Goal: Task Accomplishment & Management: Manage account settings

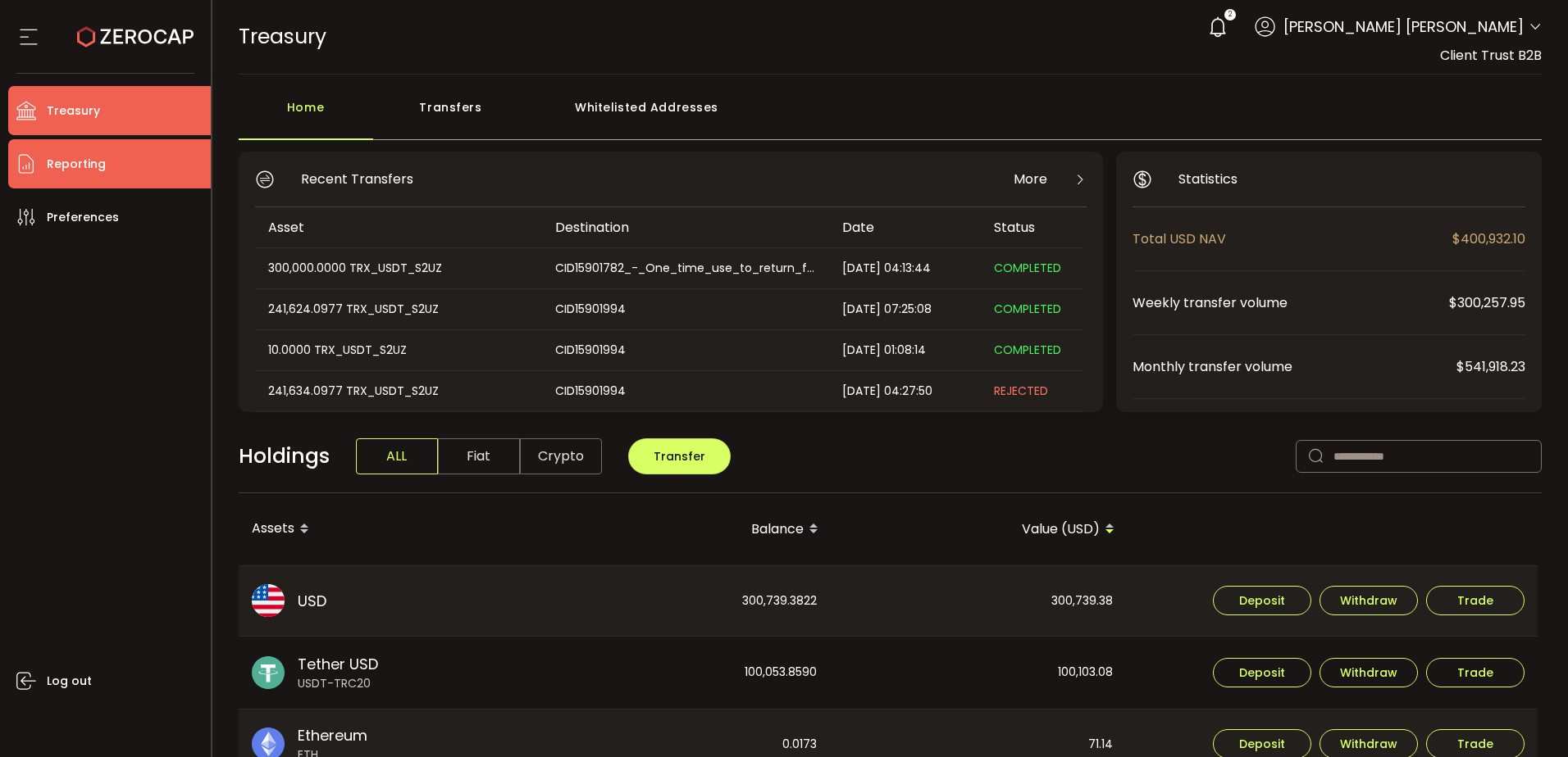
click at [135, 161] on li "Reporting" at bounding box center [110, 164] width 203 height 49
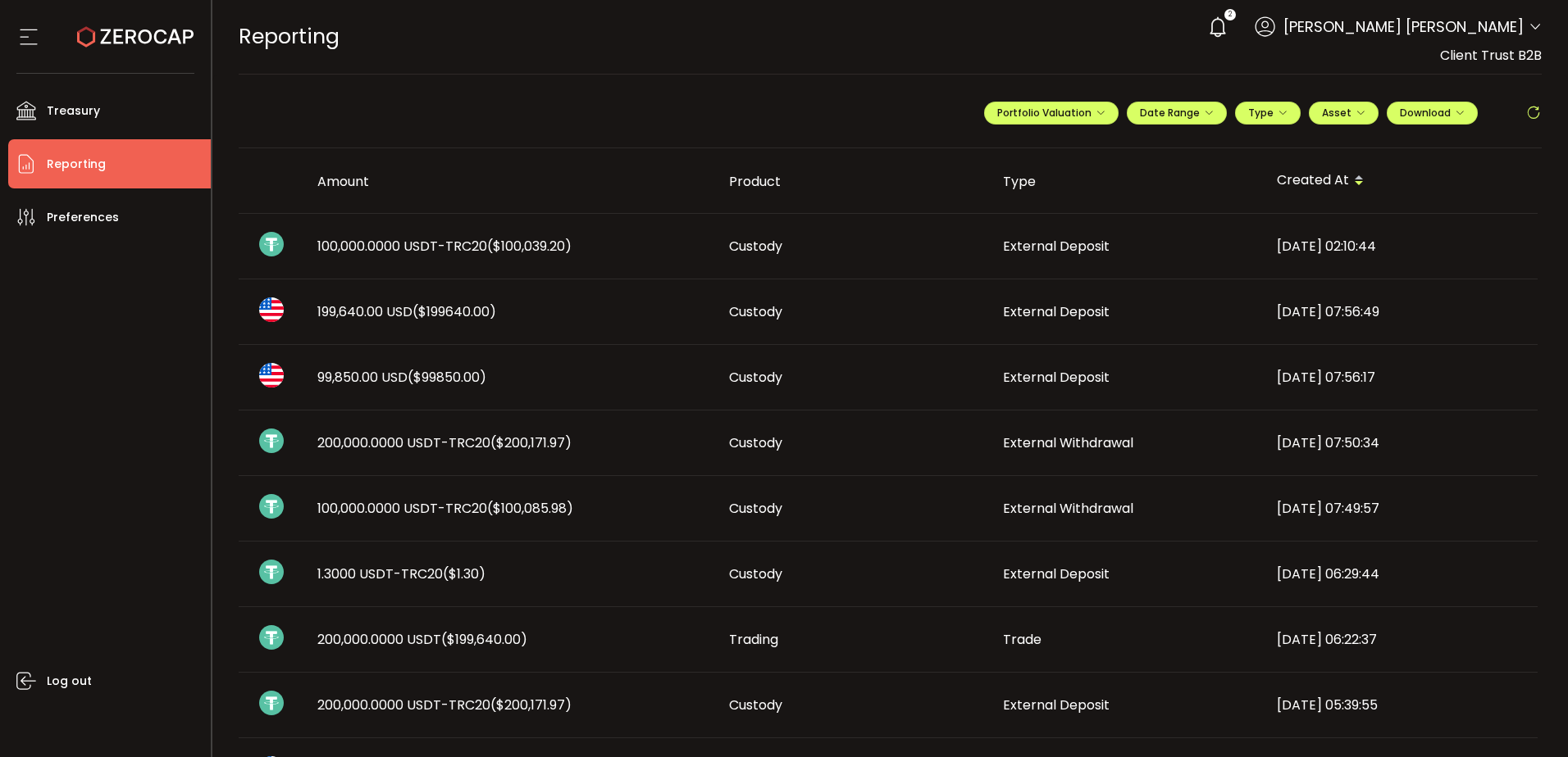
click at [527, 250] on span "($100,039.20)" at bounding box center [529, 246] width 85 height 19
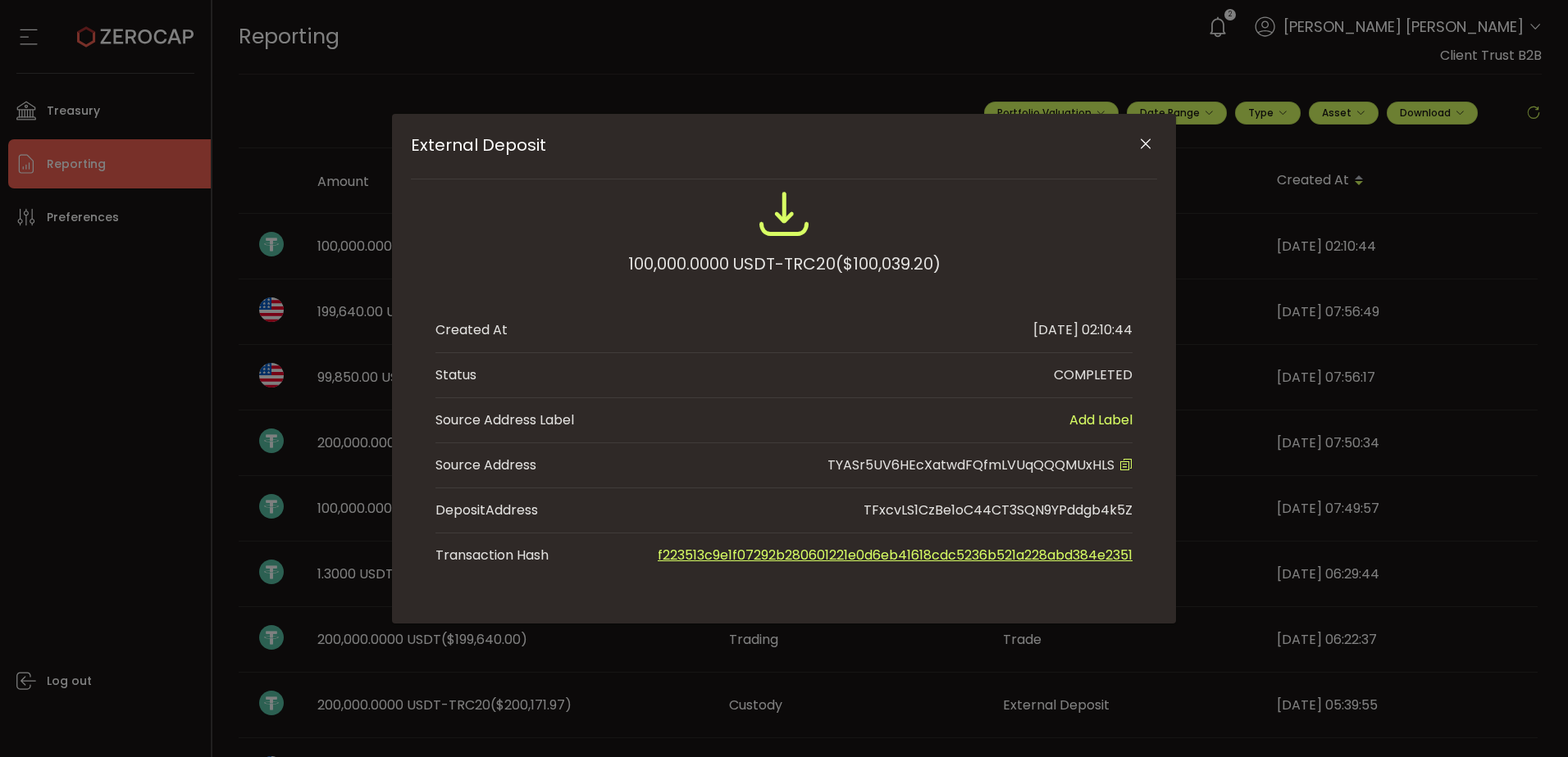
drag, startPoint x: 1145, startPoint y: 139, endPoint x: 1136, endPoint y: 154, distance: 17.5
click at [1145, 139] on icon "Close" at bounding box center [1145, 144] width 17 height 17
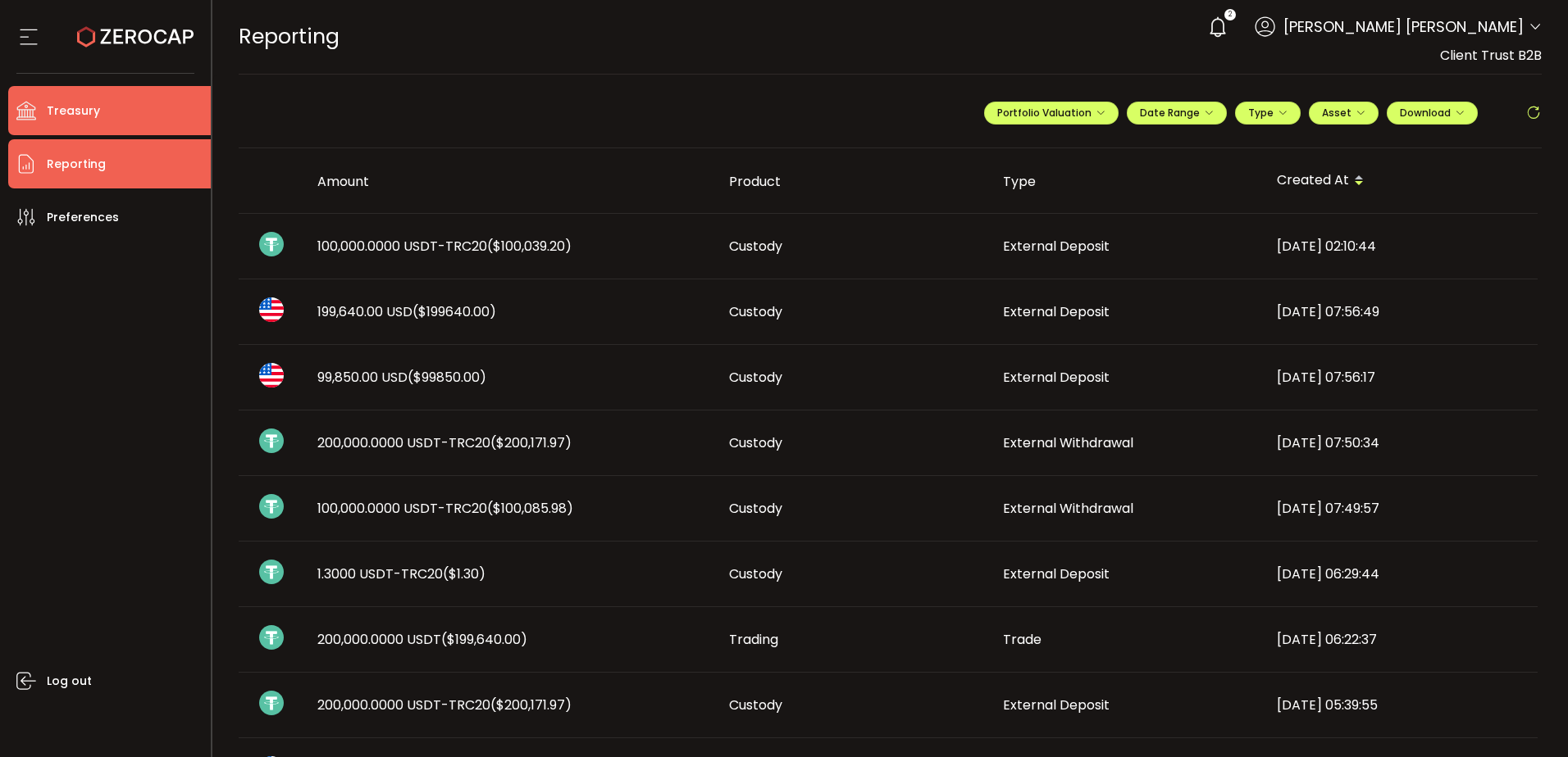
click at [115, 121] on li "Treasury" at bounding box center [110, 110] width 203 height 49
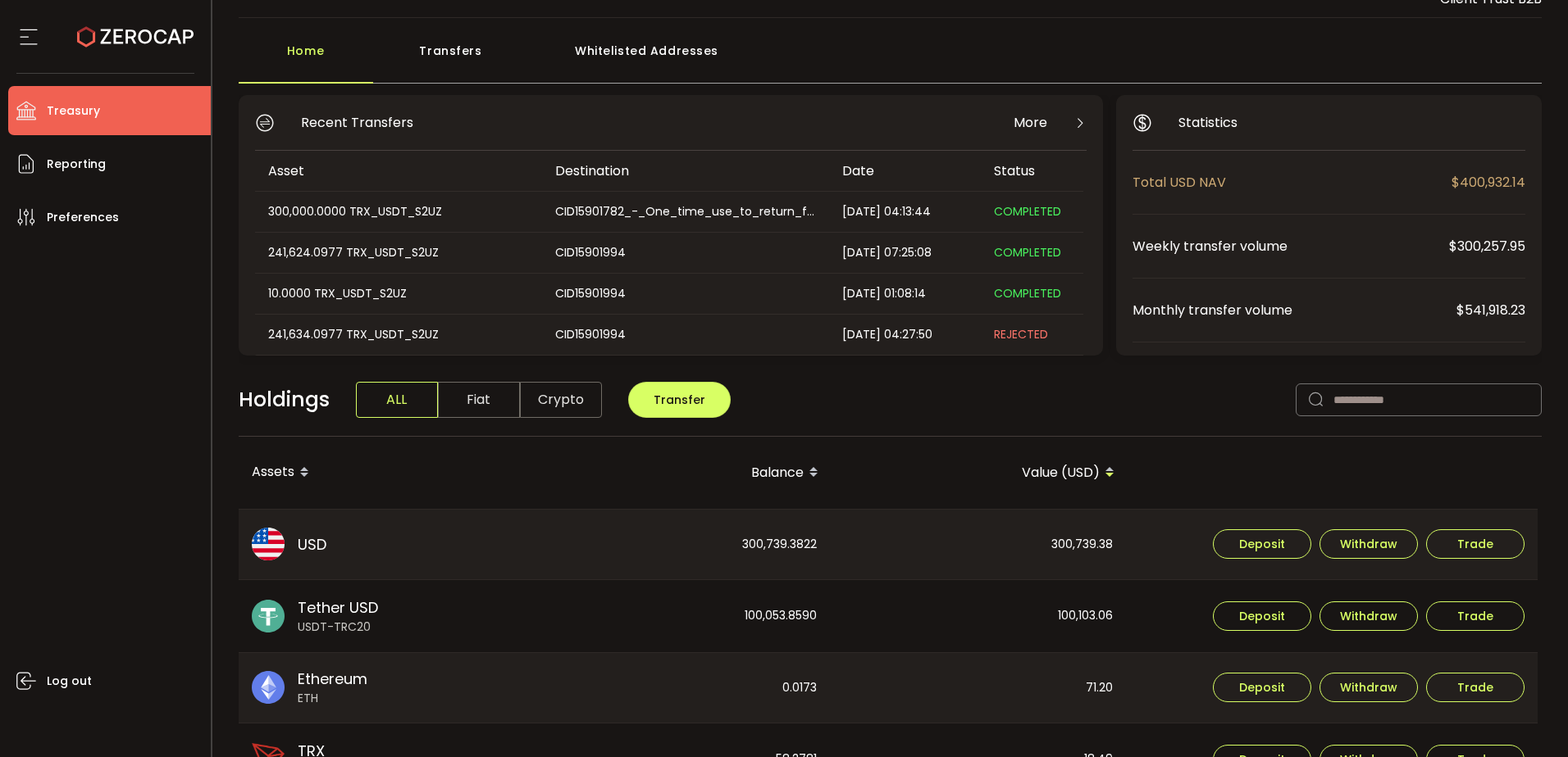
scroll to position [82, 0]
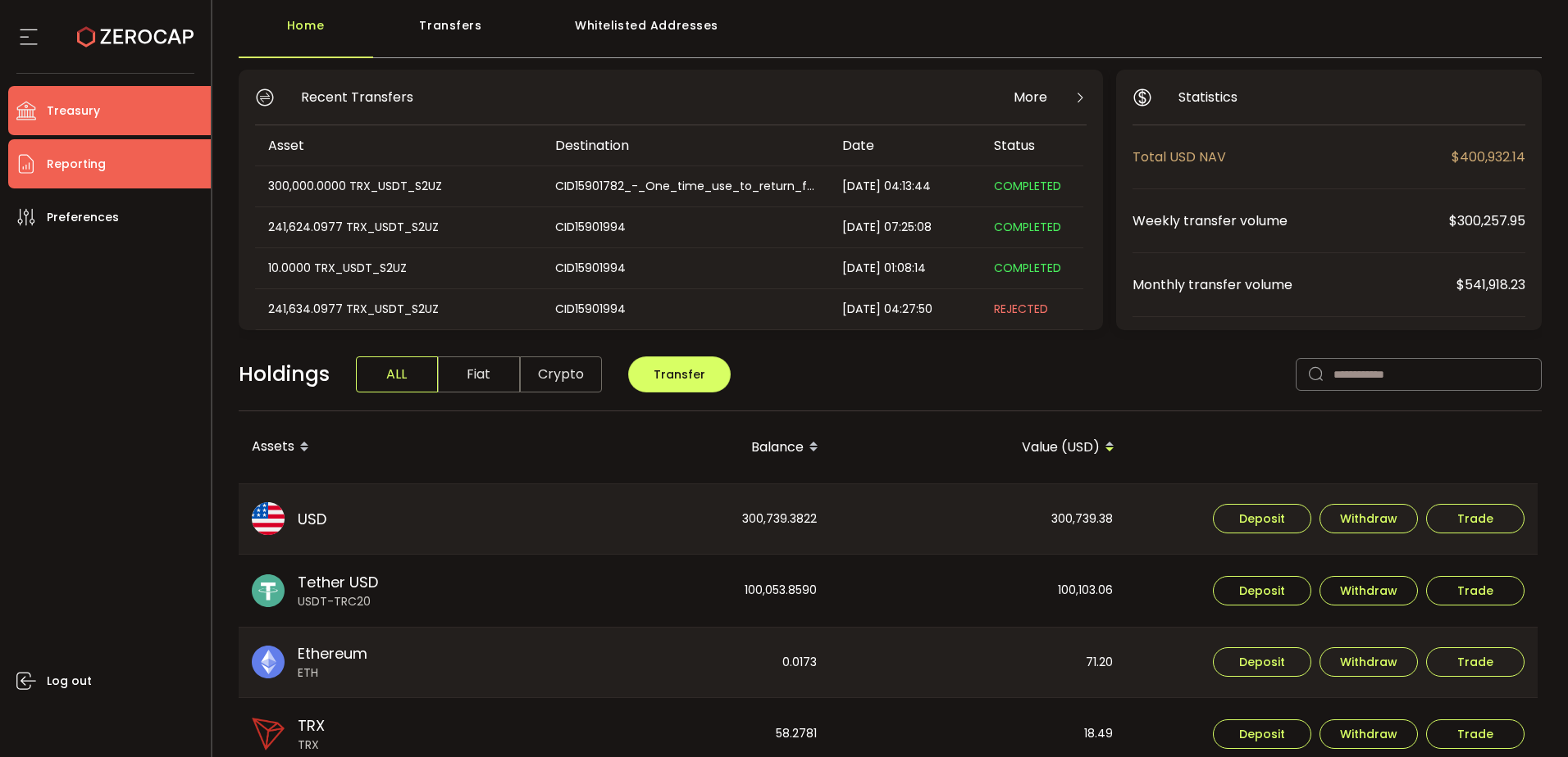
click at [74, 162] on span "Reporting" at bounding box center [76, 164] width 59 height 24
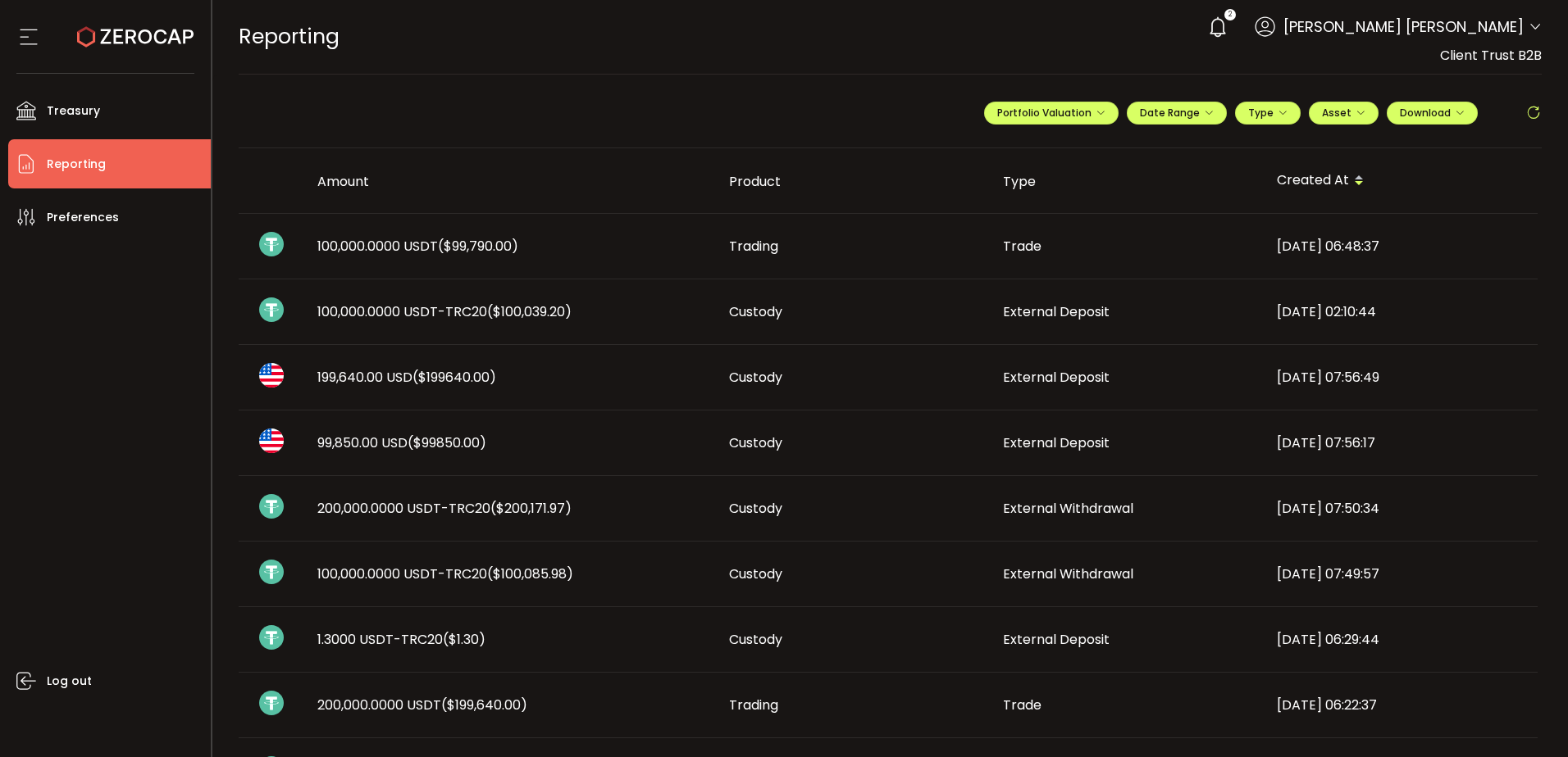
click at [502, 247] on span "($99,790.00)" at bounding box center [478, 246] width 81 height 19
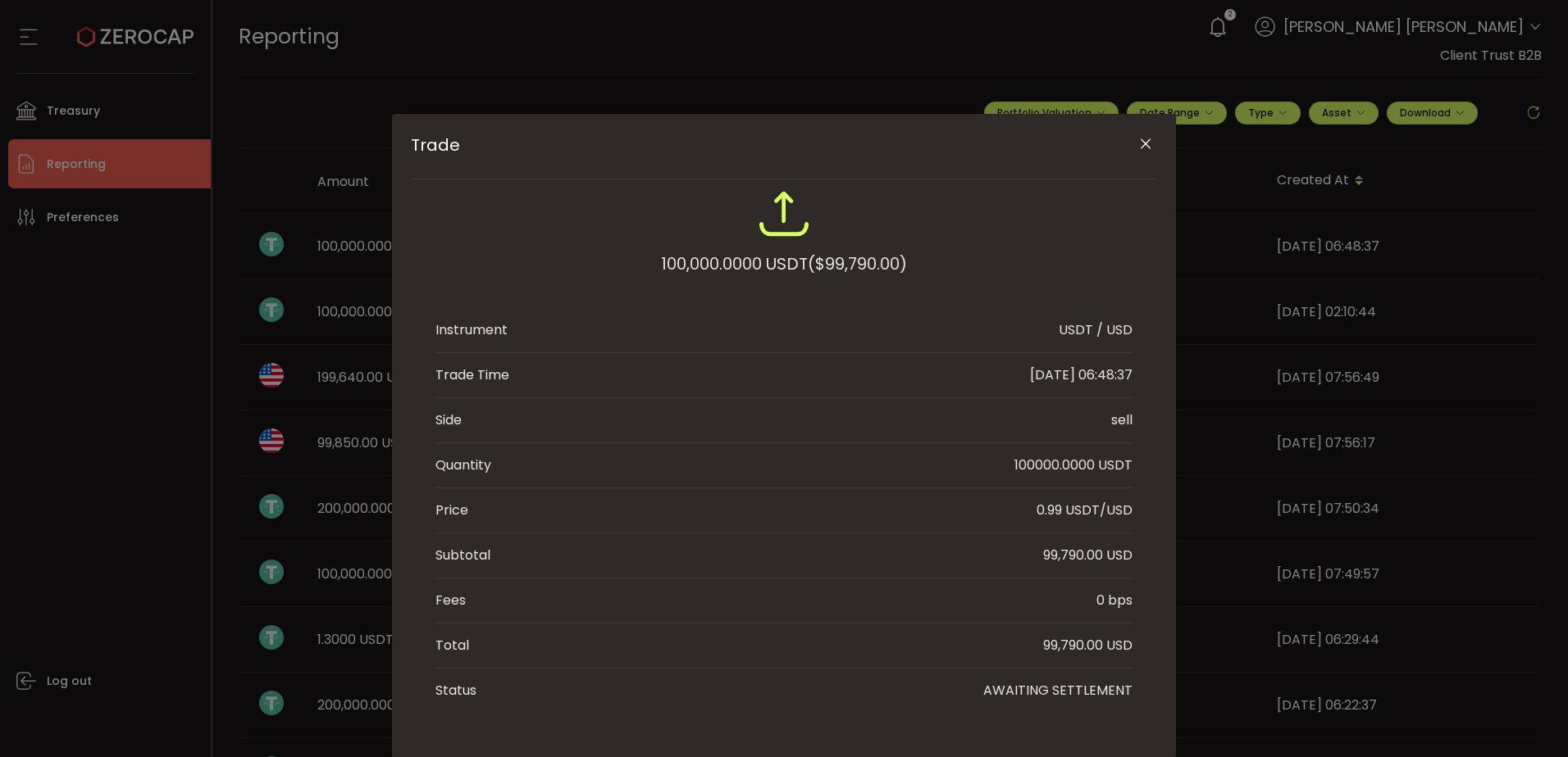
click at [1137, 144] on icon "Close" at bounding box center [1145, 144] width 17 height 17
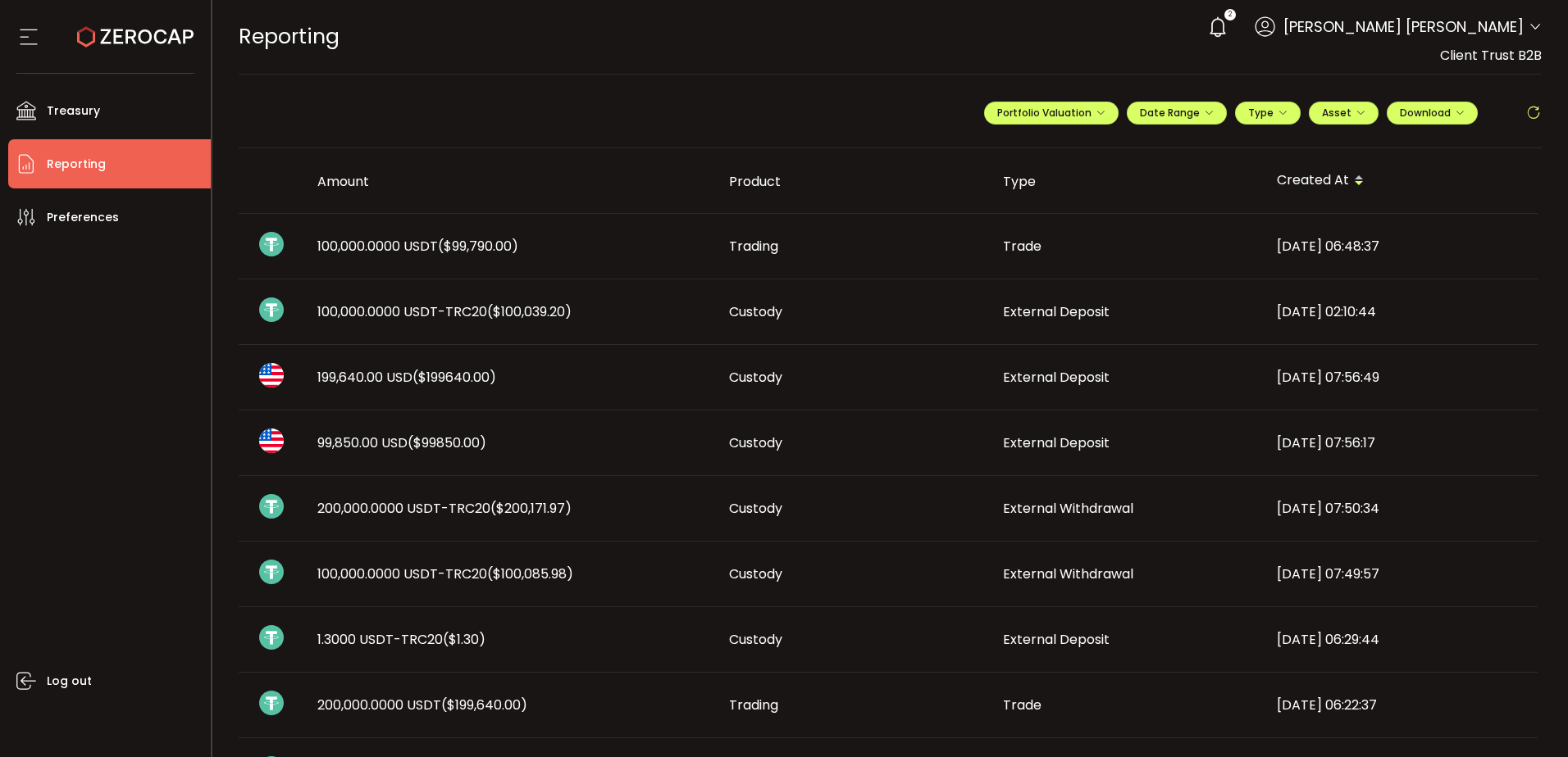
click at [483, 321] on td "100,000.0000 USDT-TRC20 ($100,039.20)" at bounding box center [510, 312] width 412 height 66
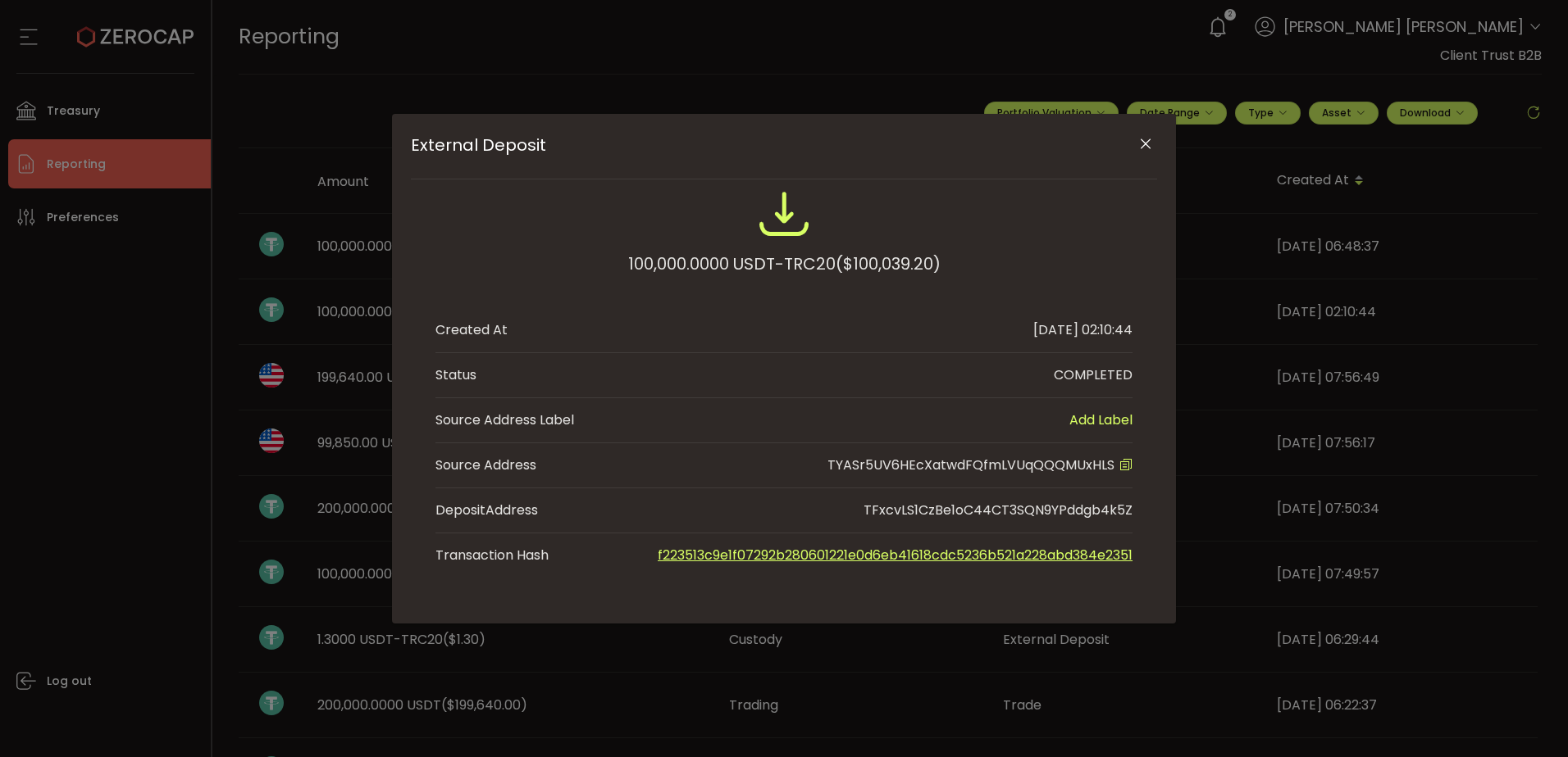
click at [1149, 144] on icon "Close" at bounding box center [1145, 144] width 17 height 17
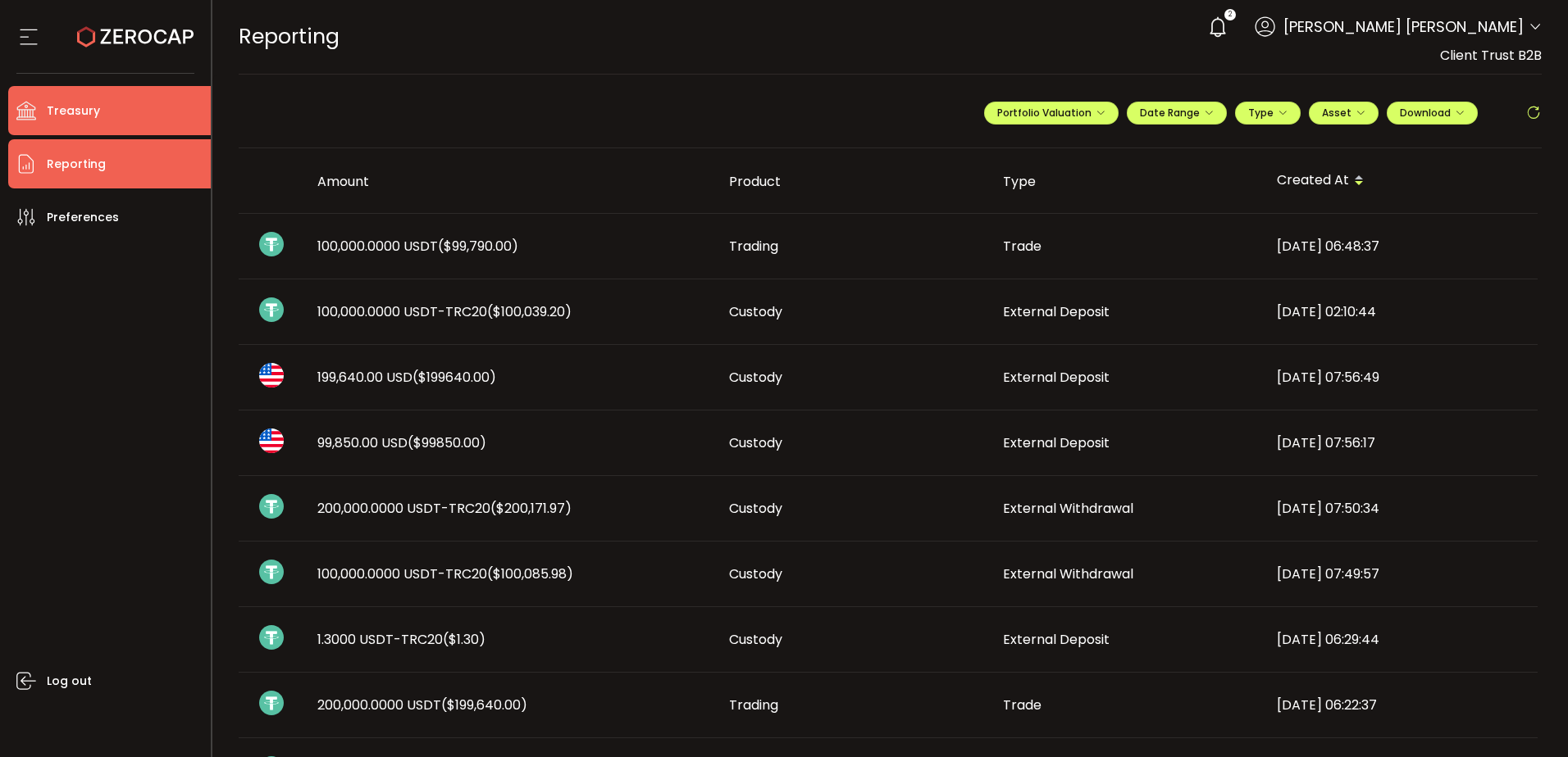
click at [148, 120] on li "Treasury" at bounding box center [110, 110] width 203 height 49
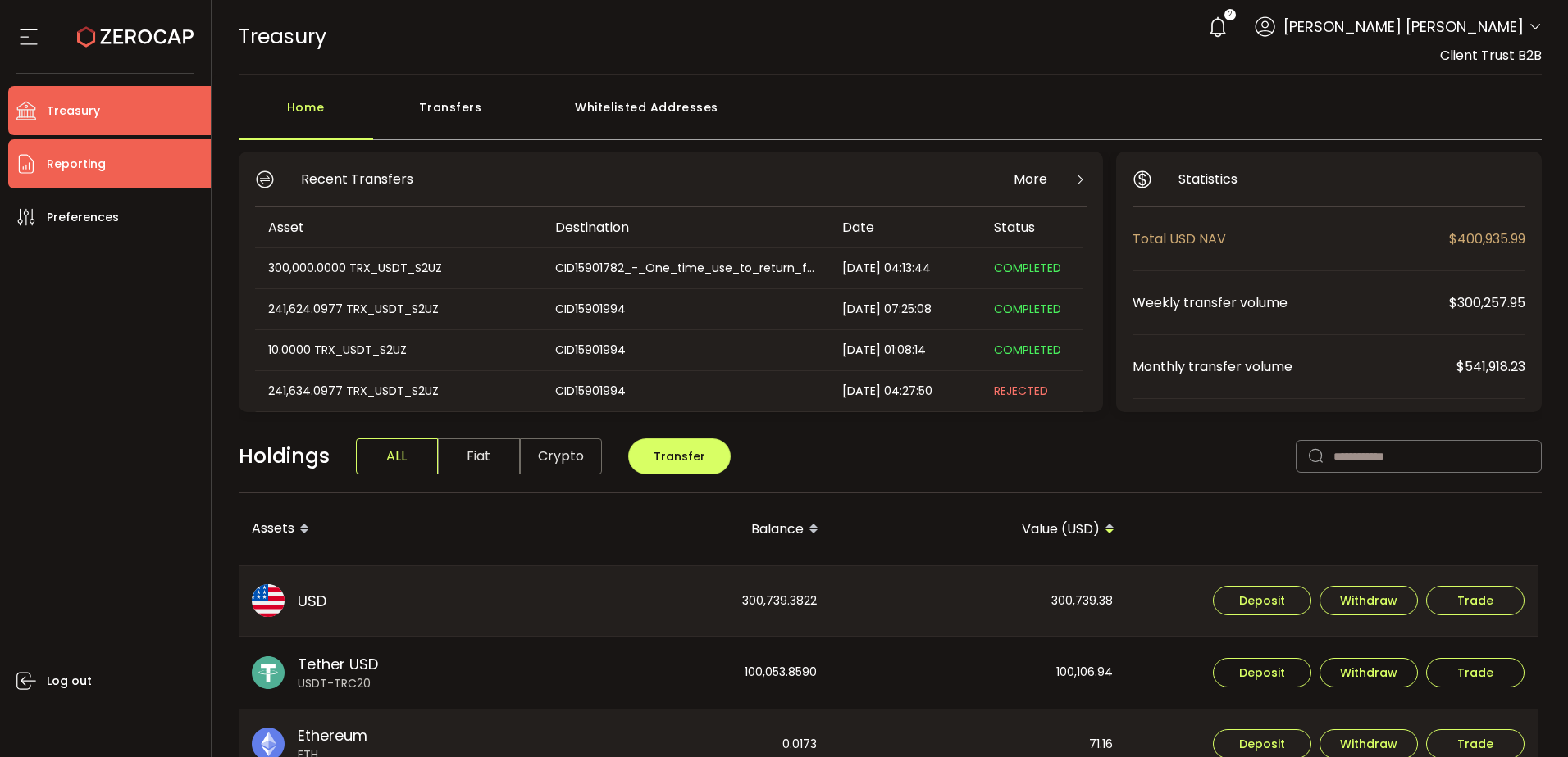
click at [96, 161] on span "Reporting" at bounding box center [76, 164] width 59 height 24
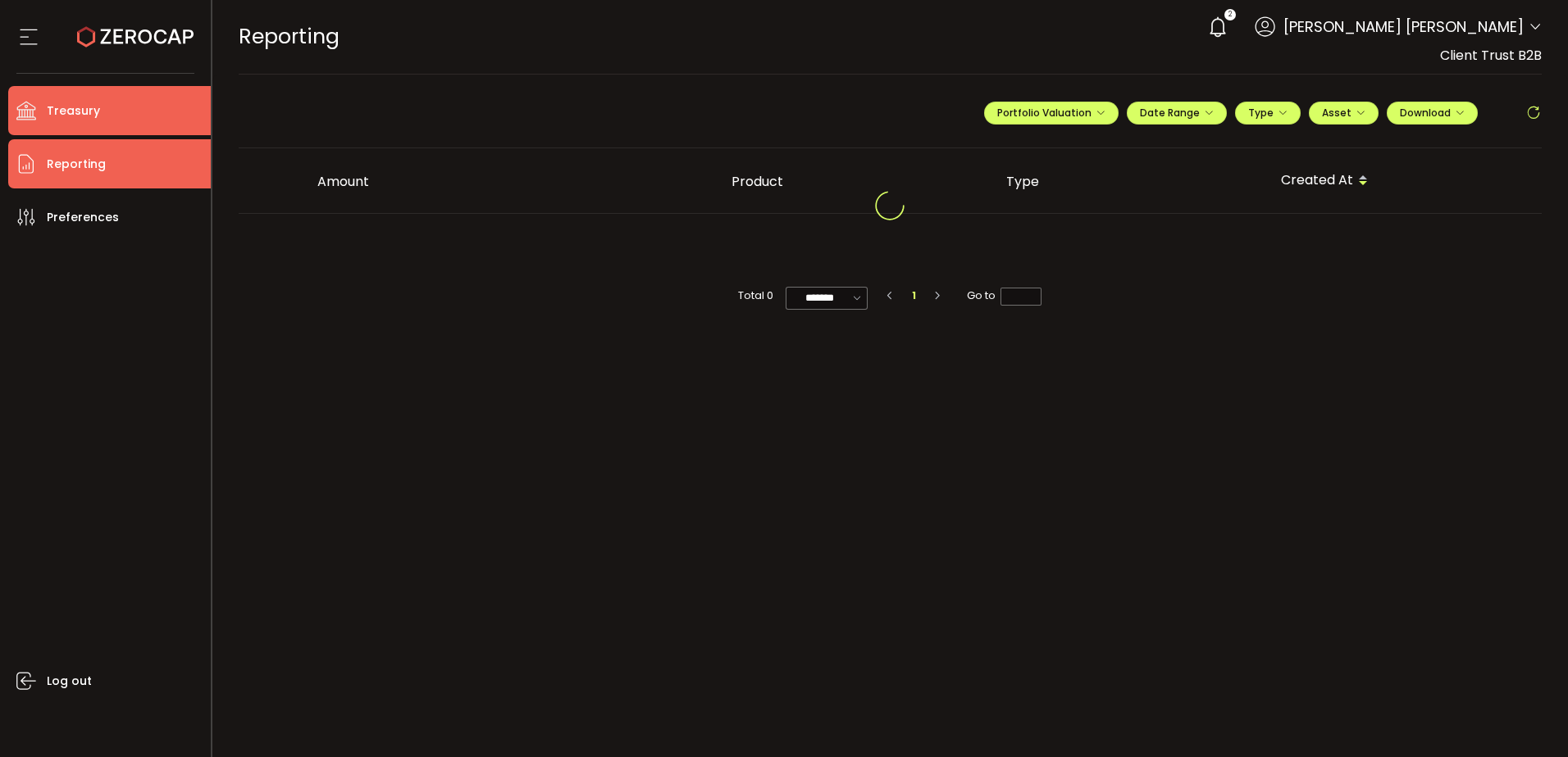
click at [77, 113] on span "Treasury" at bounding box center [73, 110] width 53 height 24
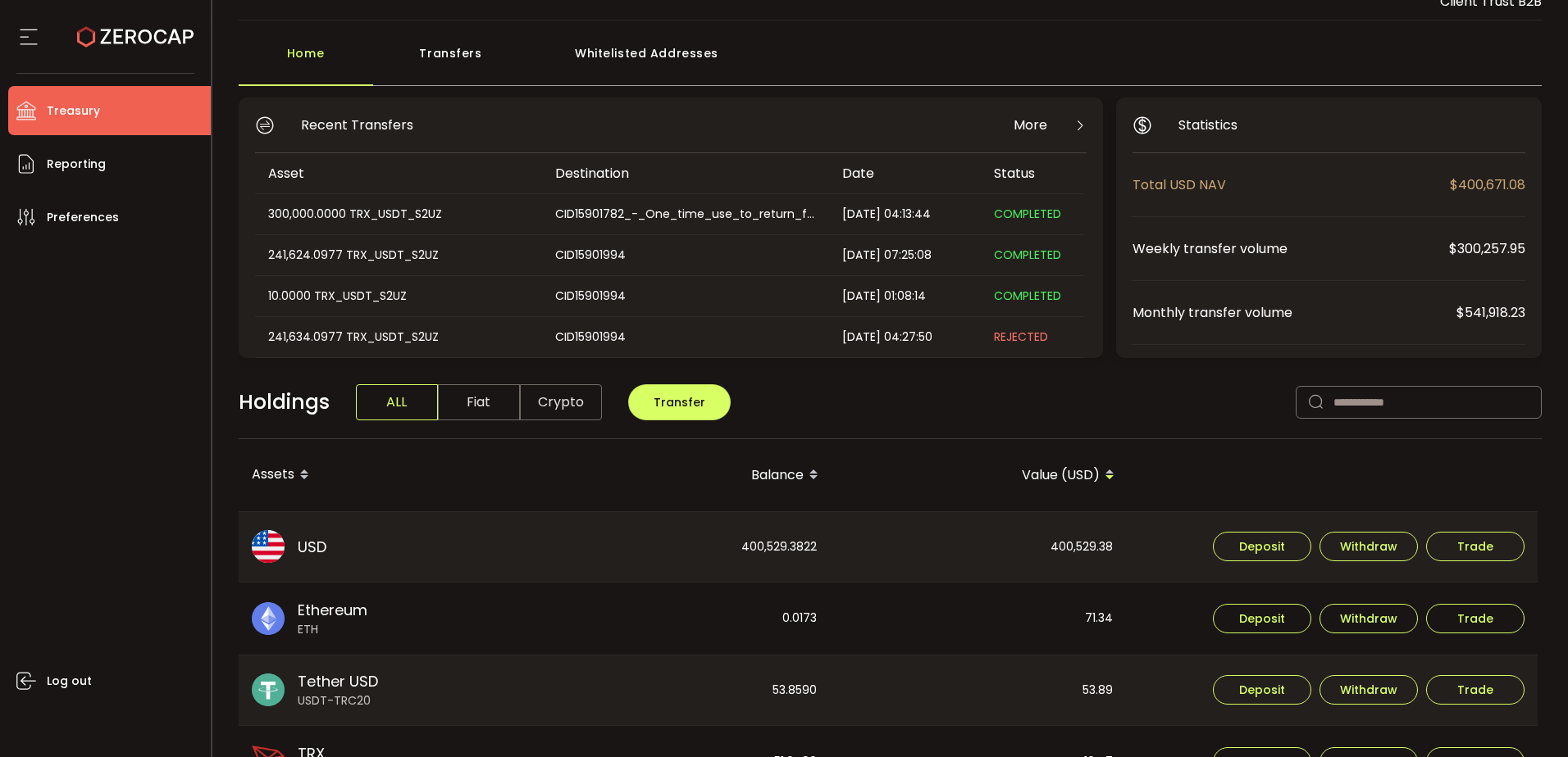
scroll to position [82, 0]
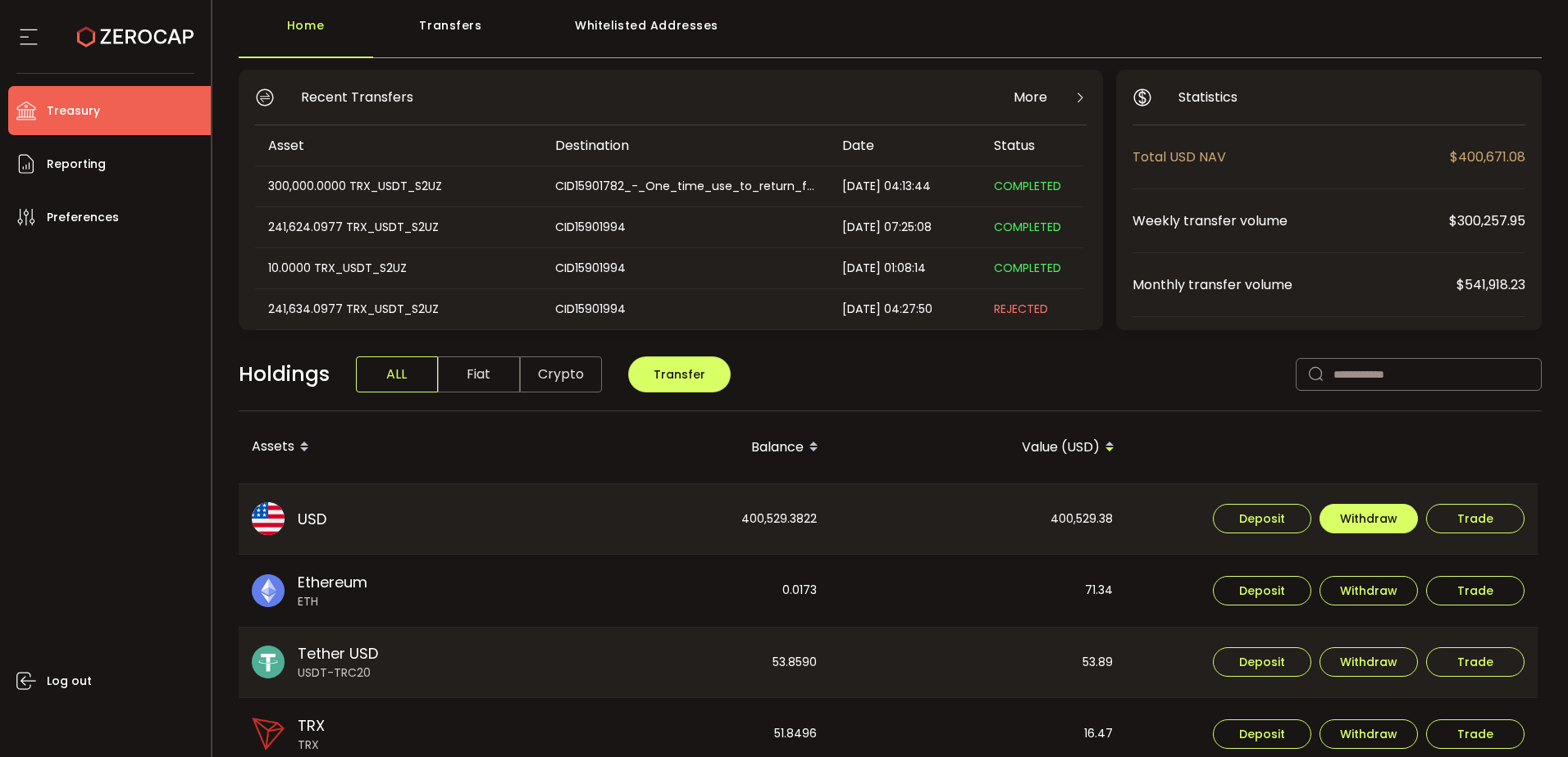
click at [1381, 518] on span "Withdraw" at bounding box center [1368, 519] width 57 height 12
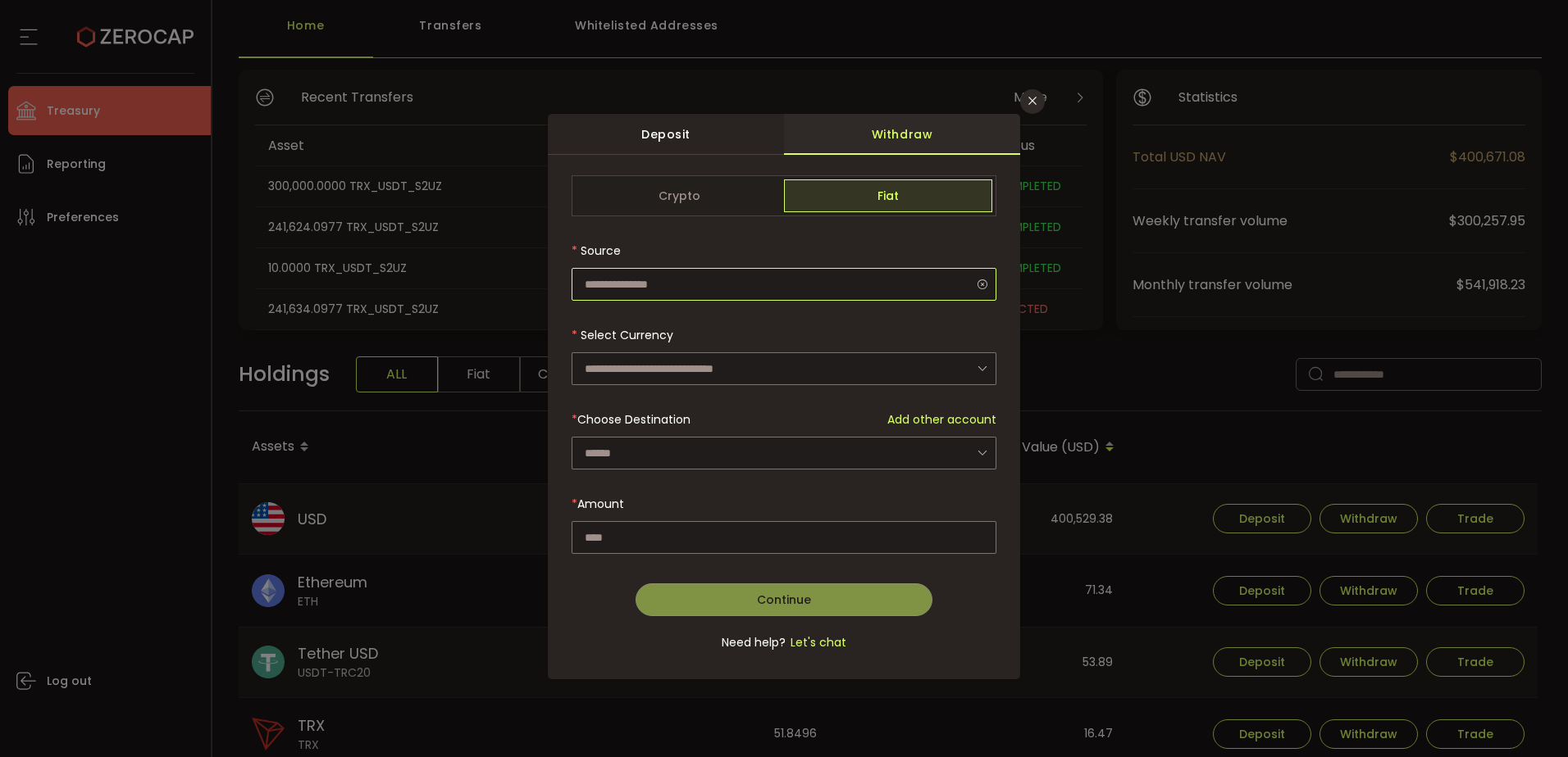
click at [714, 285] on input "dialog" at bounding box center [783, 284] width 424 height 32
click at [637, 335] on span "Custody Account" at bounding box center [638, 329] width 100 height 17
type input "**********"
click at [636, 361] on input "dialog" at bounding box center [783, 369] width 424 height 32
click at [624, 411] on span "US Dollar (USD)" at bounding box center [631, 413] width 86 height 17
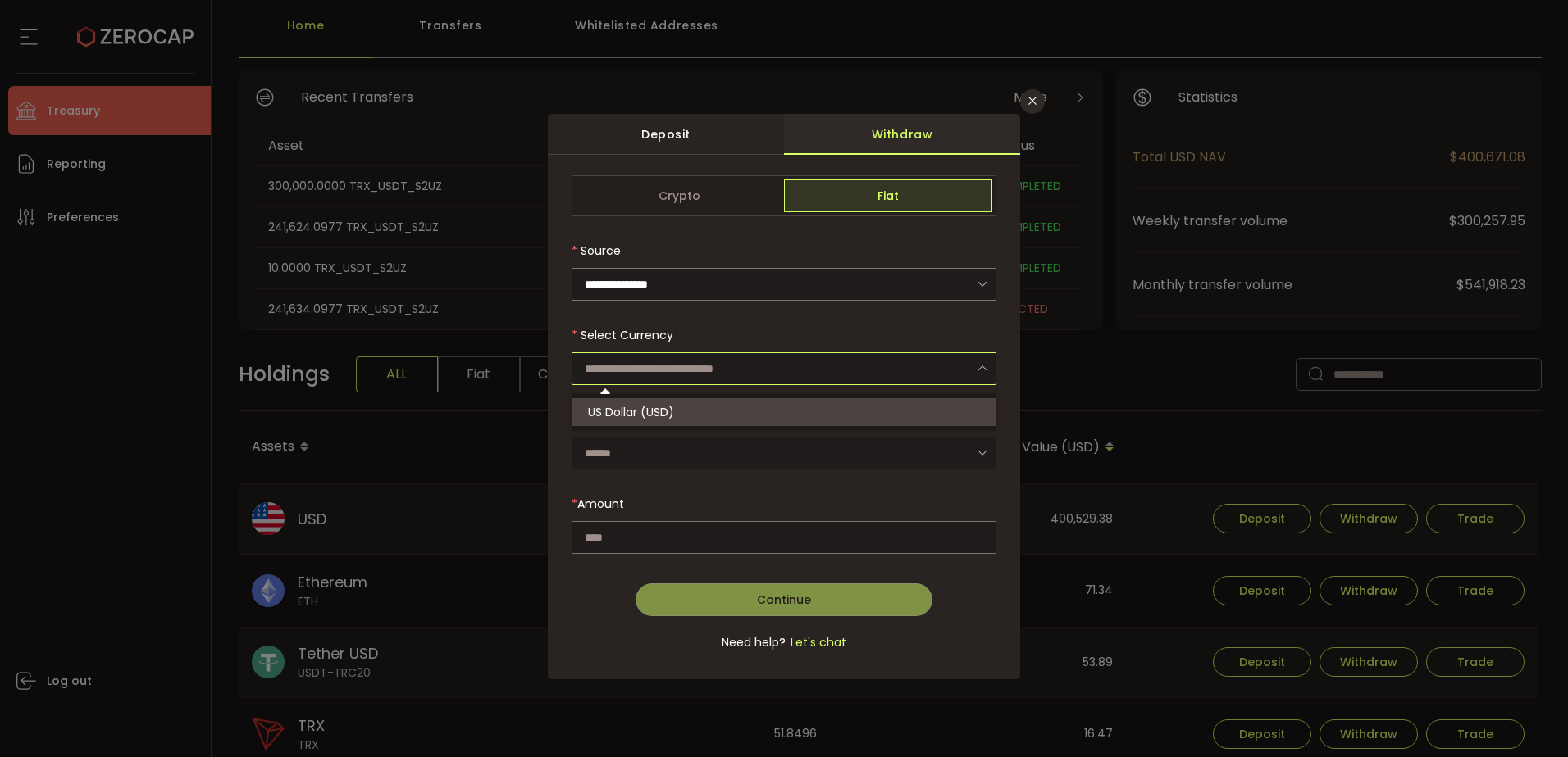
type input "**********"
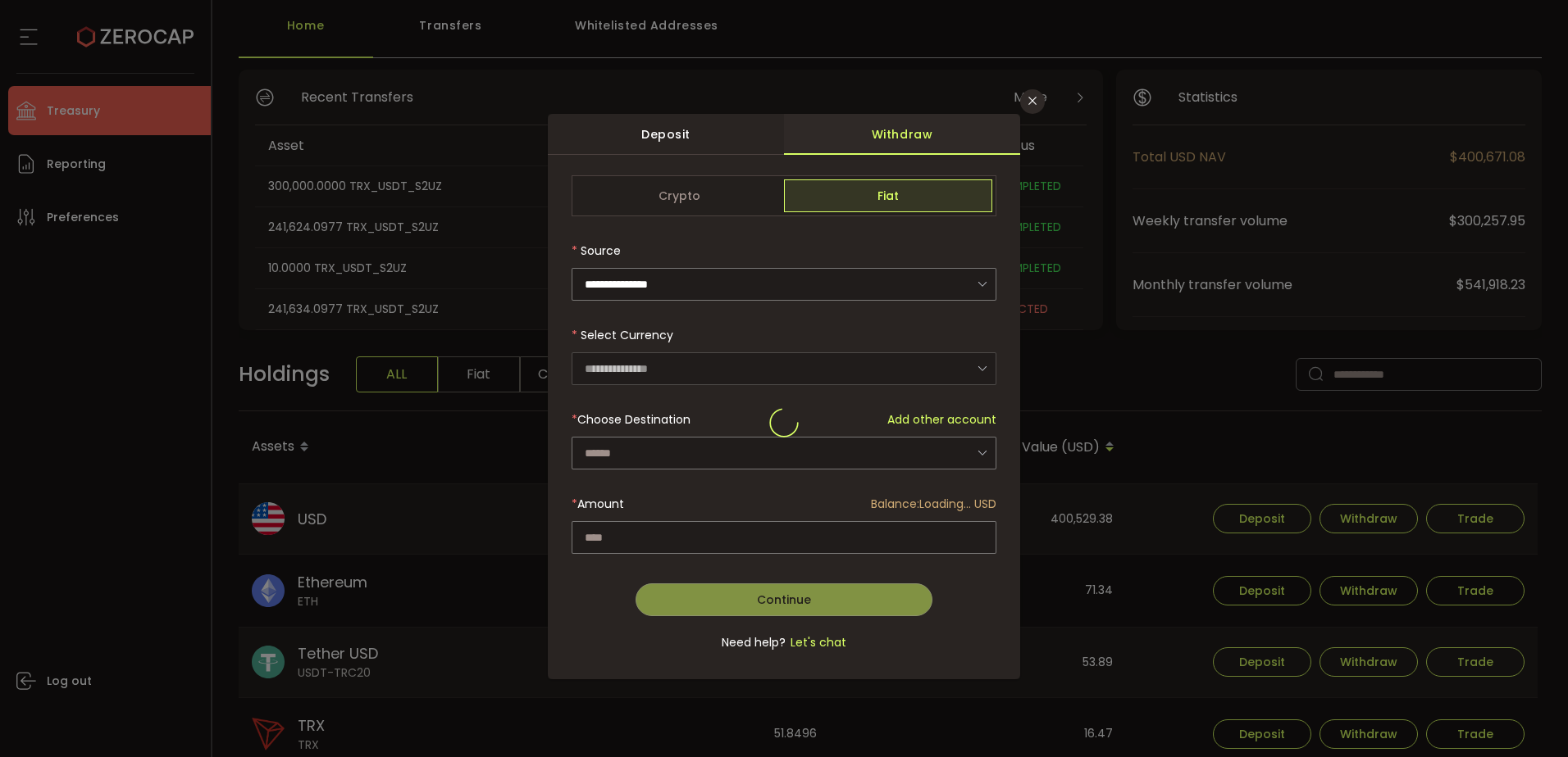
click at [633, 453] on div "dialog" at bounding box center [783, 422] width 424 height 494
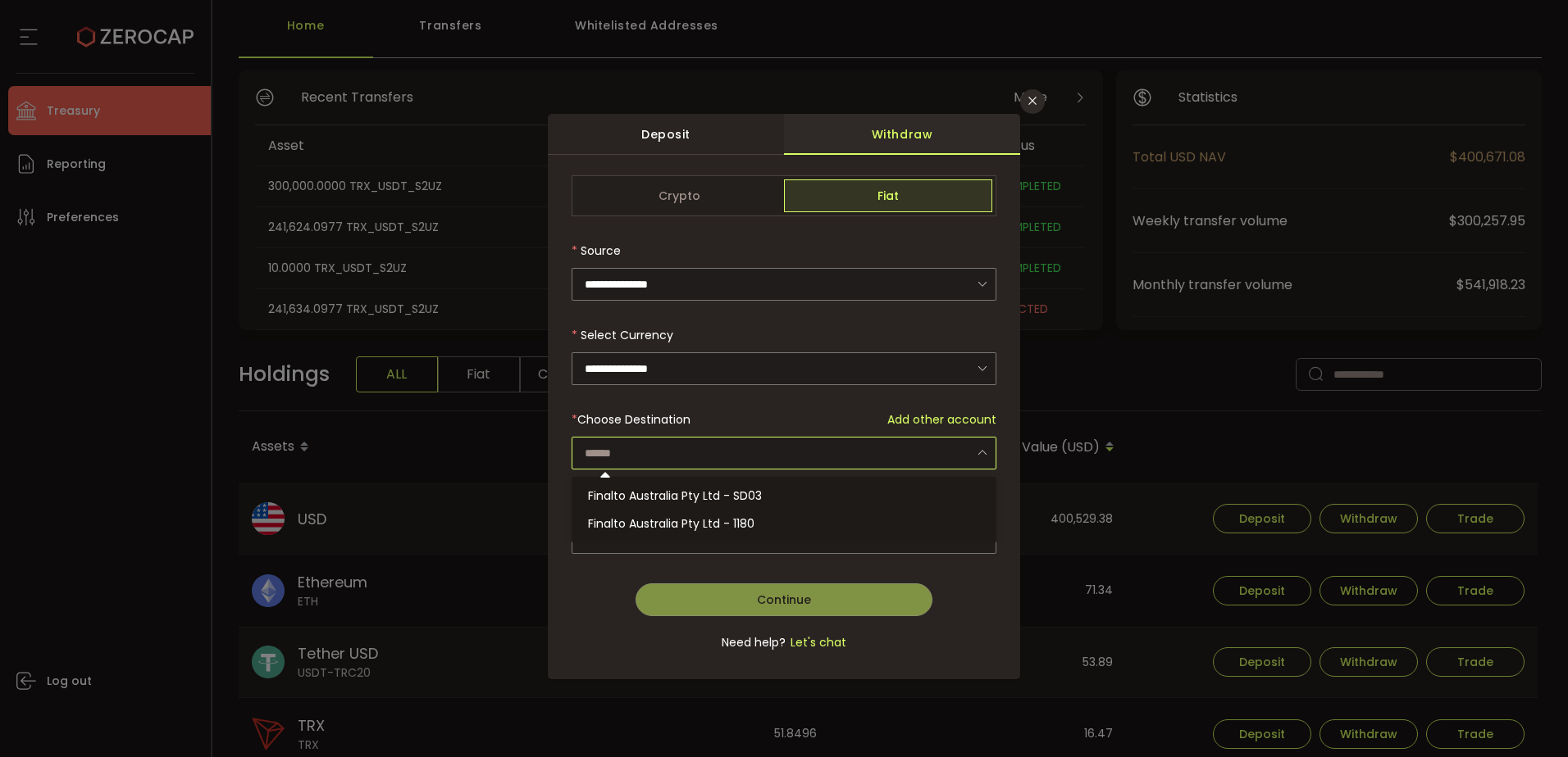
click at [633, 455] on input "dialog" at bounding box center [783, 452] width 424 height 32
click at [704, 494] on span "Finalto Australia Pty Ltd - SD03" at bounding box center [674, 496] width 174 height 17
type input "**********"
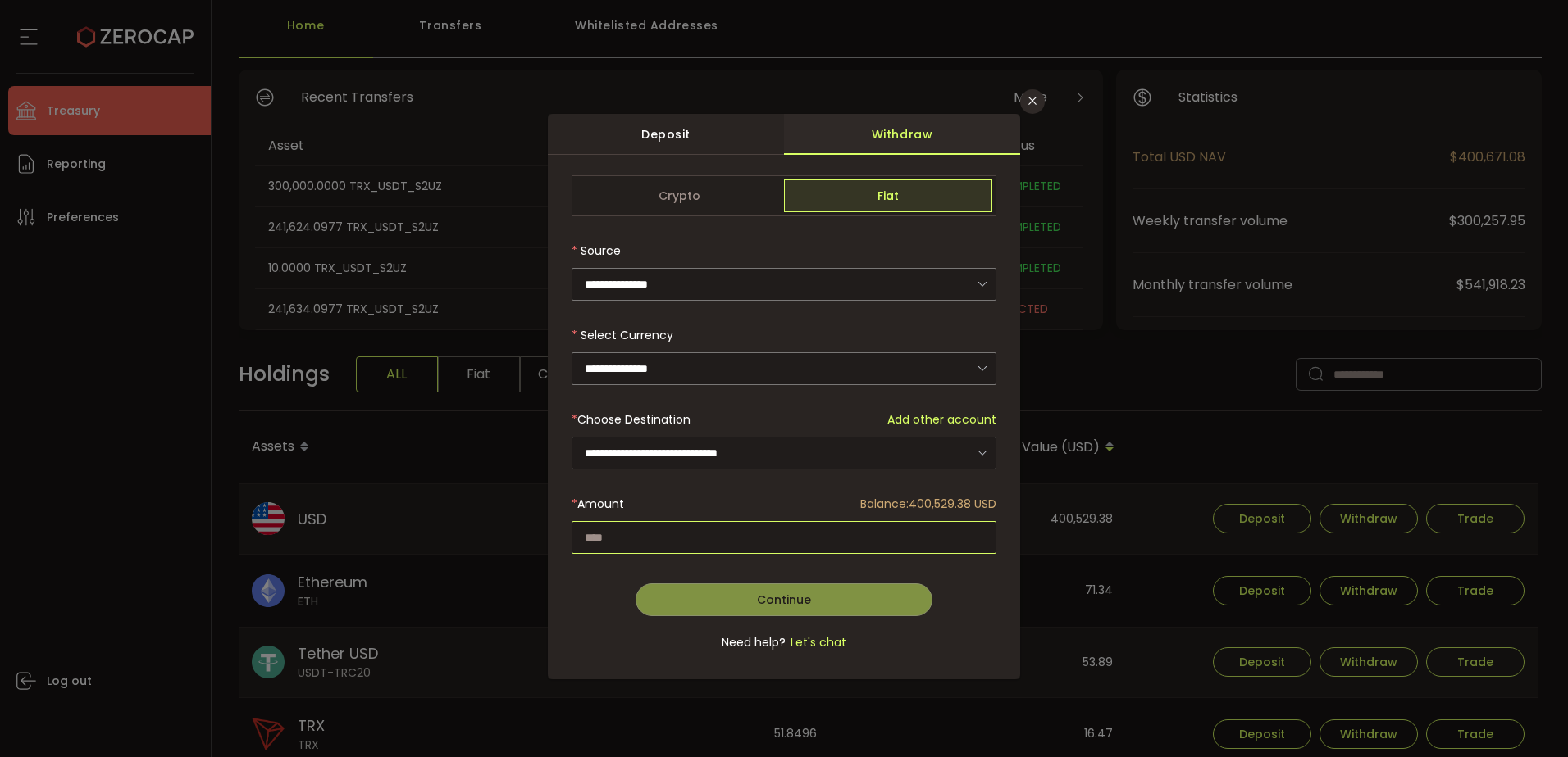
click at [668, 537] on input "dialog" at bounding box center [783, 537] width 424 height 32
click at [1028, 101] on icon "Close" at bounding box center [1032, 101] width 13 height 13
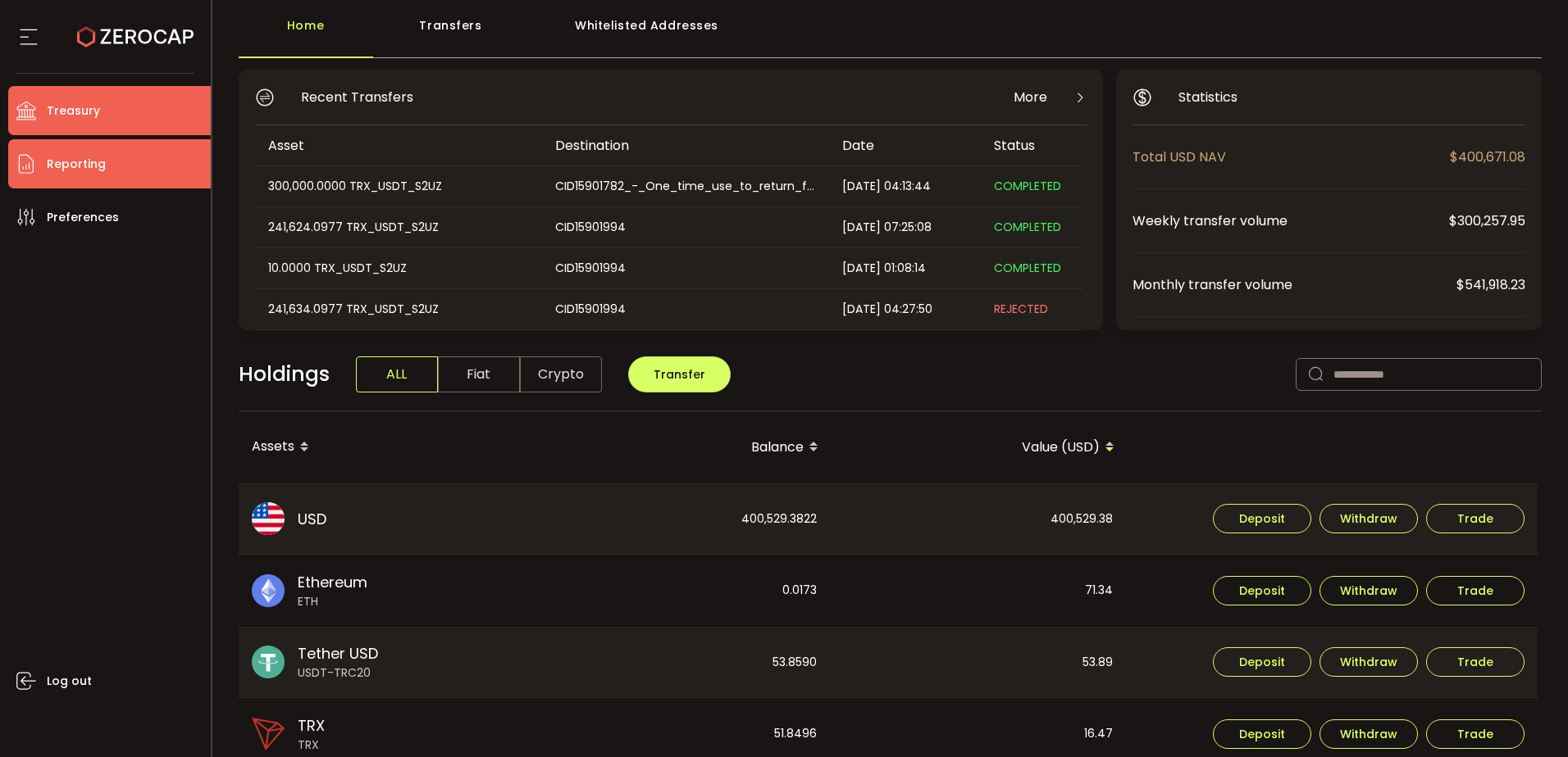
click at [91, 176] on li "Reporting" at bounding box center [110, 164] width 203 height 49
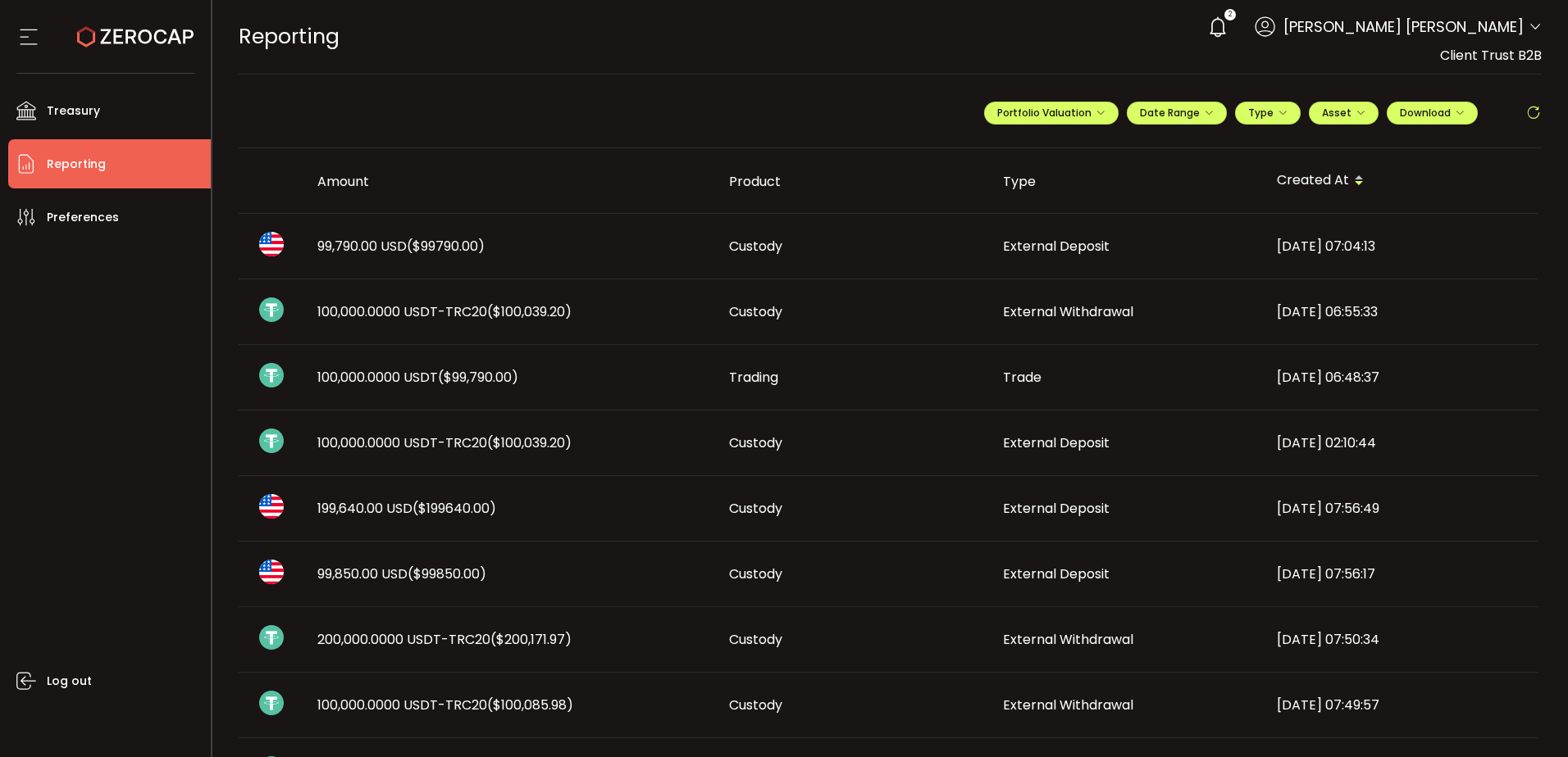
click at [341, 245] on span "99,790.00 USD ($99790.00)" at bounding box center [400, 246] width 167 height 19
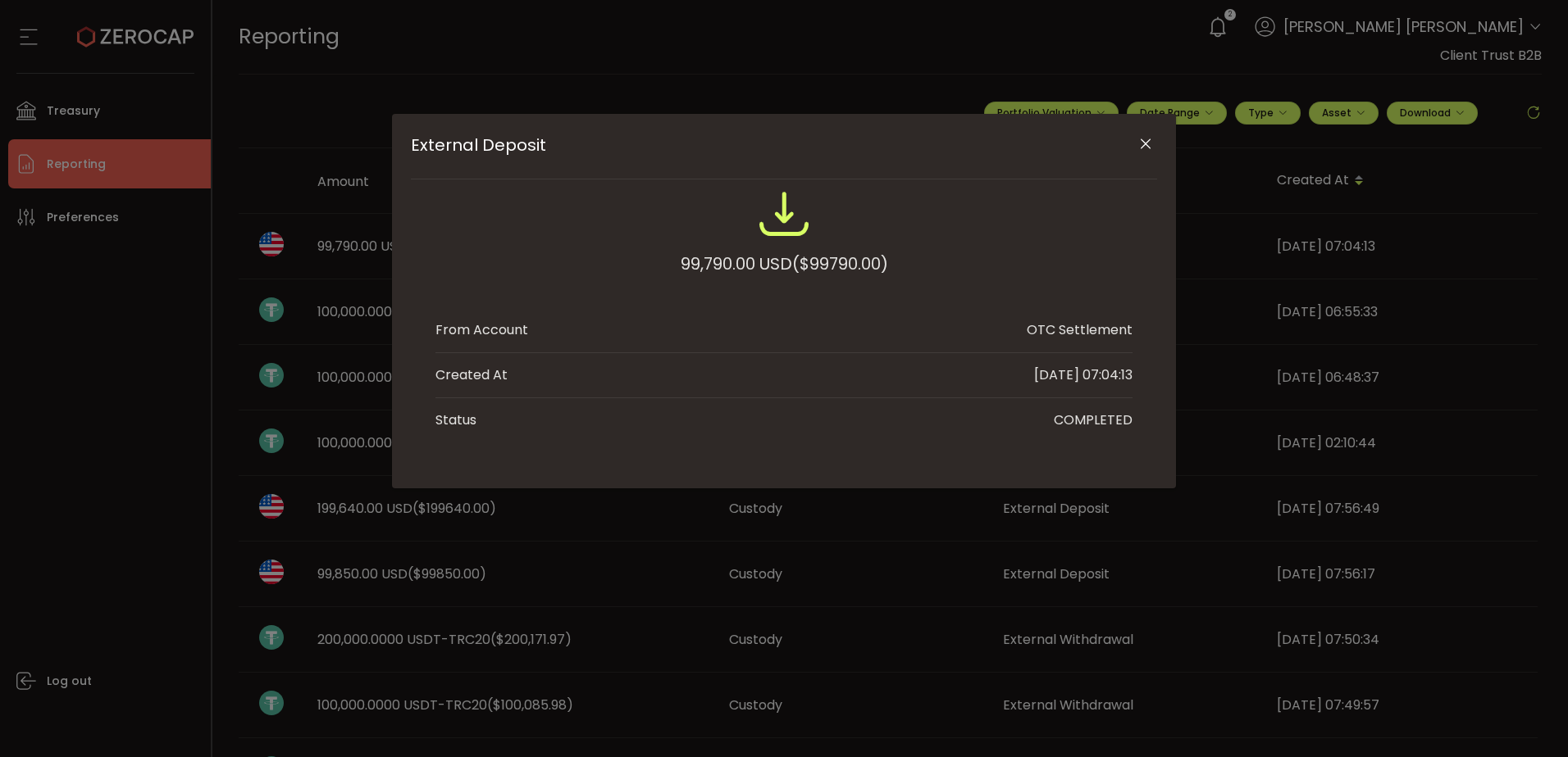
click at [694, 269] on div "99,790.00 USD ($99790.00)" at bounding box center [784, 264] width 208 height 30
copy div "99,790.00"
click at [313, 354] on div "External Deposit 99,790.00 USD ($99790.00) From Account OTC Settlement Created …" at bounding box center [784, 378] width 1568 height 757
click at [1162, 144] on div "External Deposit 99,790.00 USD ($99790.00) From Account OTC Settlement Created …" at bounding box center [784, 300] width 784 height 374
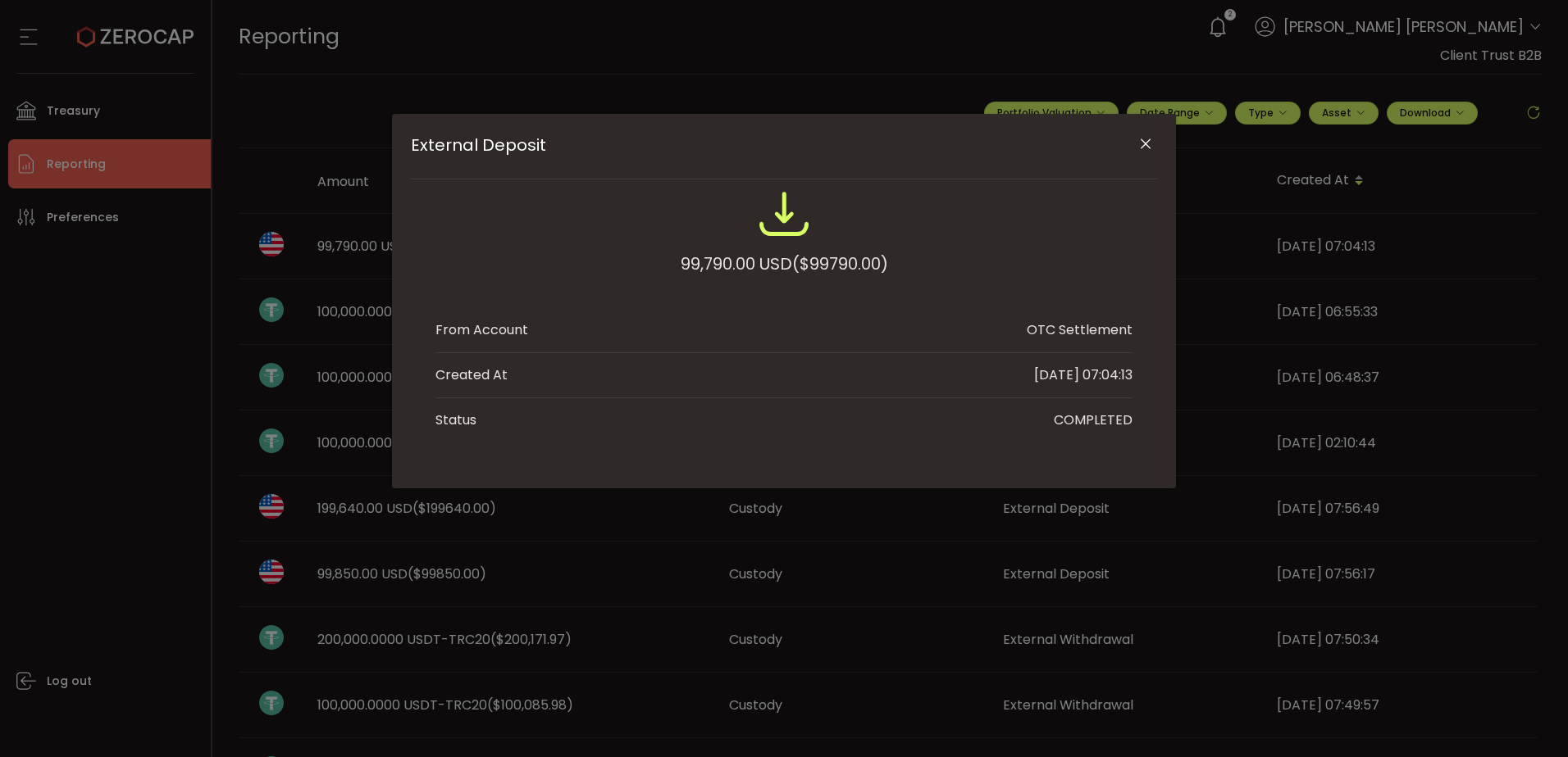
click at [1148, 140] on icon "Close" at bounding box center [1145, 144] width 17 height 17
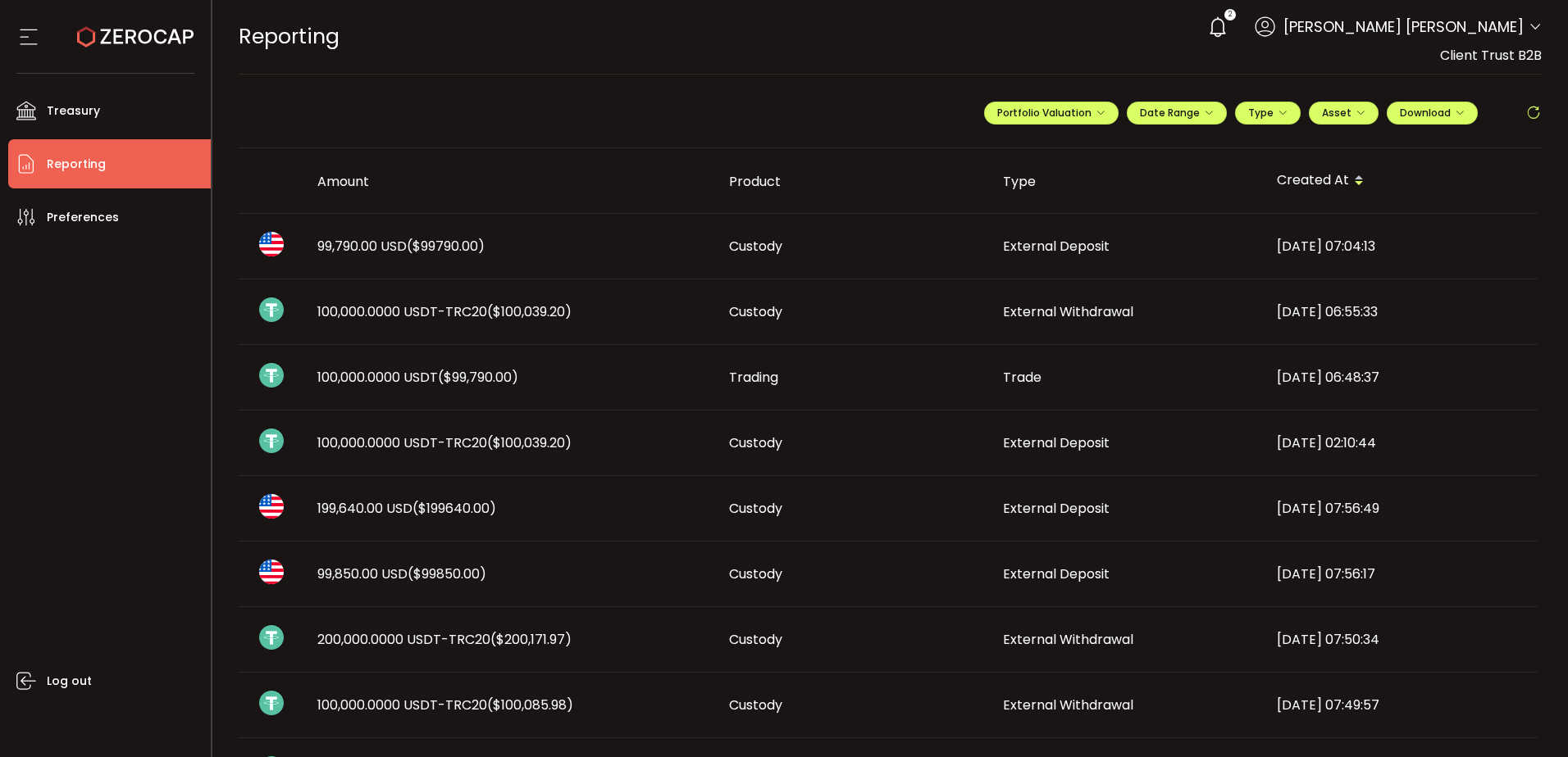
click at [335, 242] on span "99,790.00 USD ($99790.00)" at bounding box center [400, 246] width 167 height 19
click at [0, 0] on div "External Deposit 99,790.00 USD ($99790.00) From Account OTC Settlement Created …" at bounding box center [0, 0] width 0 height 0
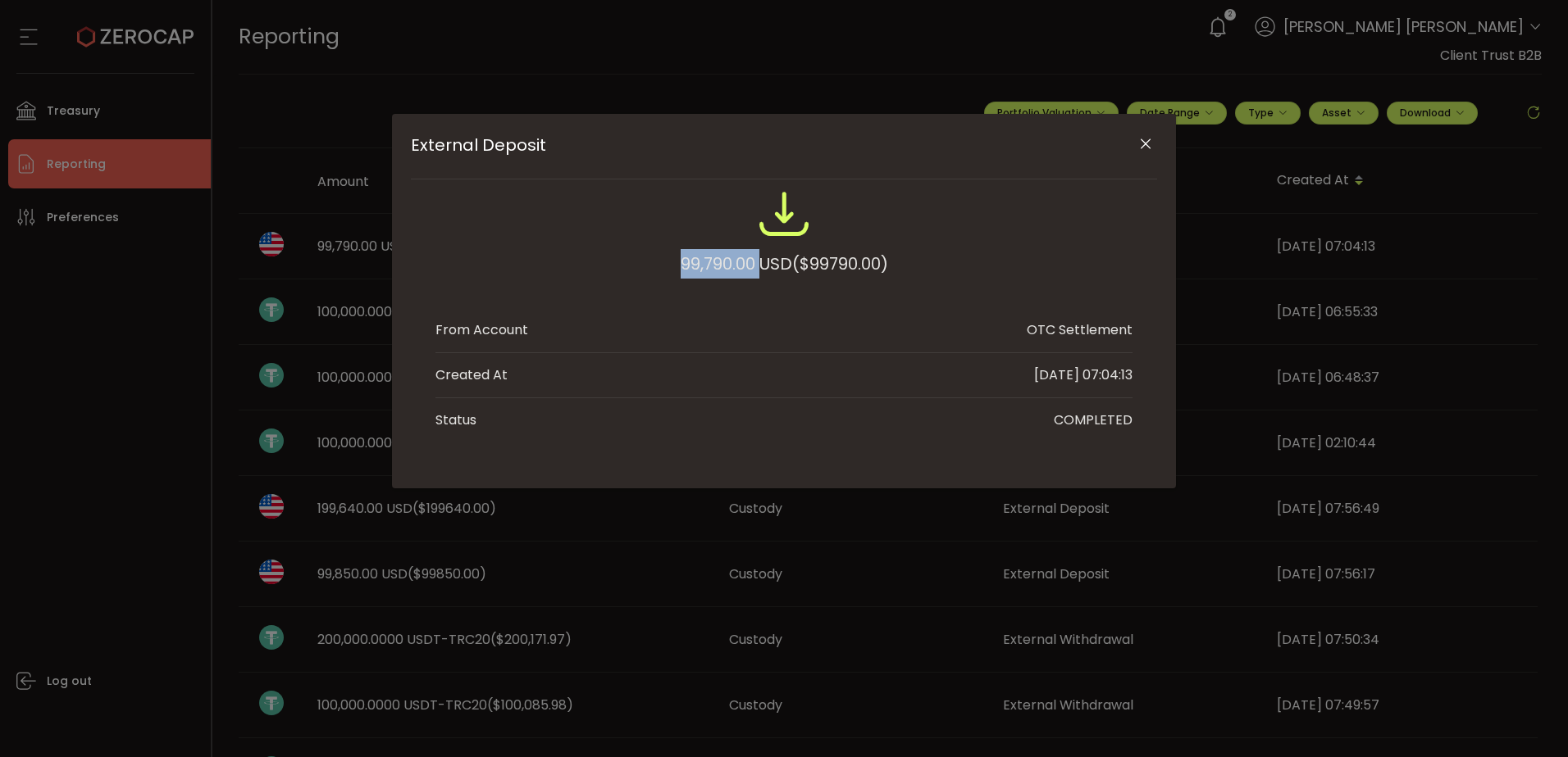
click at [707, 262] on div "99,790.00 USD ($99790.00)" at bounding box center [784, 264] width 208 height 30
click at [1141, 147] on icon "Close" at bounding box center [1145, 144] width 17 height 17
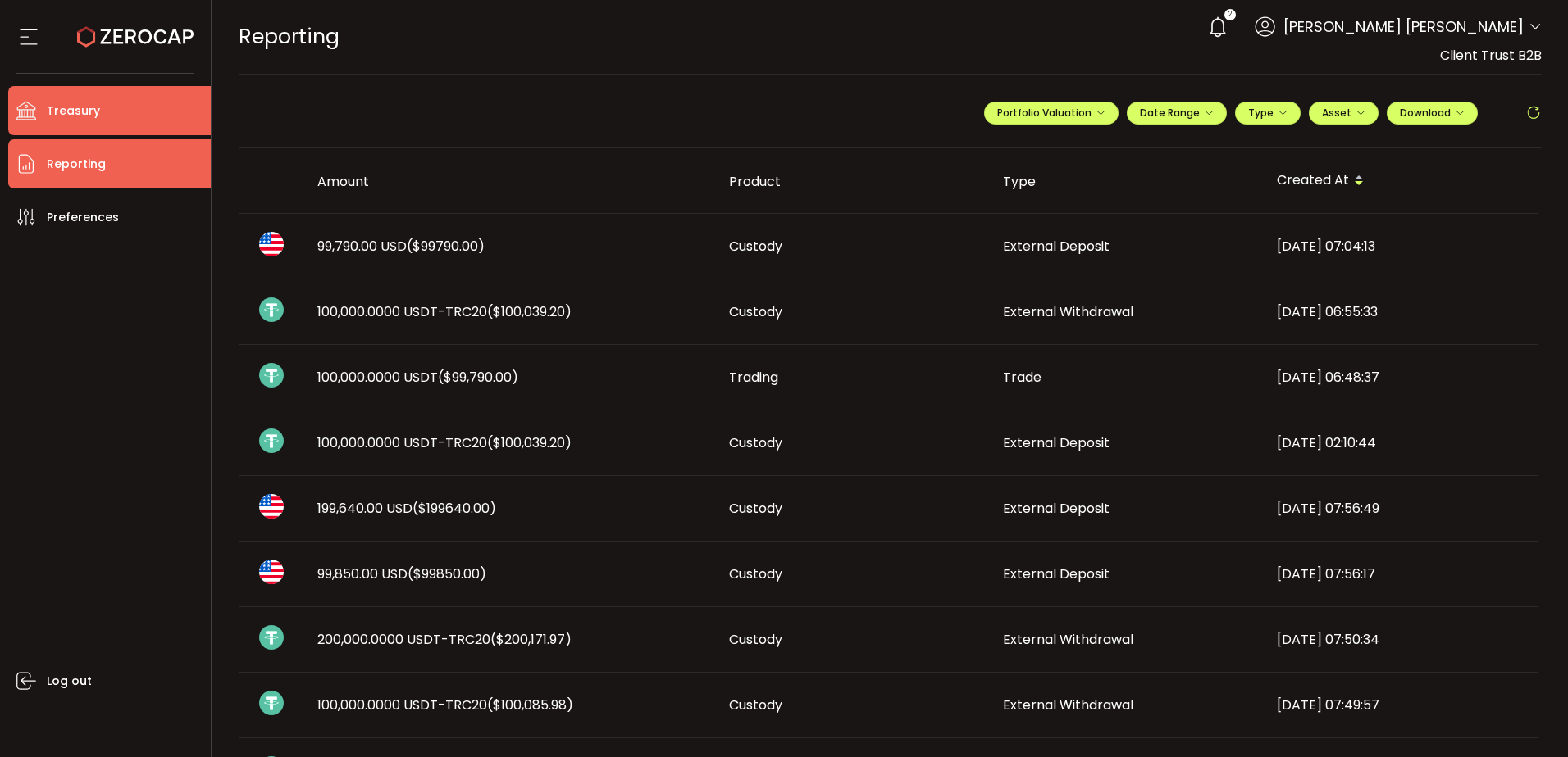
click at [132, 100] on li "Treasury" at bounding box center [110, 110] width 203 height 49
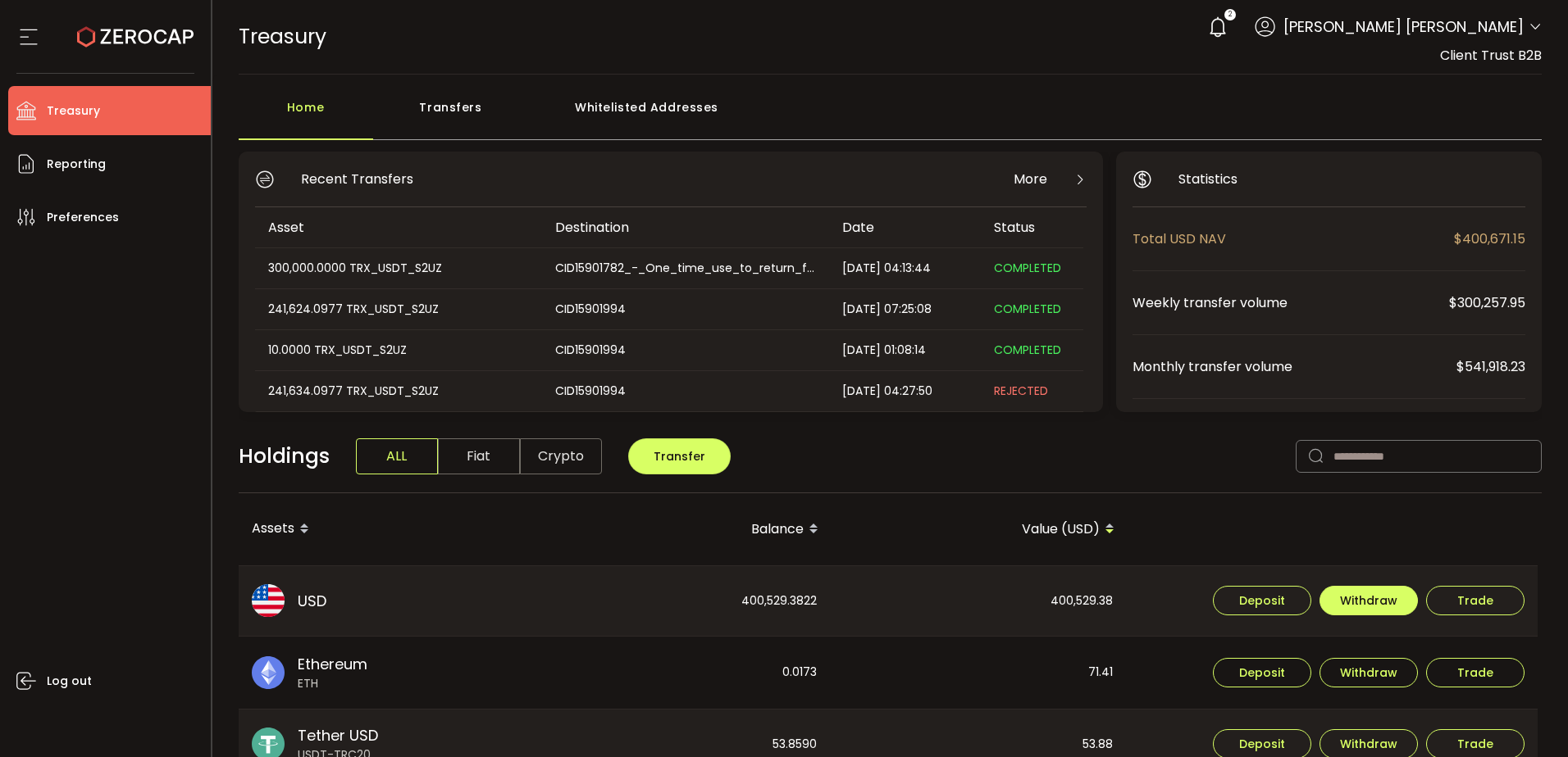
click at [1381, 606] on span "Withdraw" at bounding box center [1368, 601] width 57 height 12
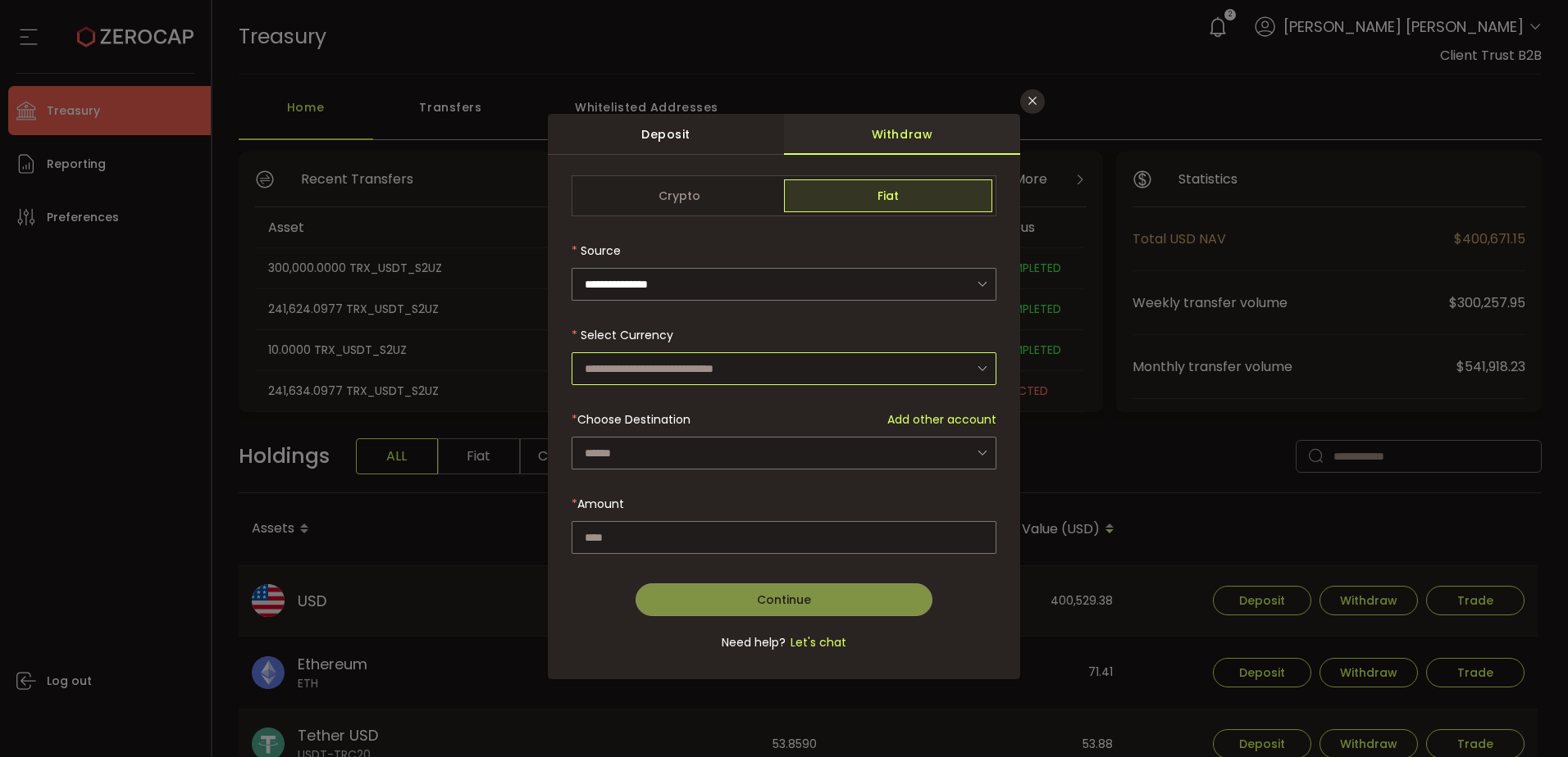
click at [654, 381] on input "dialog" at bounding box center [783, 369] width 424 height 32
click at [625, 411] on span "US Dollar (USD)" at bounding box center [631, 413] width 86 height 17
type input "**********"
click at [624, 450] on div "dialog" at bounding box center [783, 422] width 424 height 494
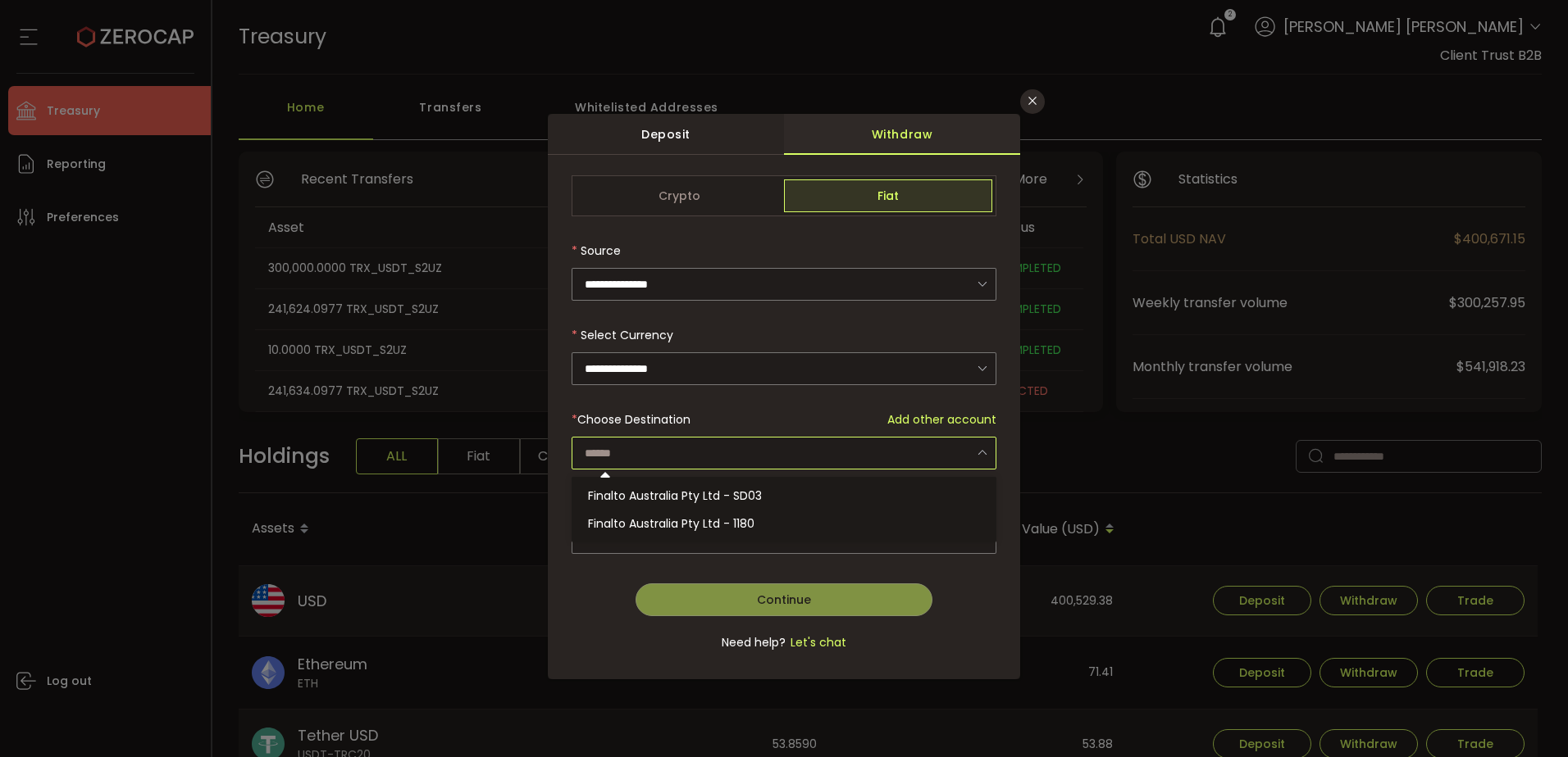
click at [616, 458] on input "dialog" at bounding box center [783, 452] width 424 height 32
click at [709, 495] on span "Finalto Australia Pty Ltd - SD03" at bounding box center [674, 496] width 174 height 17
type input "**********"
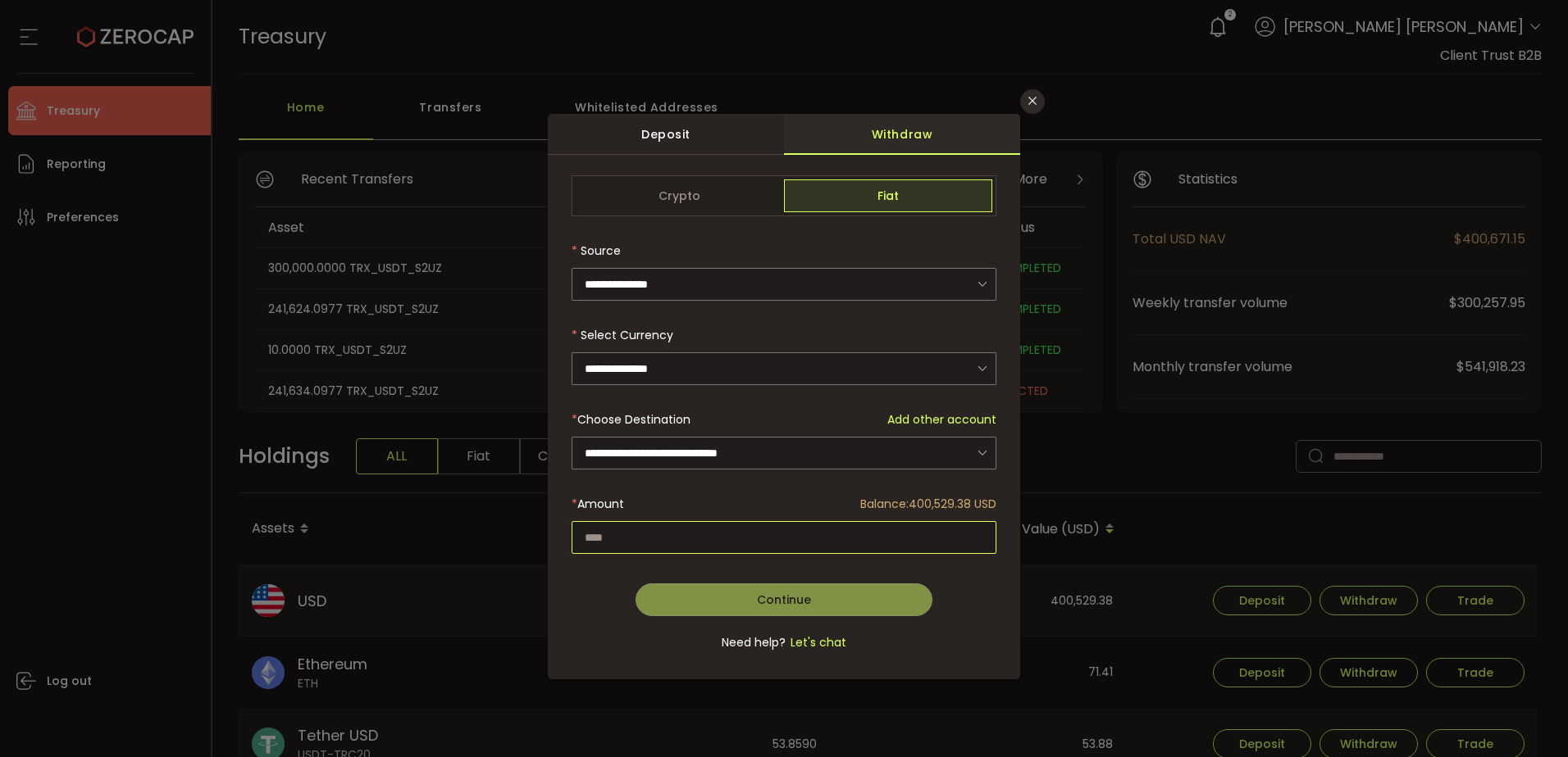
click at [640, 533] on input "dialog" at bounding box center [783, 537] width 424 height 32
paste input "********"
type input "********"
click at [763, 592] on span "Continue" at bounding box center [783, 600] width 54 height 17
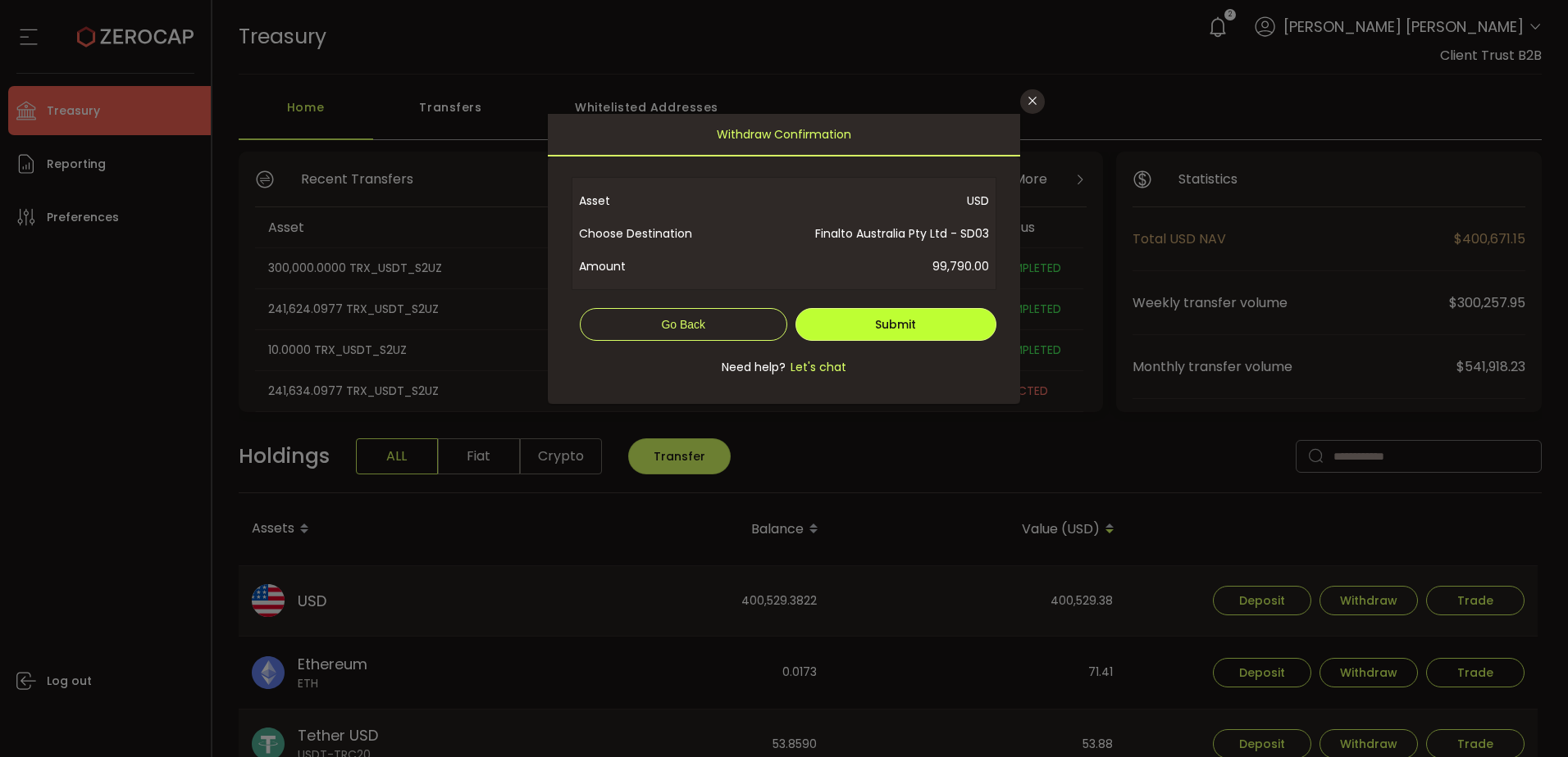
click at [894, 321] on span "Submit" at bounding box center [894, 325] width 41 height 17
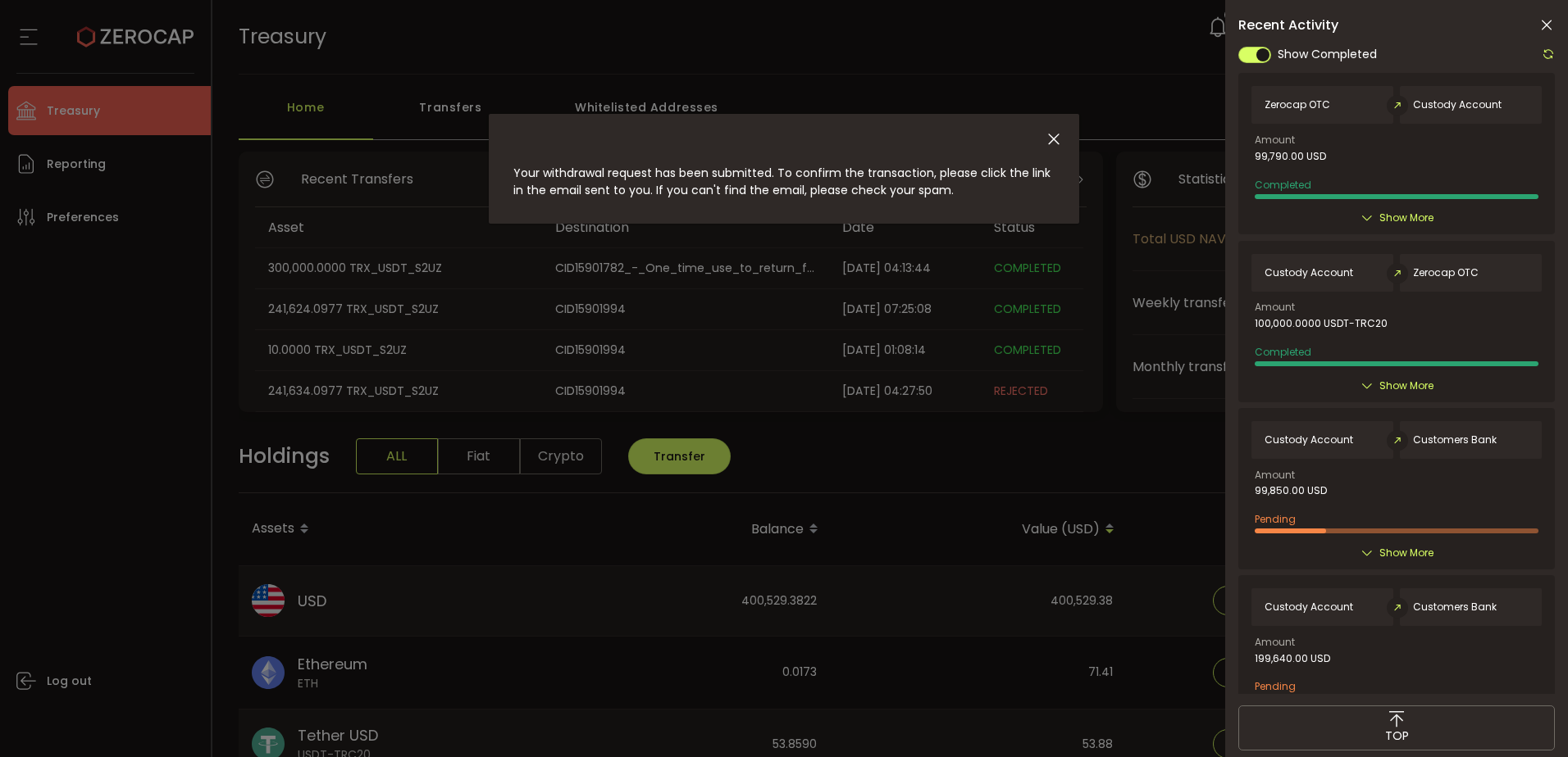
click at [1406, 217] on span "Show More" at bounding box center [1406, 218] width 54 height 17
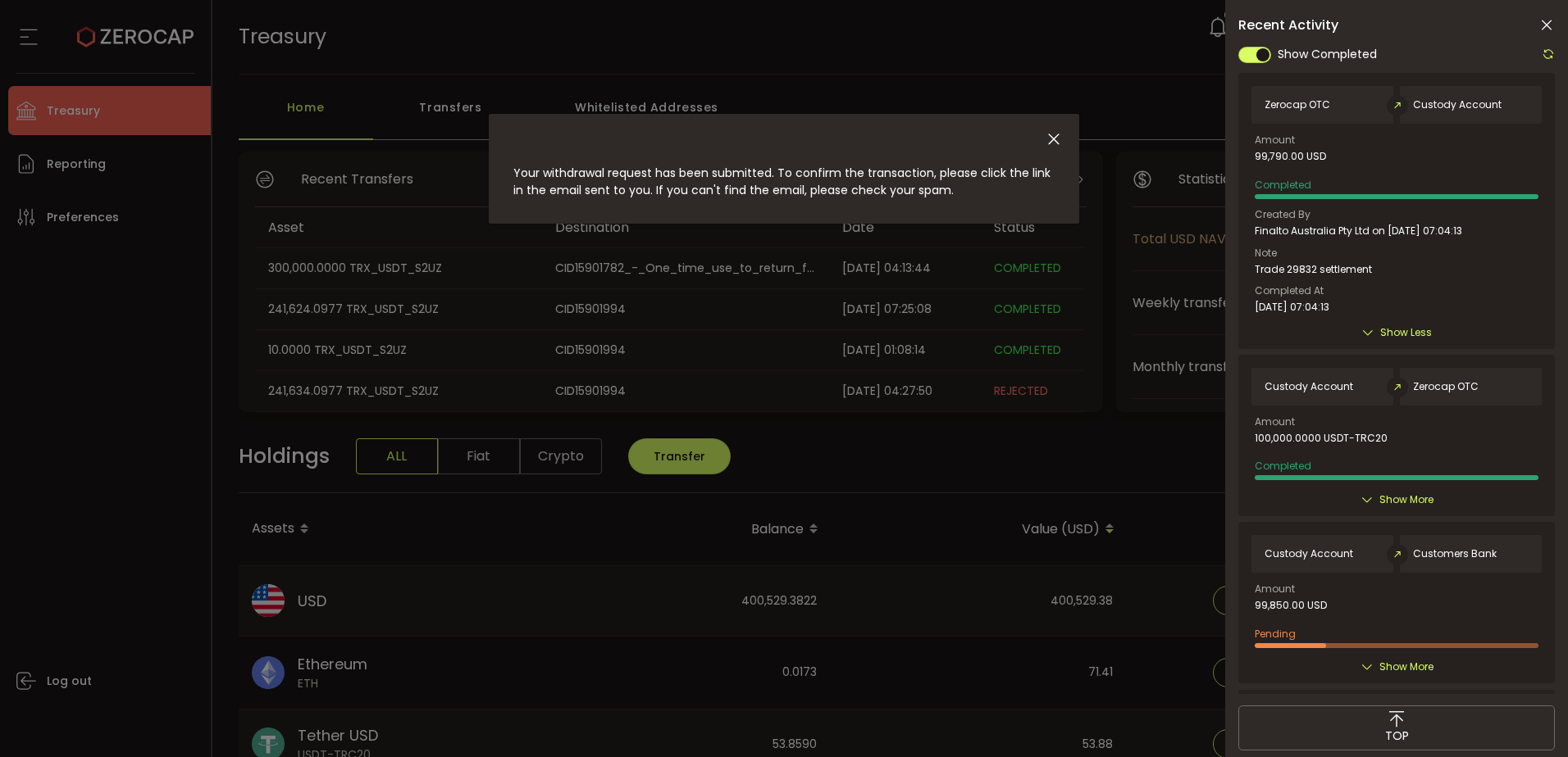
click at [1386, 330] on span "Show Less" at bounding box center [1406, 333] width 51 height 17
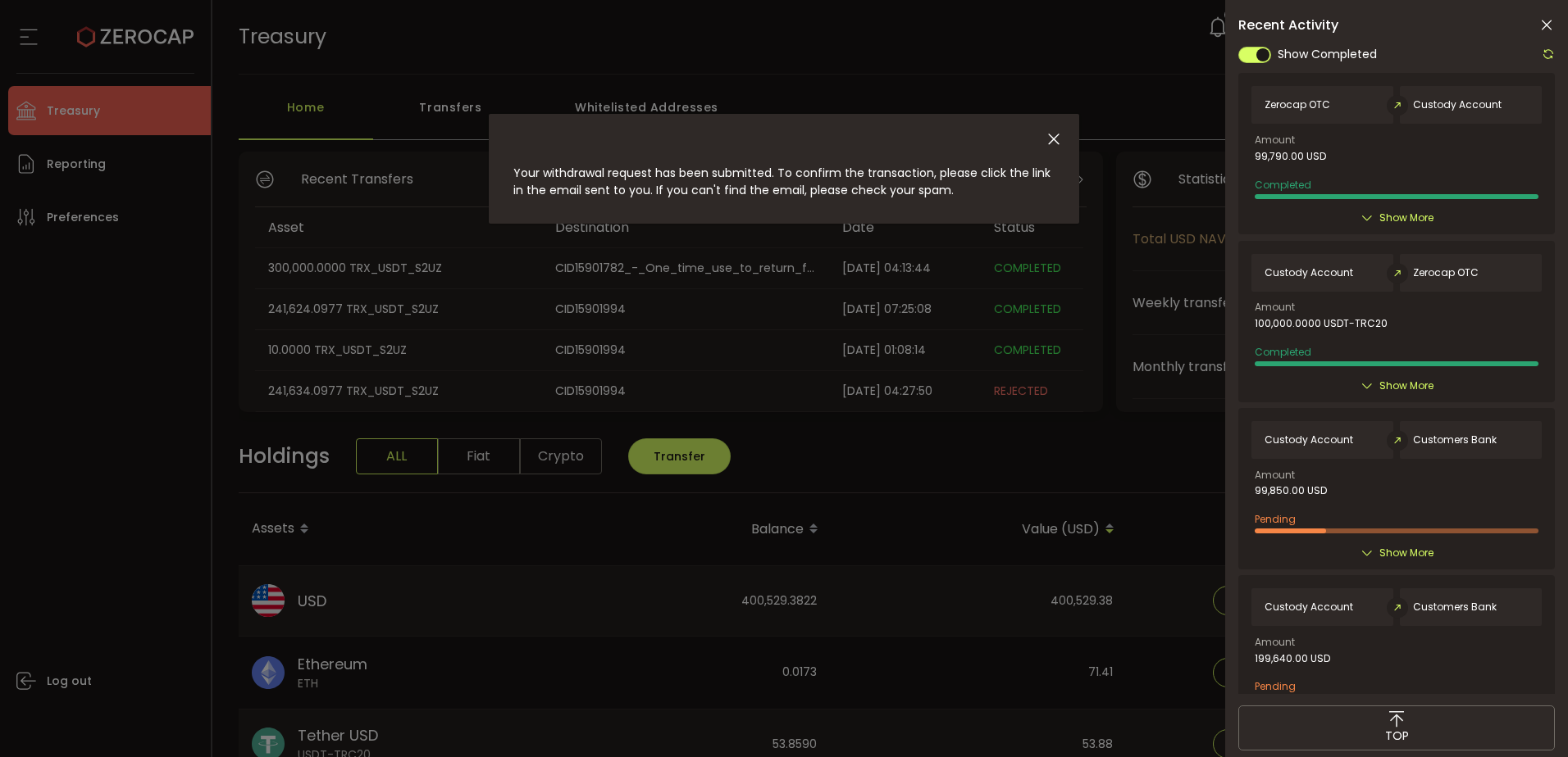
click at [801, 494] on div "Your withdrawal request has been submitted. To confirm the transaction, please …" at bounding box center [784, 378] width 1568 height 757
click at [1061, 139] on icon "Close" at bounding box center [1054, 139] width 18 height 18
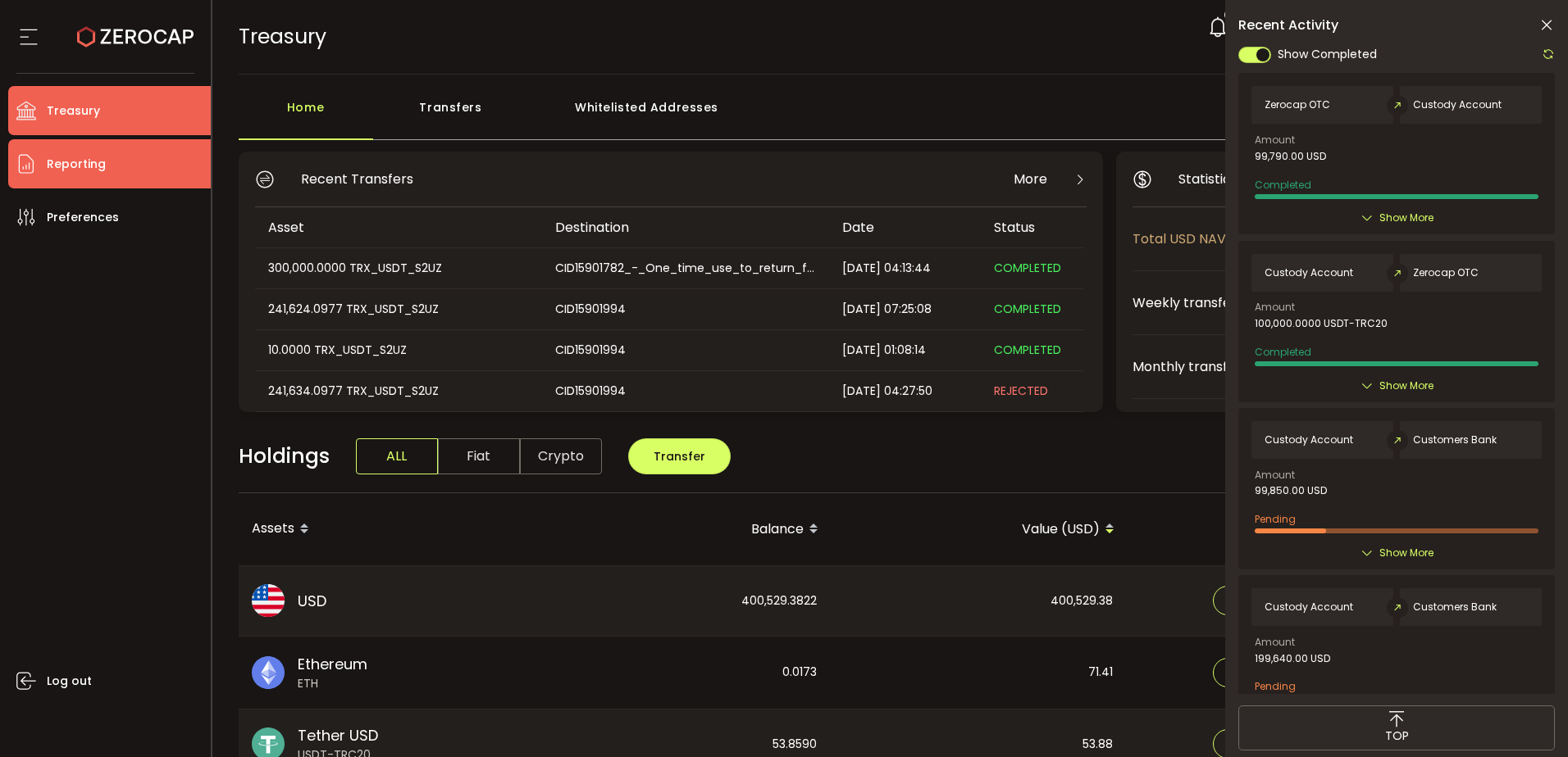
click at [97, 165] on span "Reporting" at bounding box center [76, 164] width 59 height 24
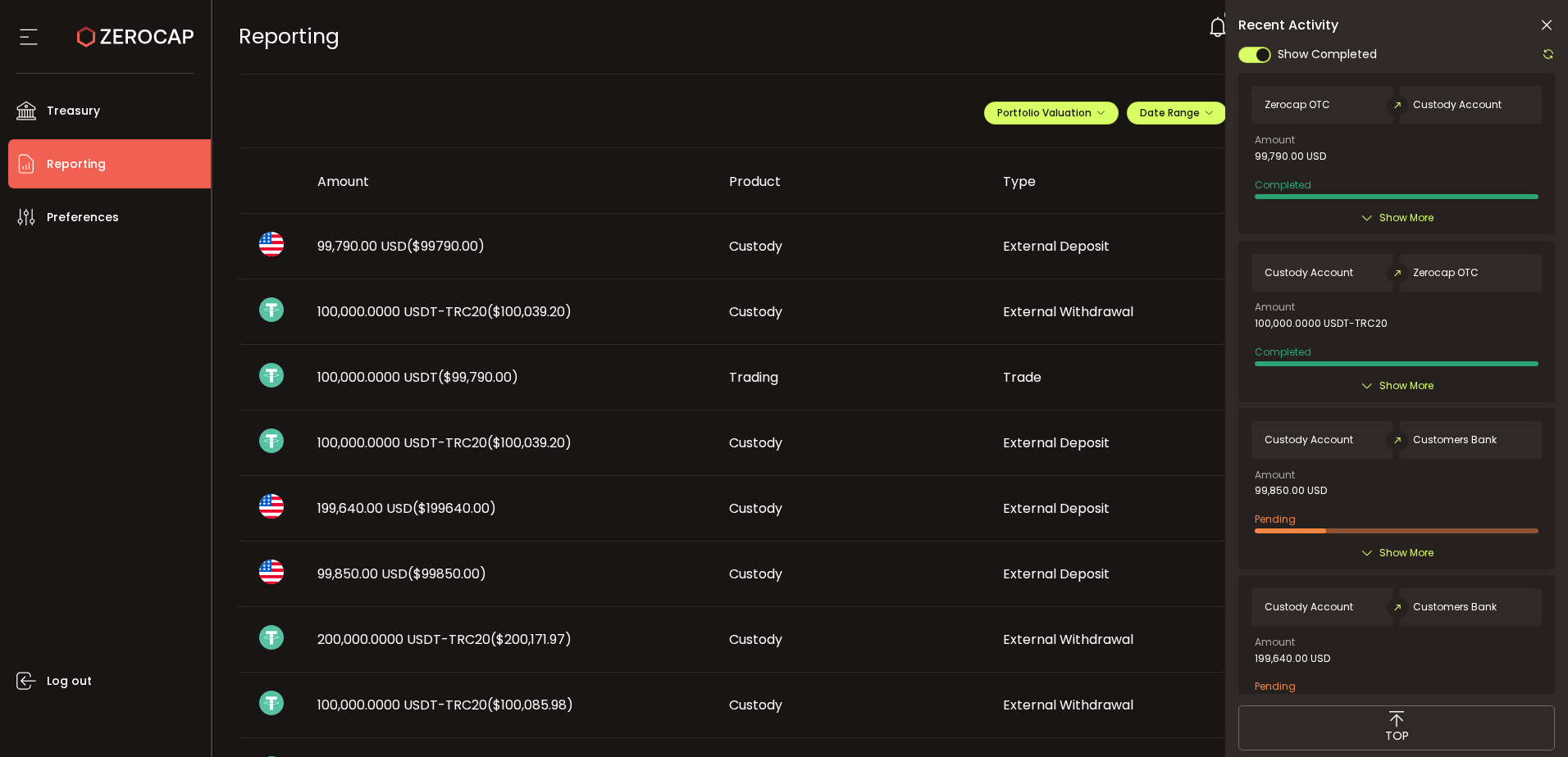
click at [366, 244] on span "99,790.00 USD ($99790.00)" at bounding box center [400, 246] width 167 height 19
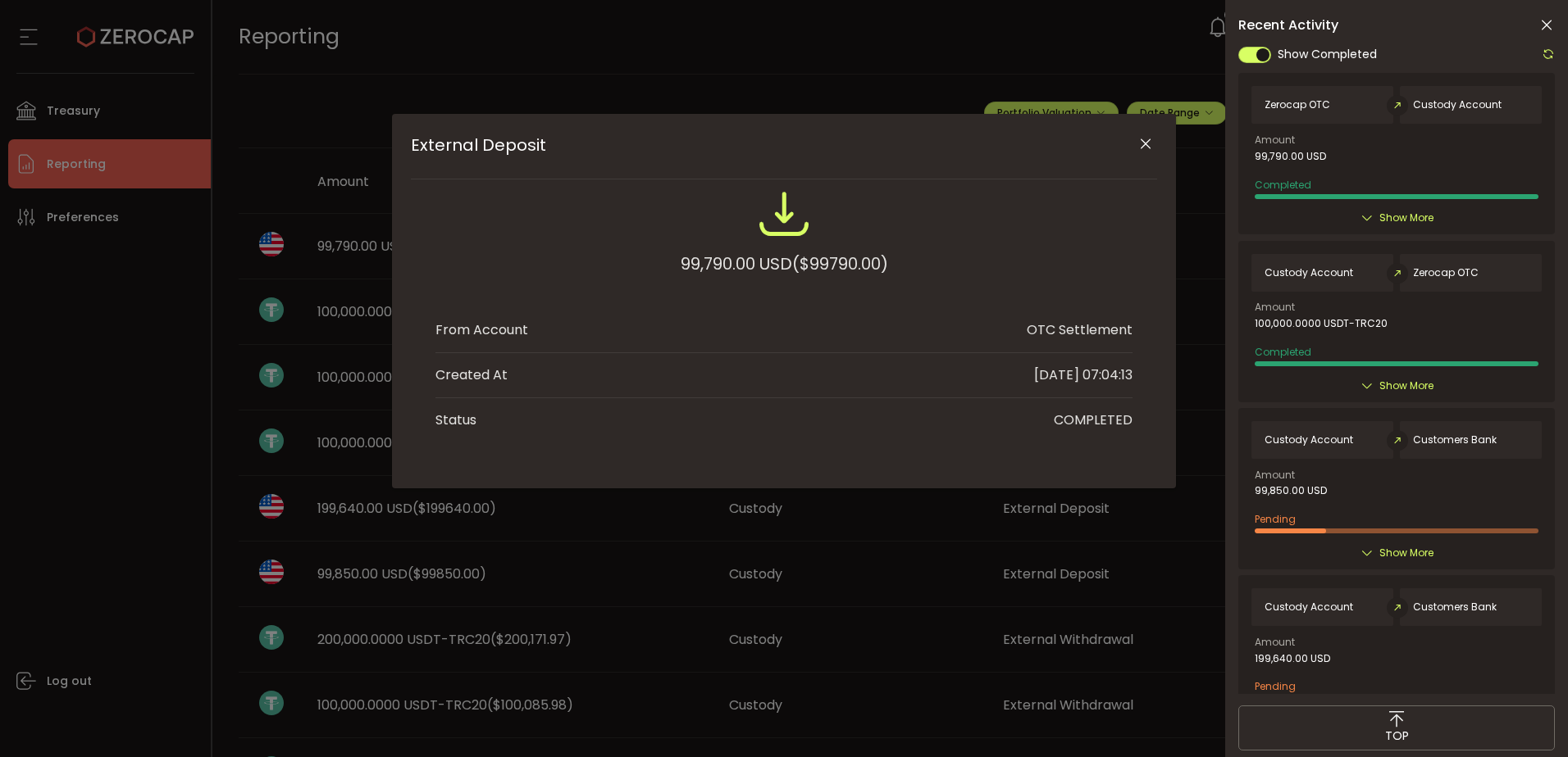
click at [691, 263] on div "99,790.00 USD ($99790.00)" at bounding box center [784, 264] width 208 height 30
copy div "99,790.00"
click at [1149, 130] on button "Close" at bounding box center [1144, 144] width 29 height 29
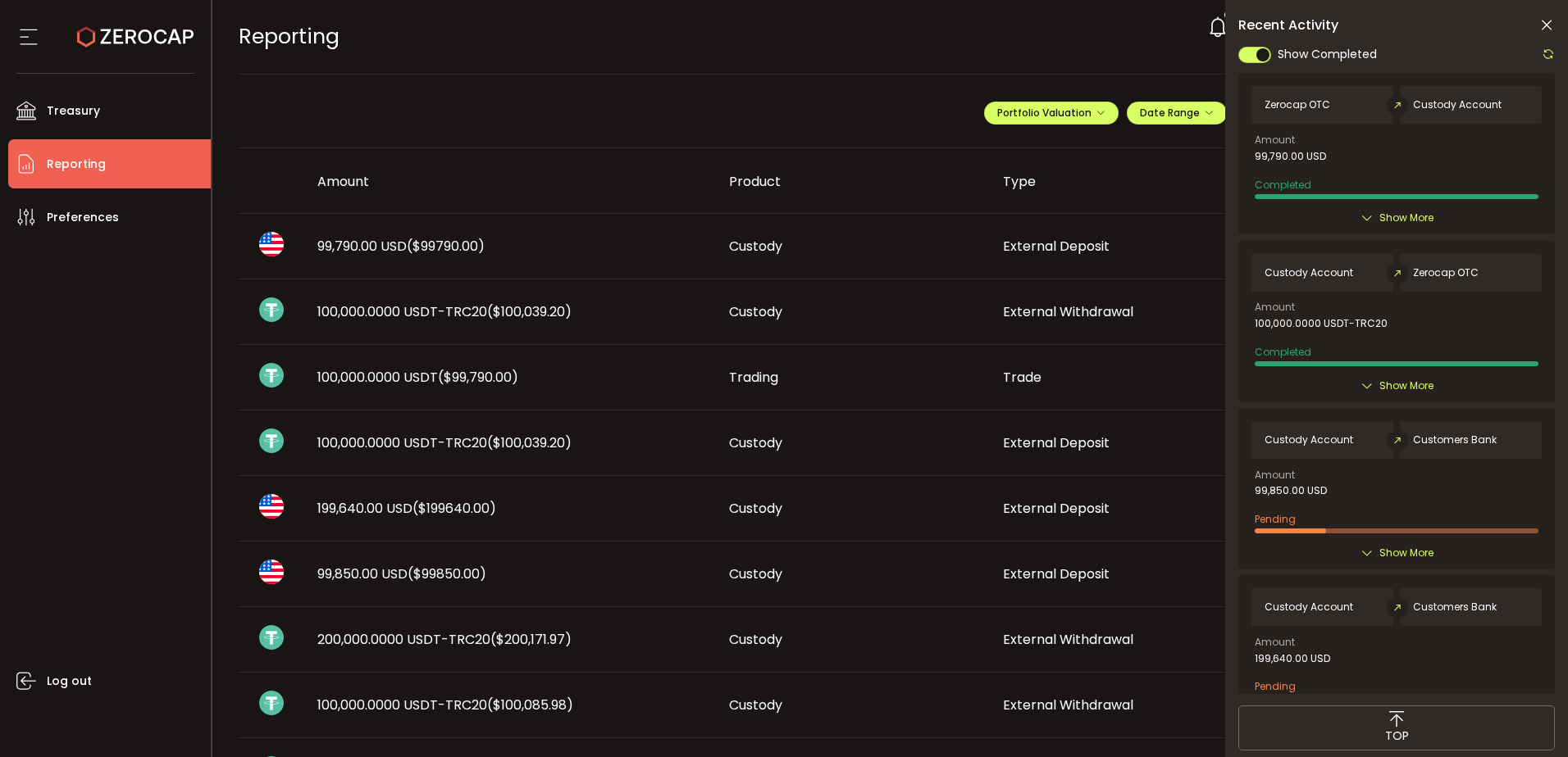
click at [1360, 557] on icon at bounding box center [1367, 554] width 13 height 13
click at [1393, 552] on span "Show More" at bounding box center [1406, 554] width 54 height 17
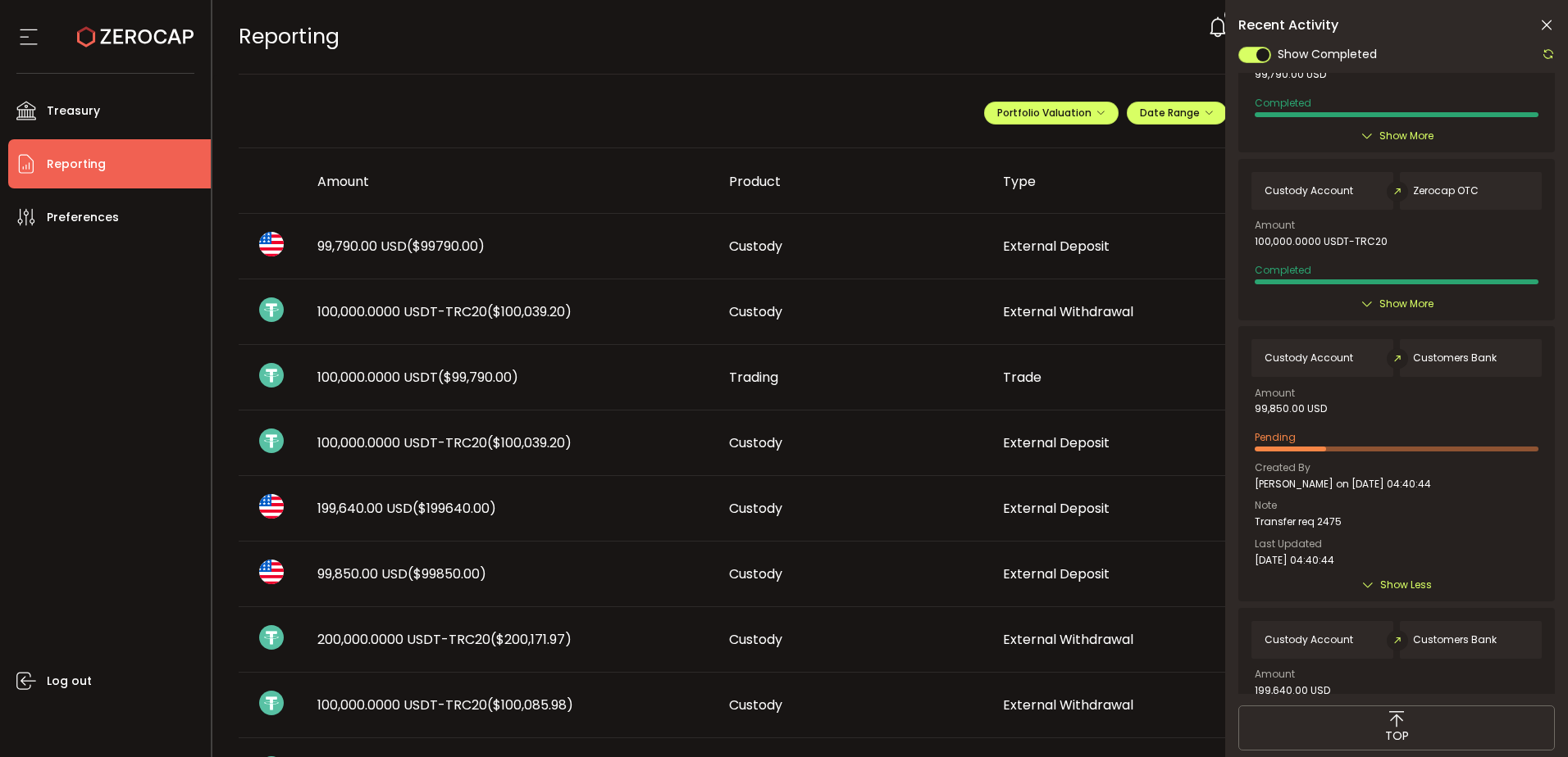
click at [1394, 576] on div "Custody Account Customers Bank Amount 99,850.00 USD Pending Created By [PERSON_…" at bounding box center [1396, 464] width 316 height 276
click at [1402, 582] on span "Show Less" at bounding box center [1406, 585] width 51 height 17
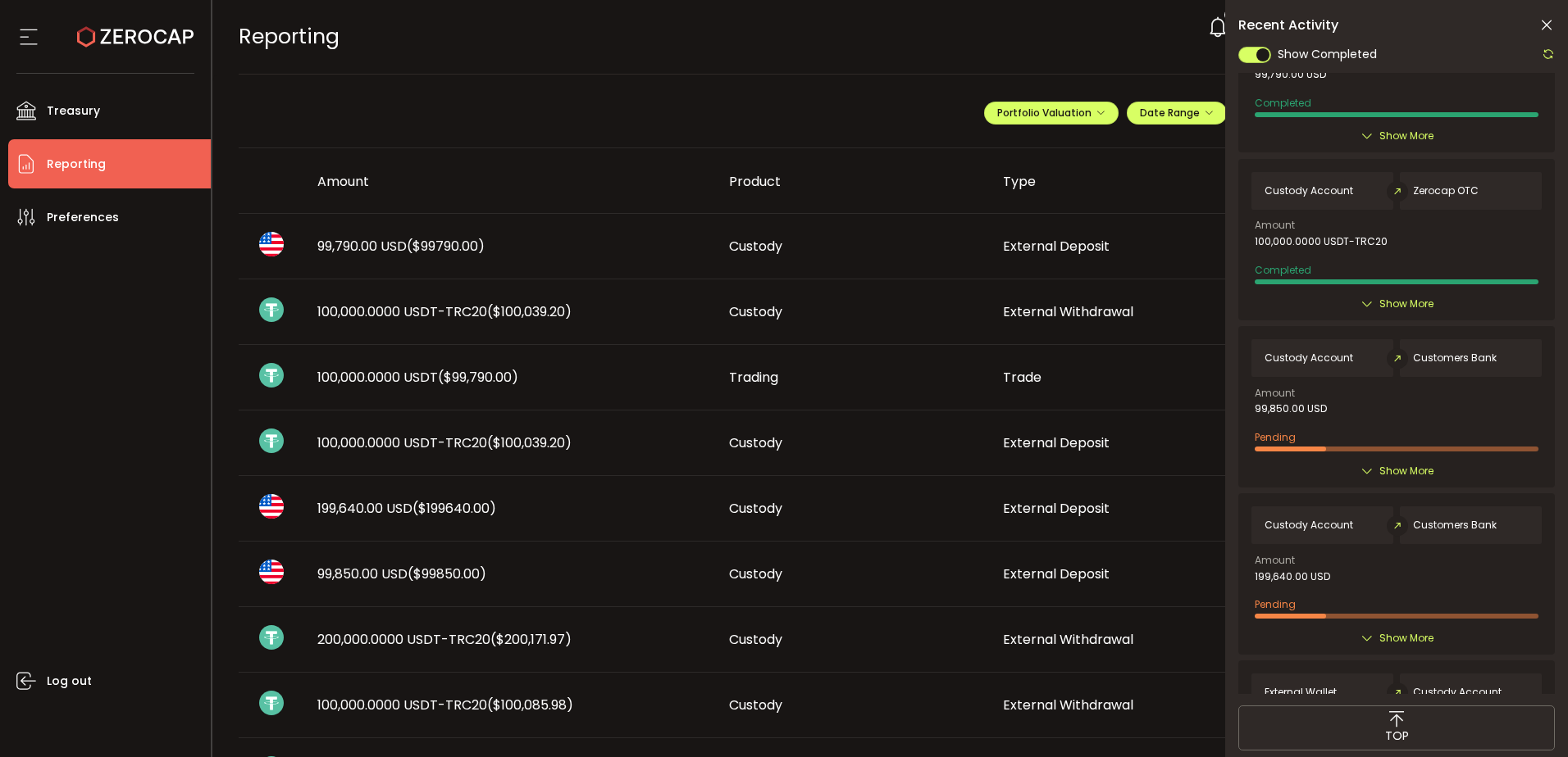
scroll to position [0, 0]
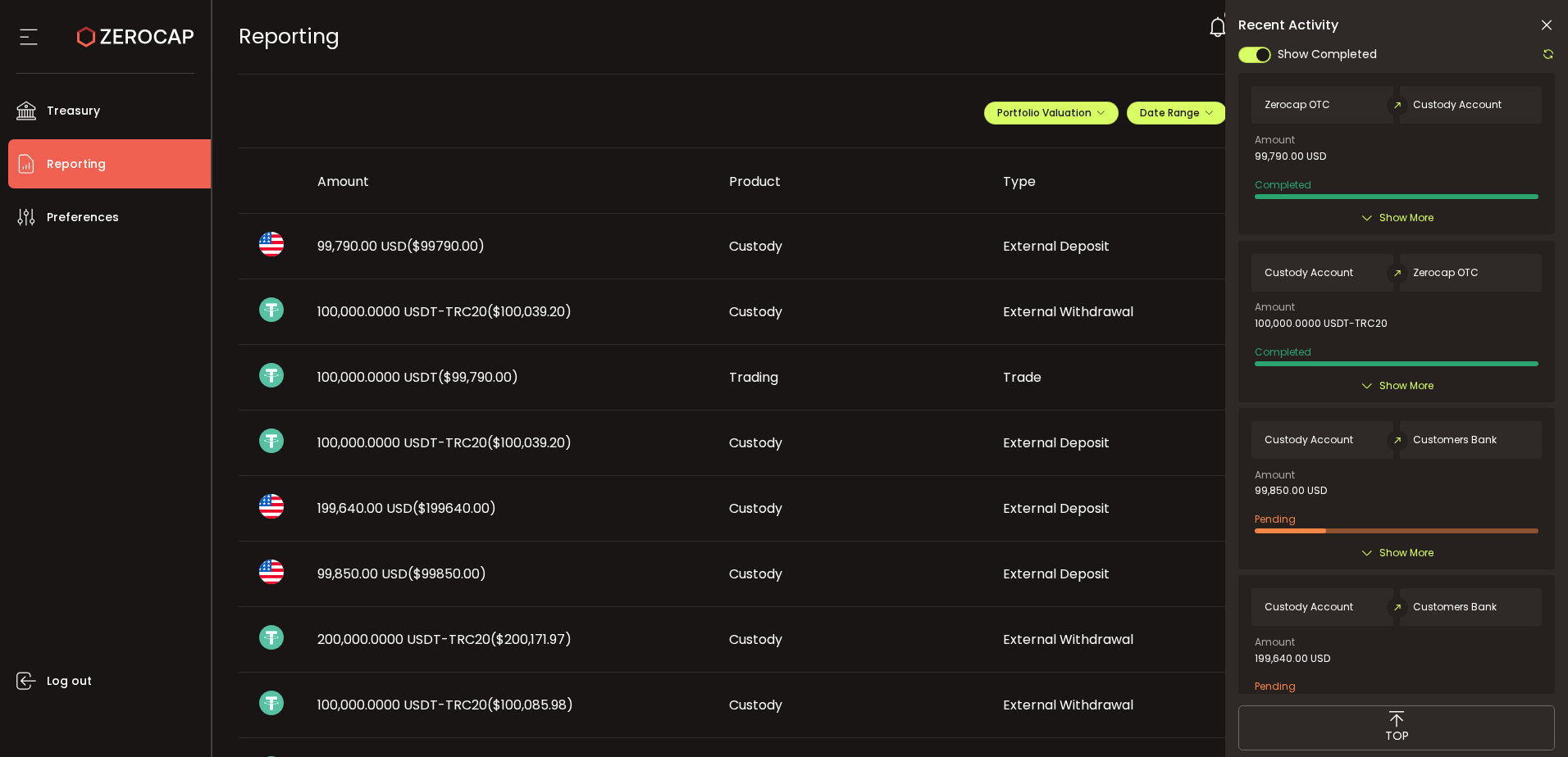
click at [1379, 214] on span "Show More" at bounding box center [1406, 218] width 54 height 17
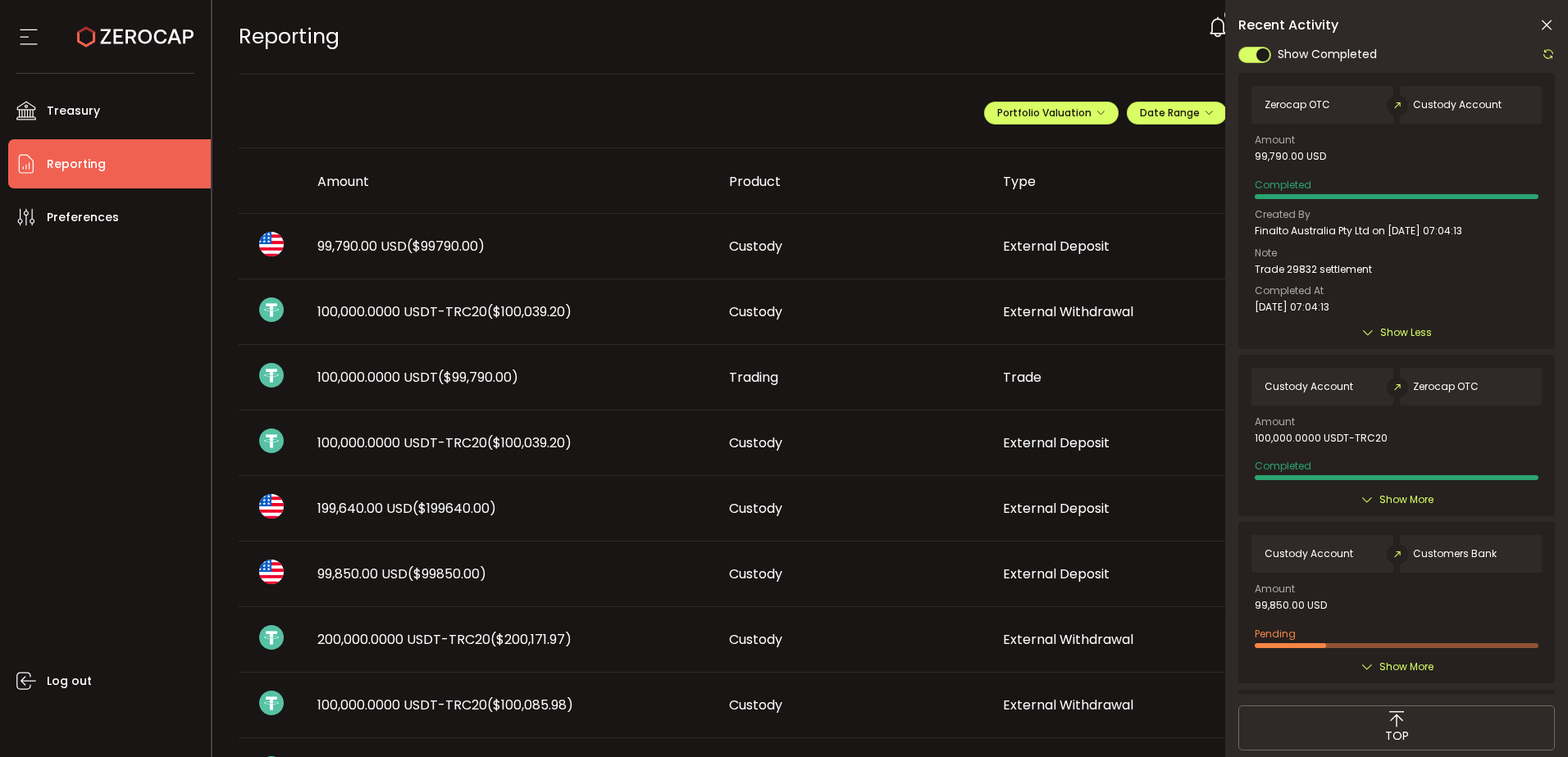
click at [1409, 333] on span "Show Less" at bounding box center [1406, 333] width 51 height 17
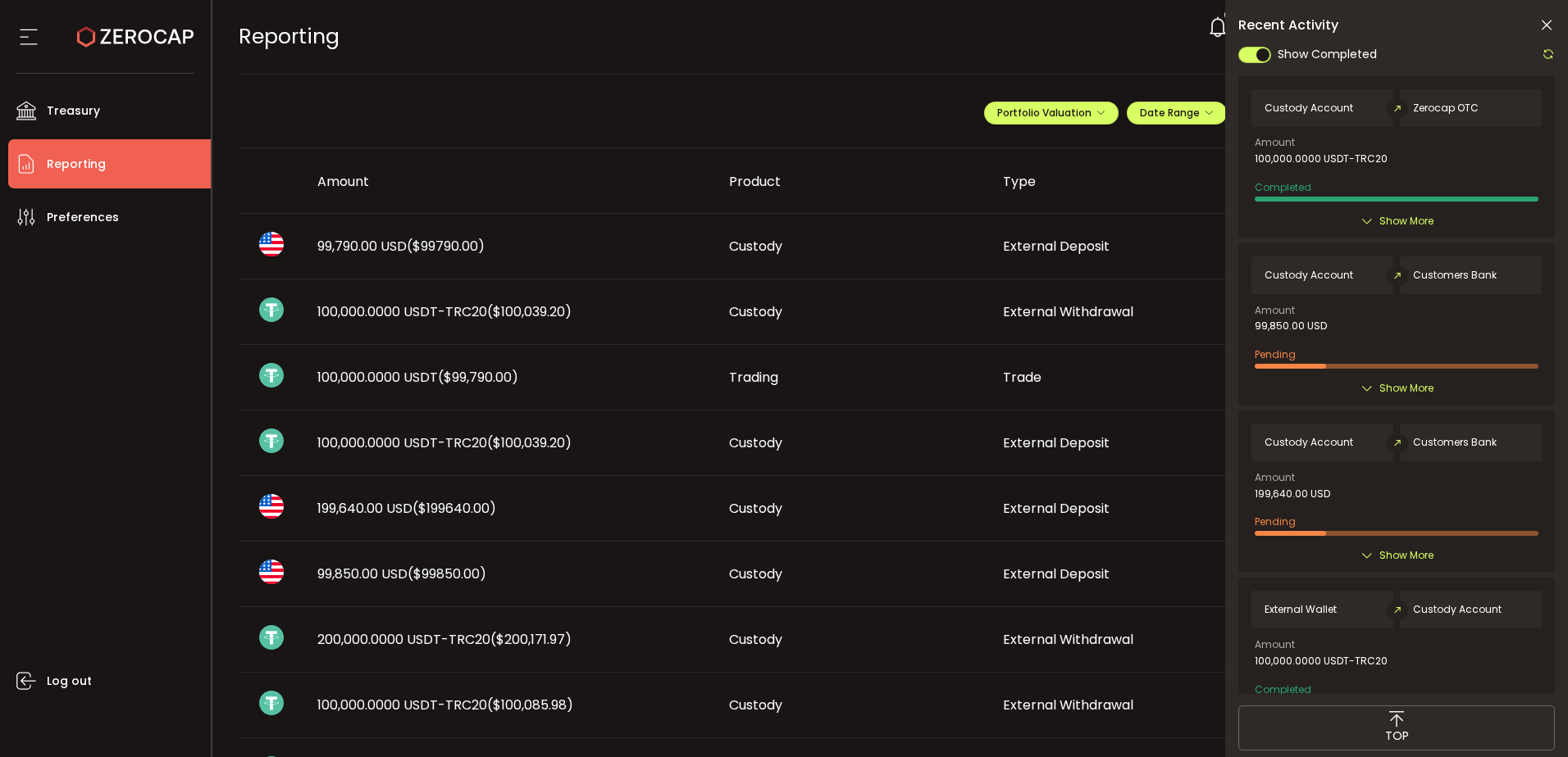
scroll to position [164, 0]
click at [1551, 22] on icon at bounding box center [1546, 26] width 17 height 17
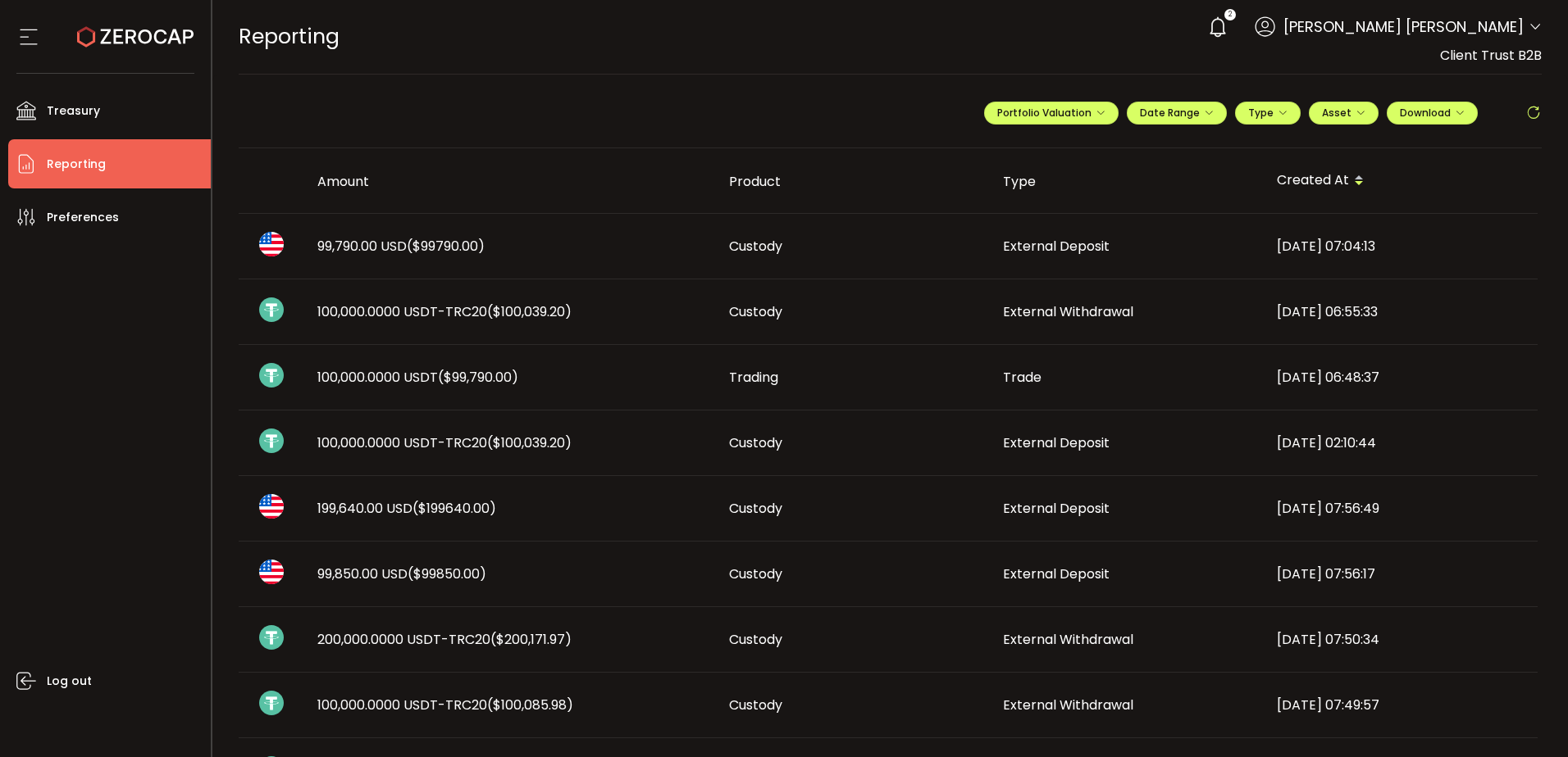
scroll to position [0, 0]
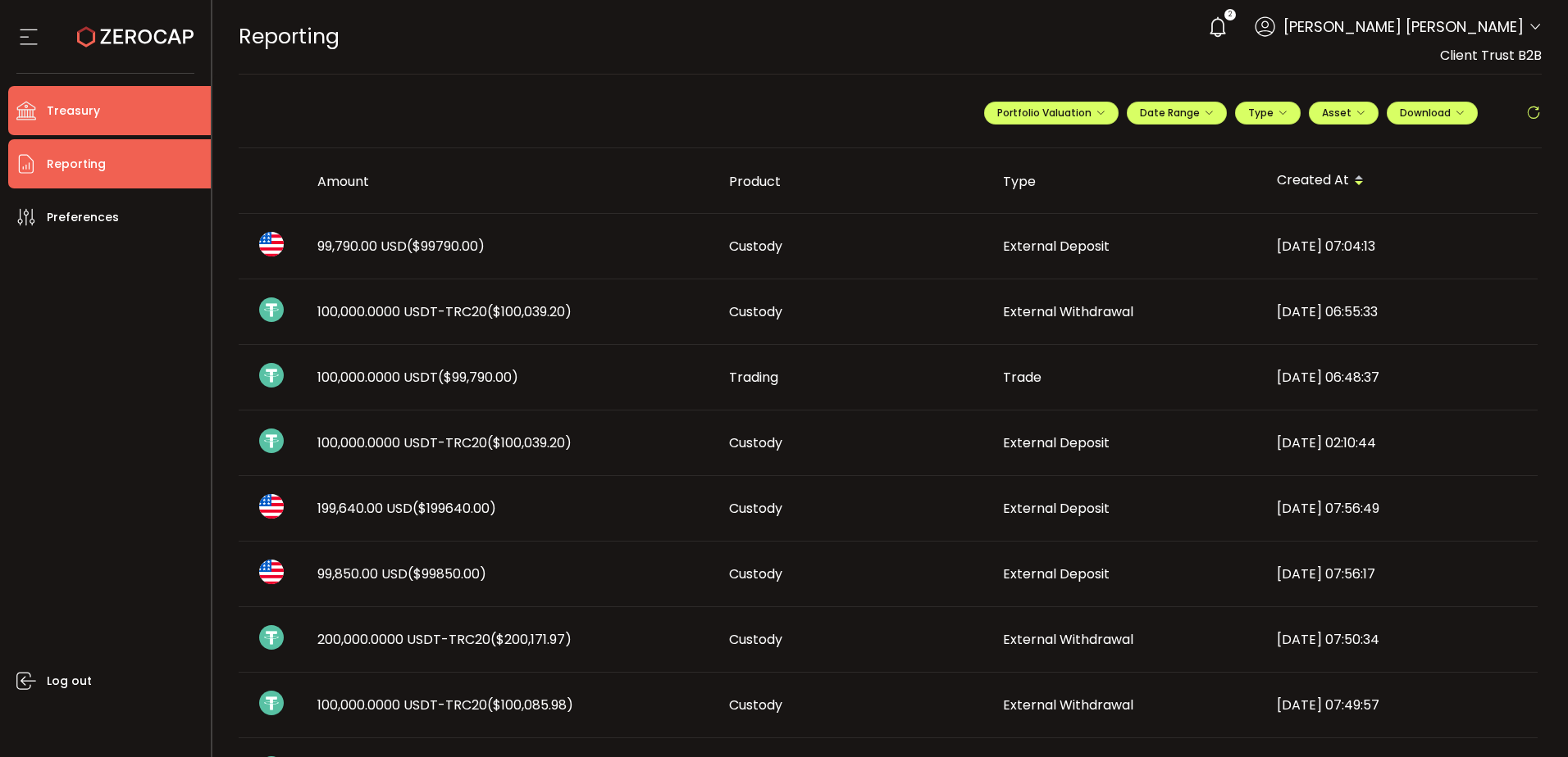
click at [120, 105] on li "Treasury" at bounding box center [110, 110] width 203 height 49
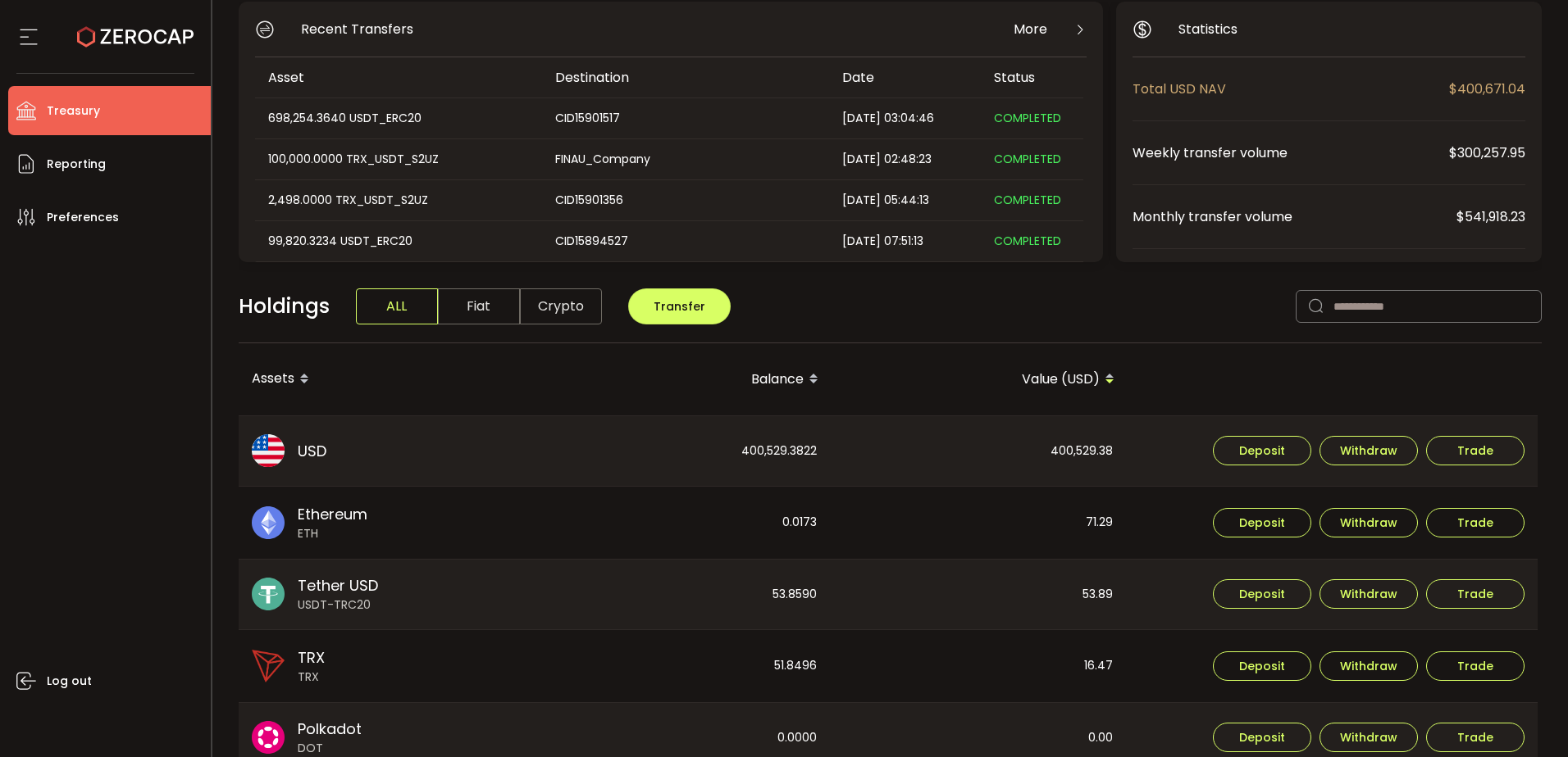
scroll to position [164, 0]
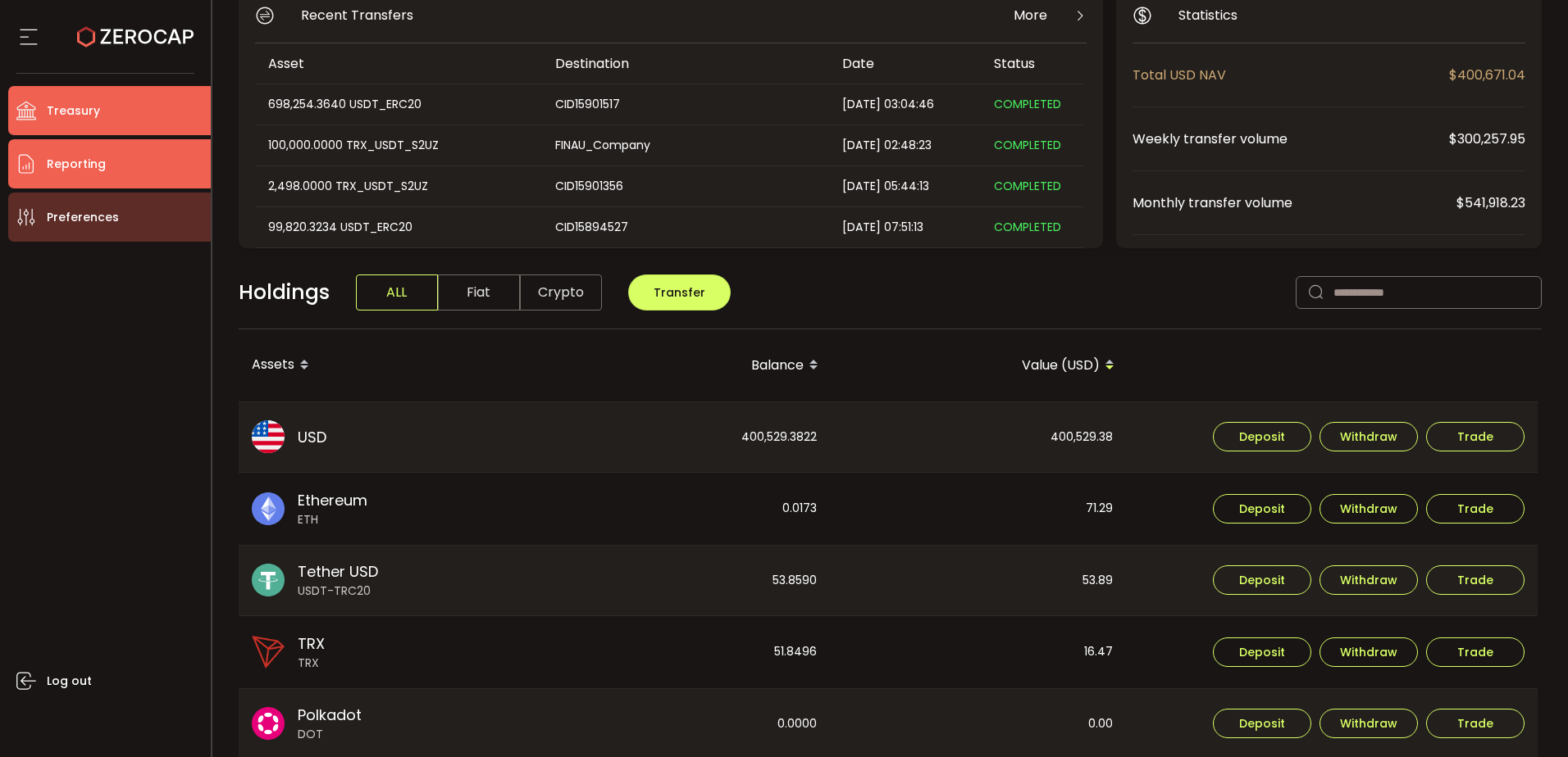
drag, startPoint x: 138, startPoint y: 173, endPoint x: 136, endPoint y: 197, distance: 24.1
click at [138, 173] on li "Reporting" at bounding box center [110, 164] width 203 height 49
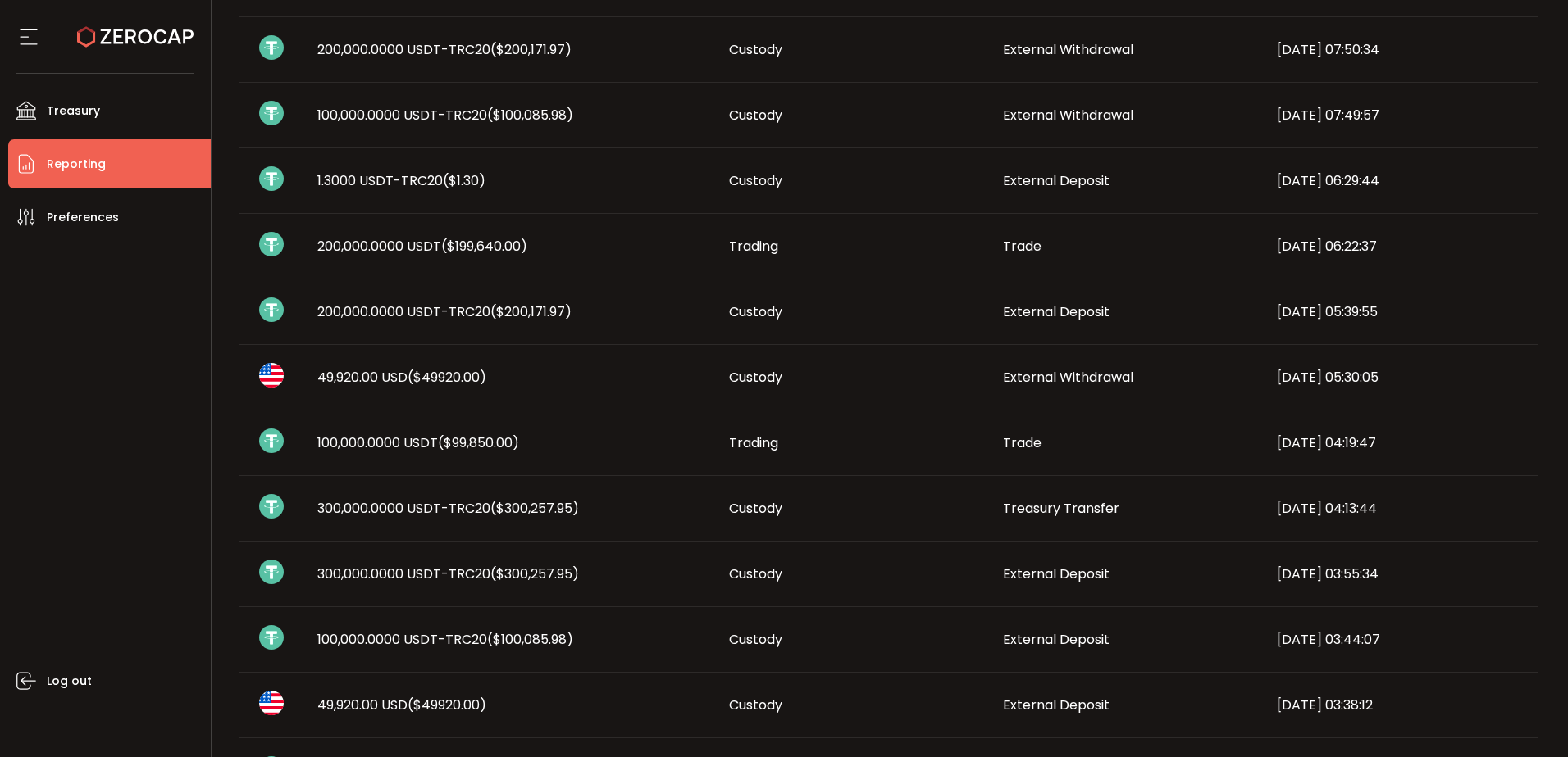
scroll to position [738, 0]
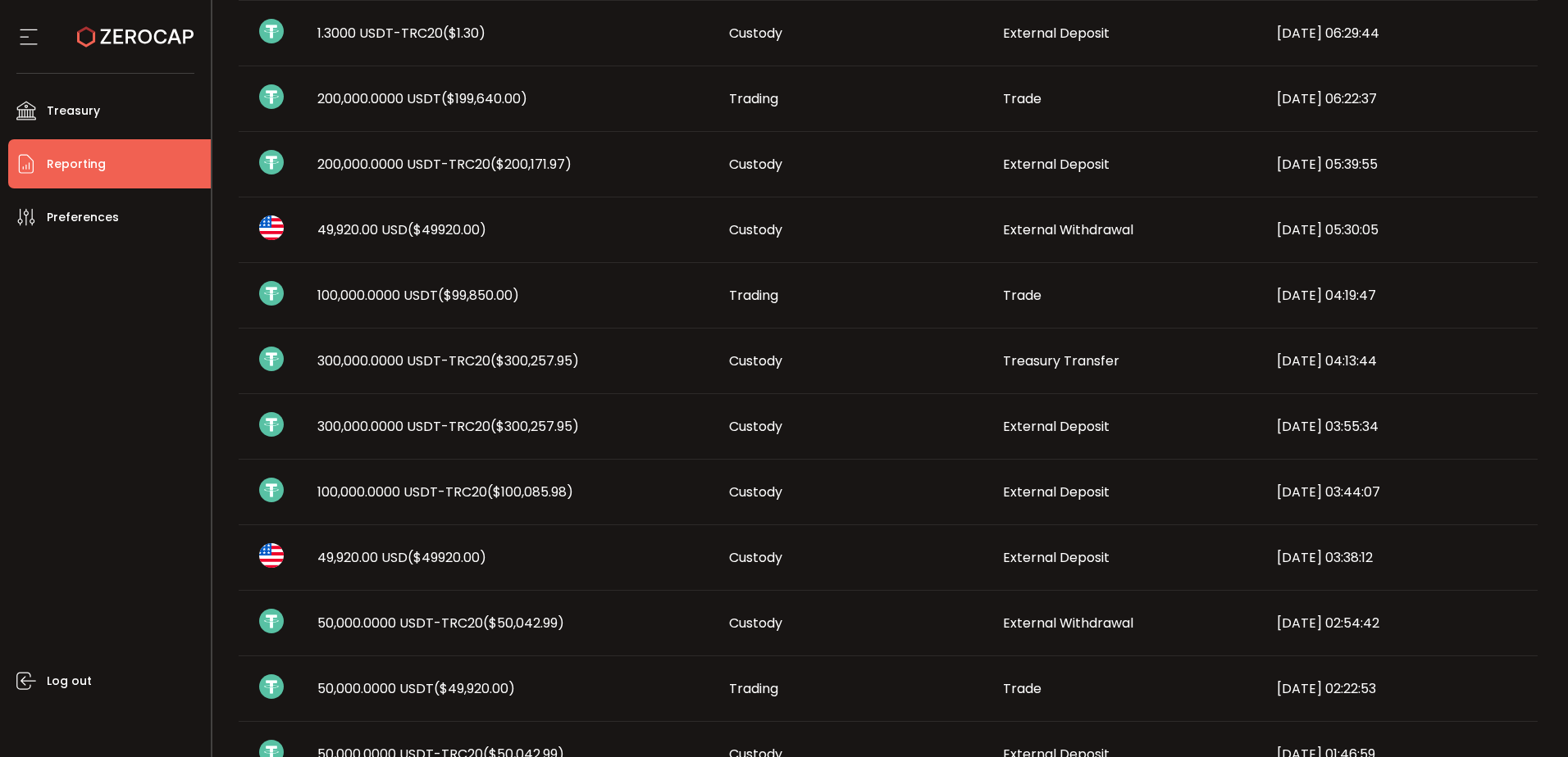
click at [510, 432] on span "($300,257.95)" at bounding box center [534, 427] width 89 height 19
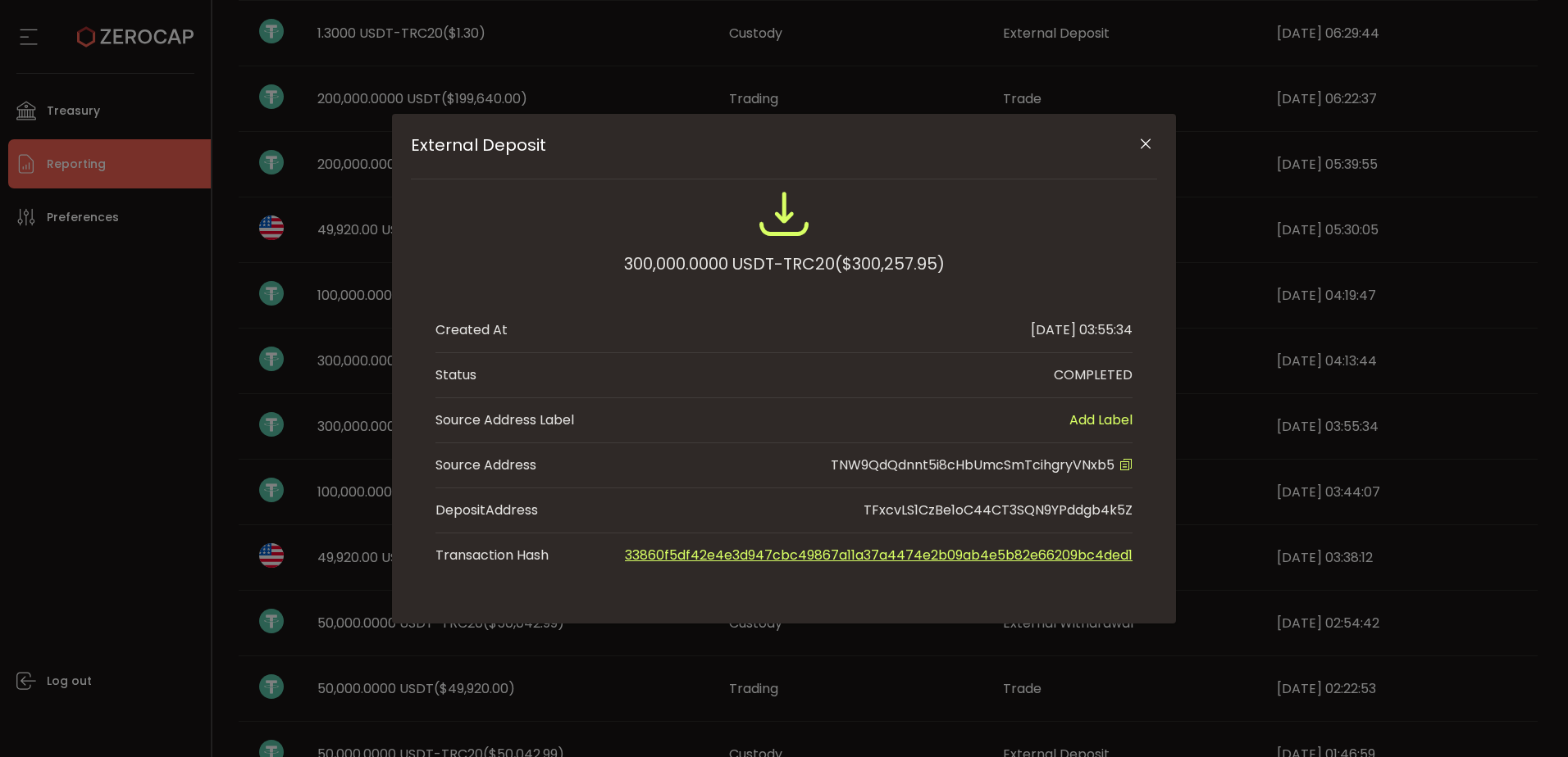
click at [311, 406] on div "External Deposit 300,000.0000 USDT-TRC20 ($300,257.95) Created At [DATE] 03:55:…" at bounding box center [784, 378] width 1568 height 757
click at [370, 432] on div "External Deposit 300,000.0000 USDT-TRC20 ($300,257.95) Created At [DATE] 03:55:…" at bounding box center [784, 378] width 1568 height 757
click at [1140, 149] on icon "Close" at bounding box center [1145, 144] width 17 height 17
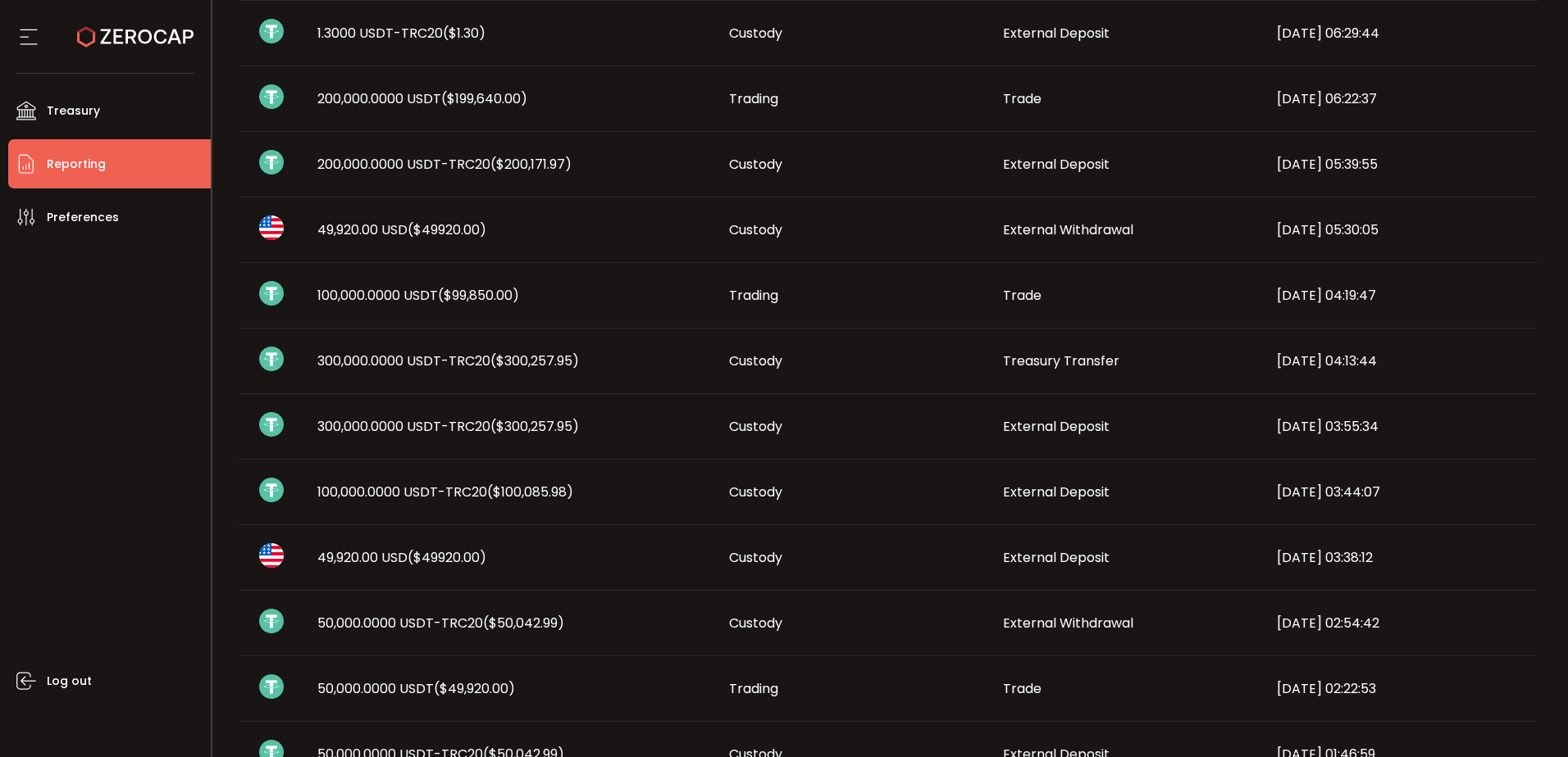
click at [418, 354] on span "300,000.0000 USDT-TRC20 ($300,257.95)" at bounding box center [448, 361] width 262 height 19
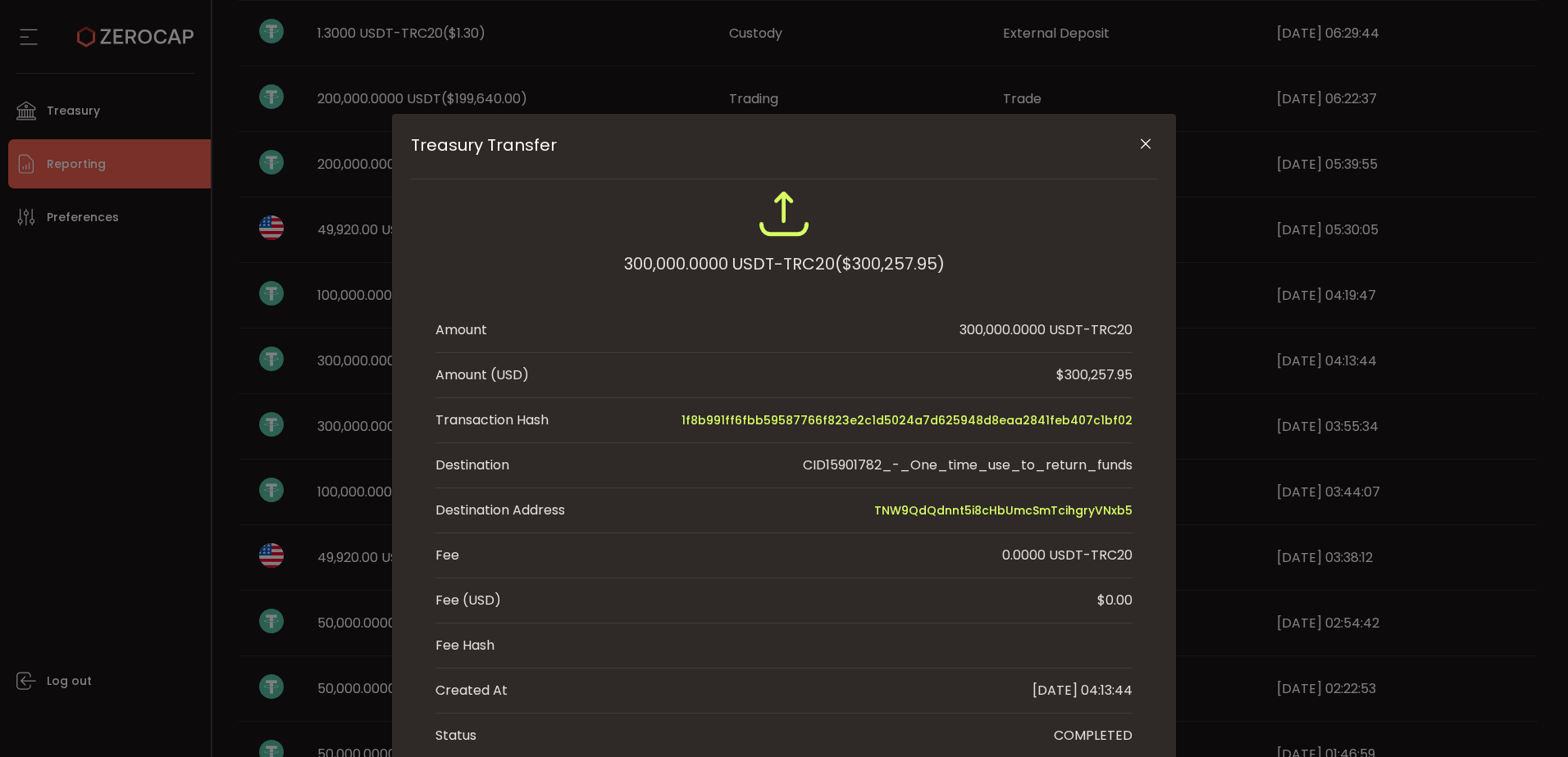
click at [1141, 145] on icon "Close" at bounding box center [1145, 144] width 17 height 17
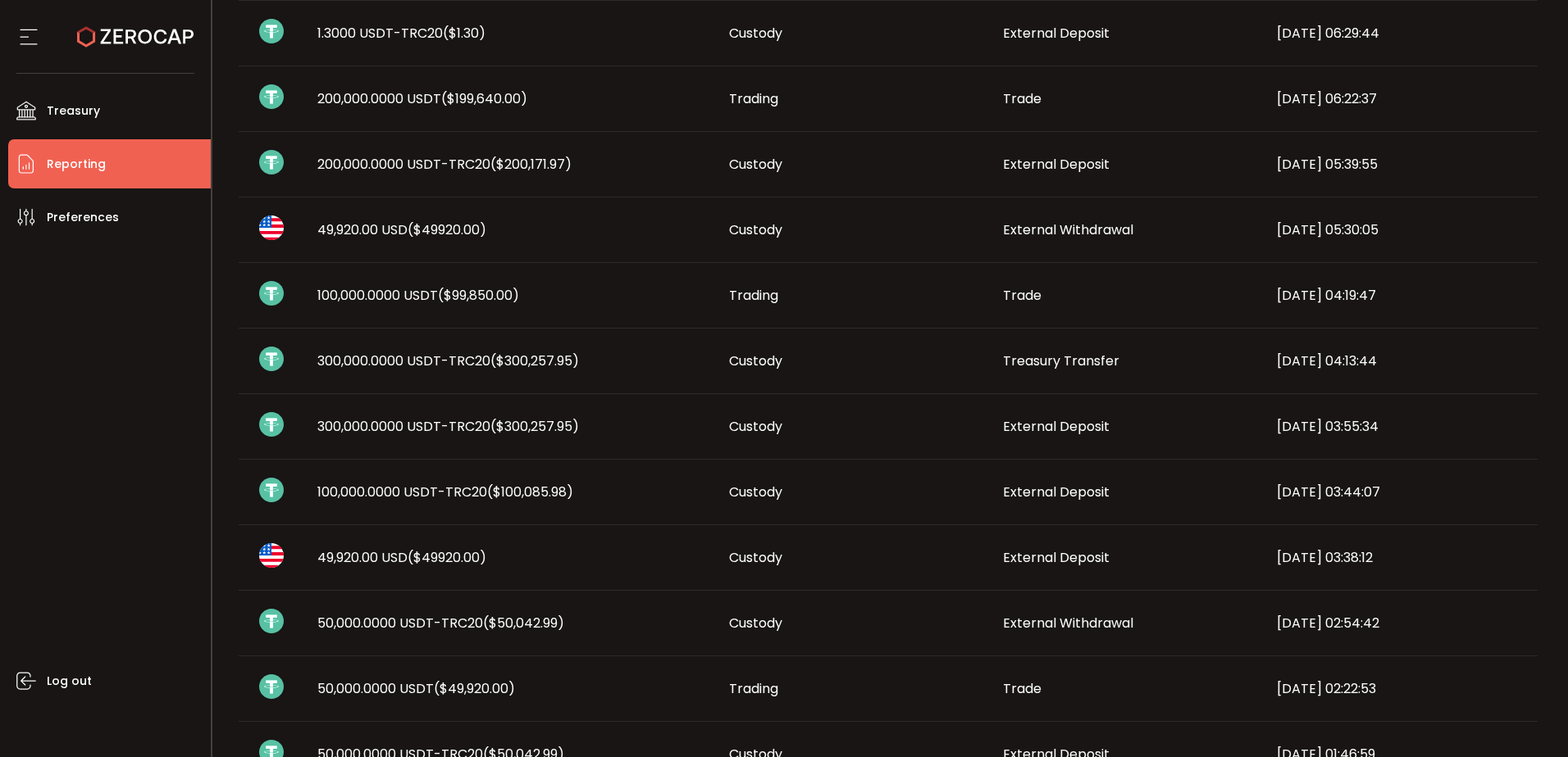
click at [1051, 361] on span "Treasury Transfer" at bounding box center [1061, 361] width 116 height 19
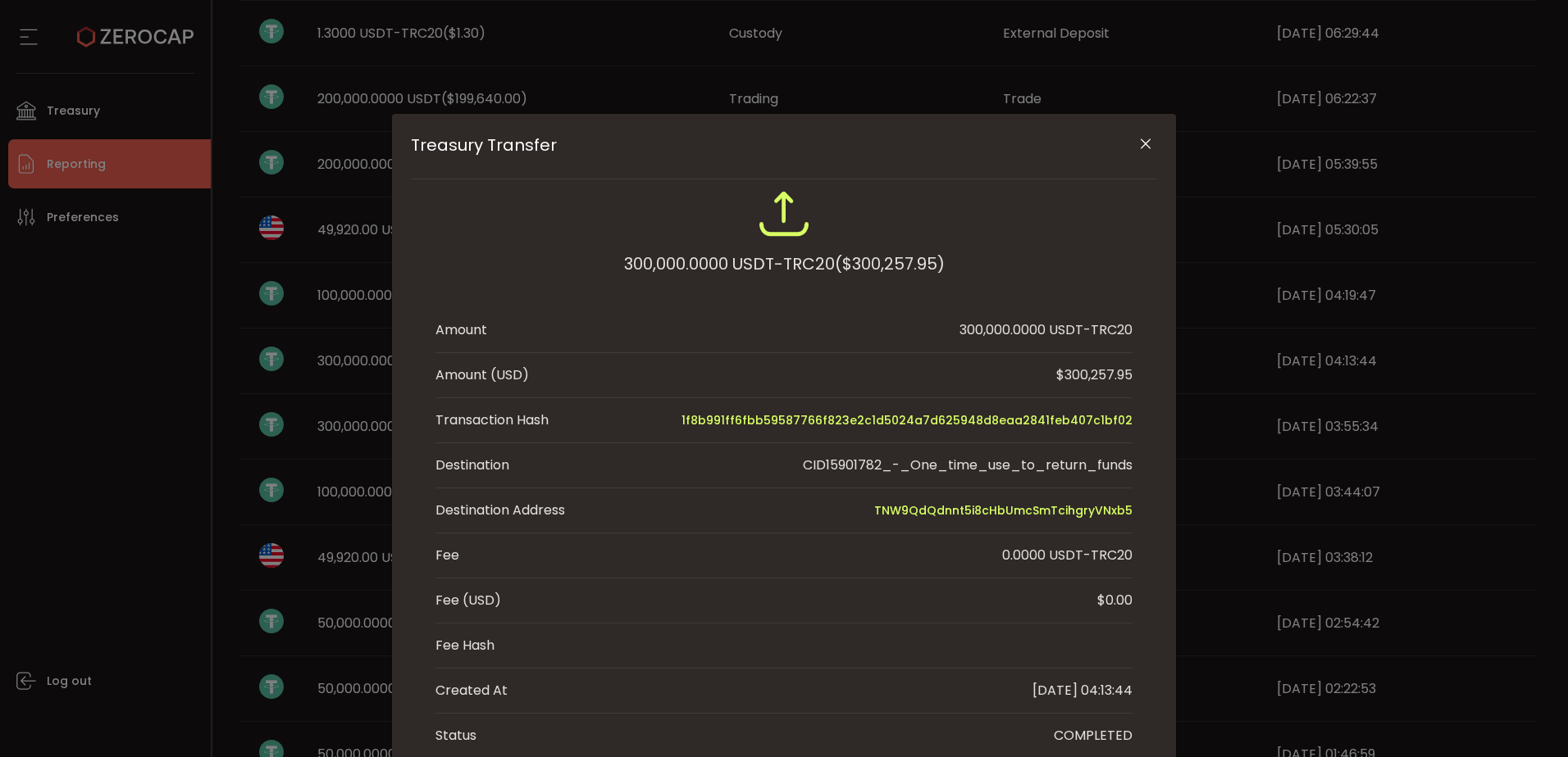
click at [862, 469] on div "CID15901782_-_One_time_use_to_return_funds" at bounding box center [968, 466] width 330 height 20
click at [1138, 150] on icon "Close" at bounding box center [1145, 144] width 17 height 17
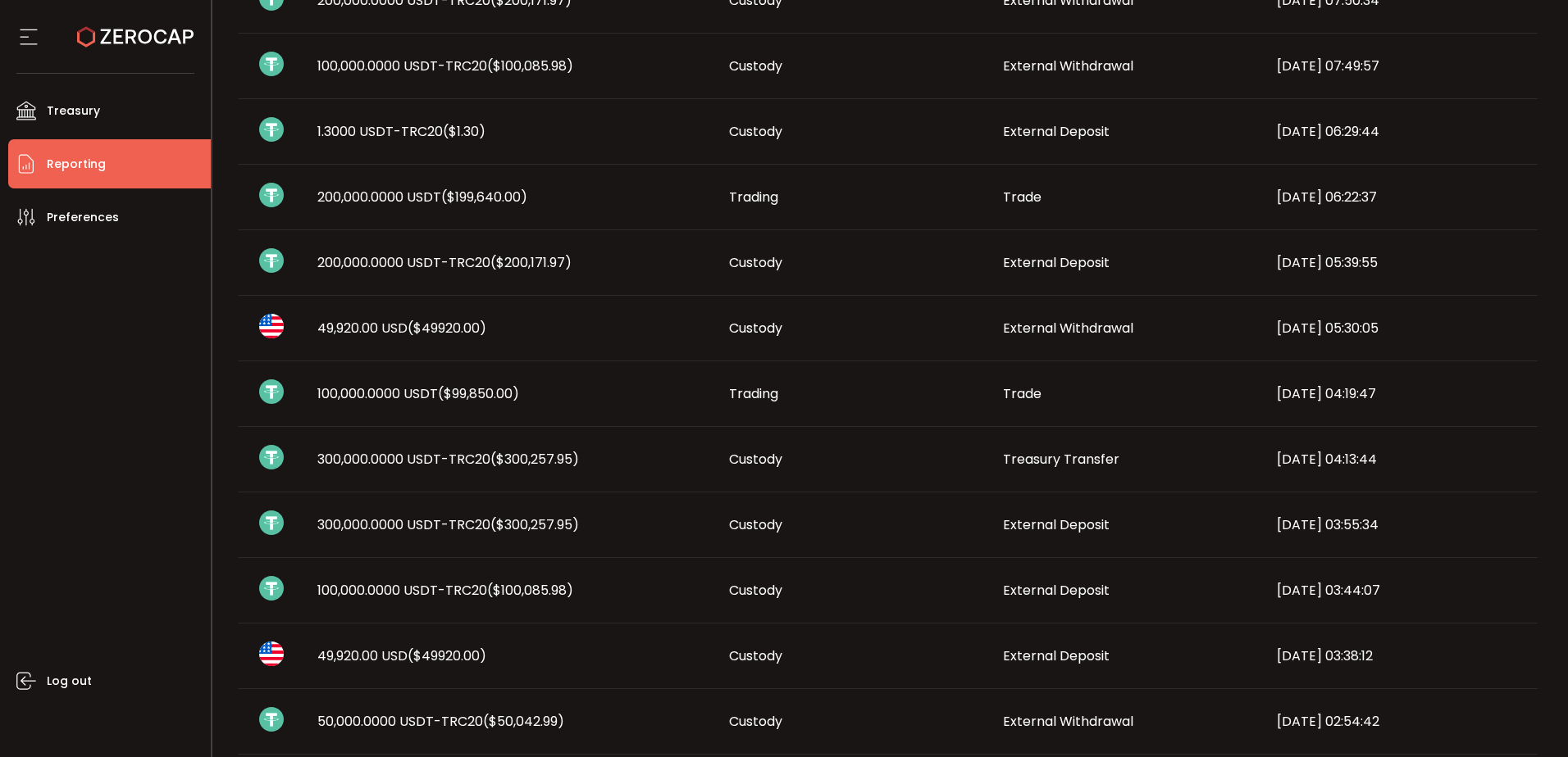
scroll to position [574, 0]
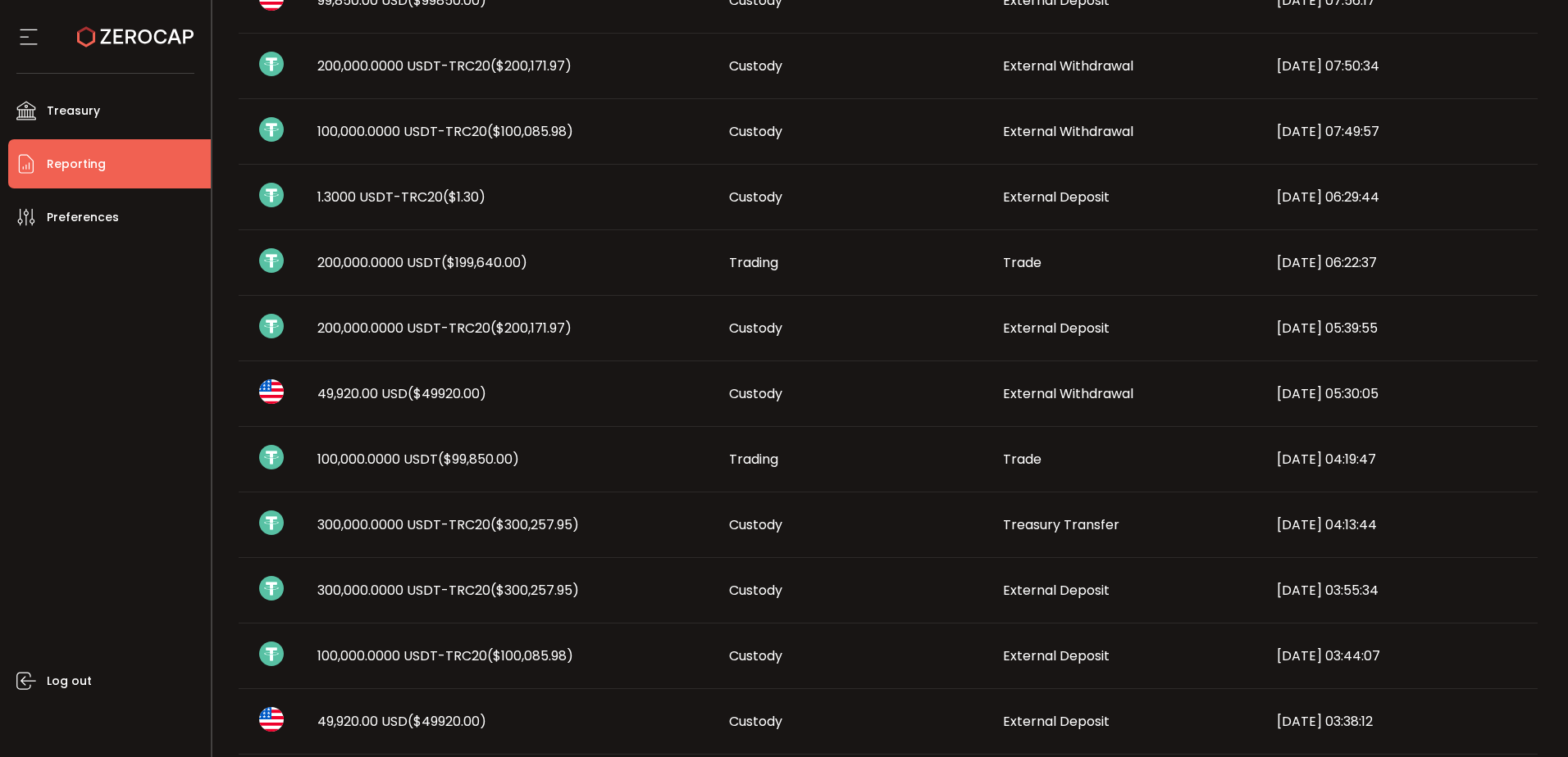
click at [437, 188] on span "1.3000 USDT-TRC20 ($1.30)" at bounding box center [401, 197] width 168 height 19
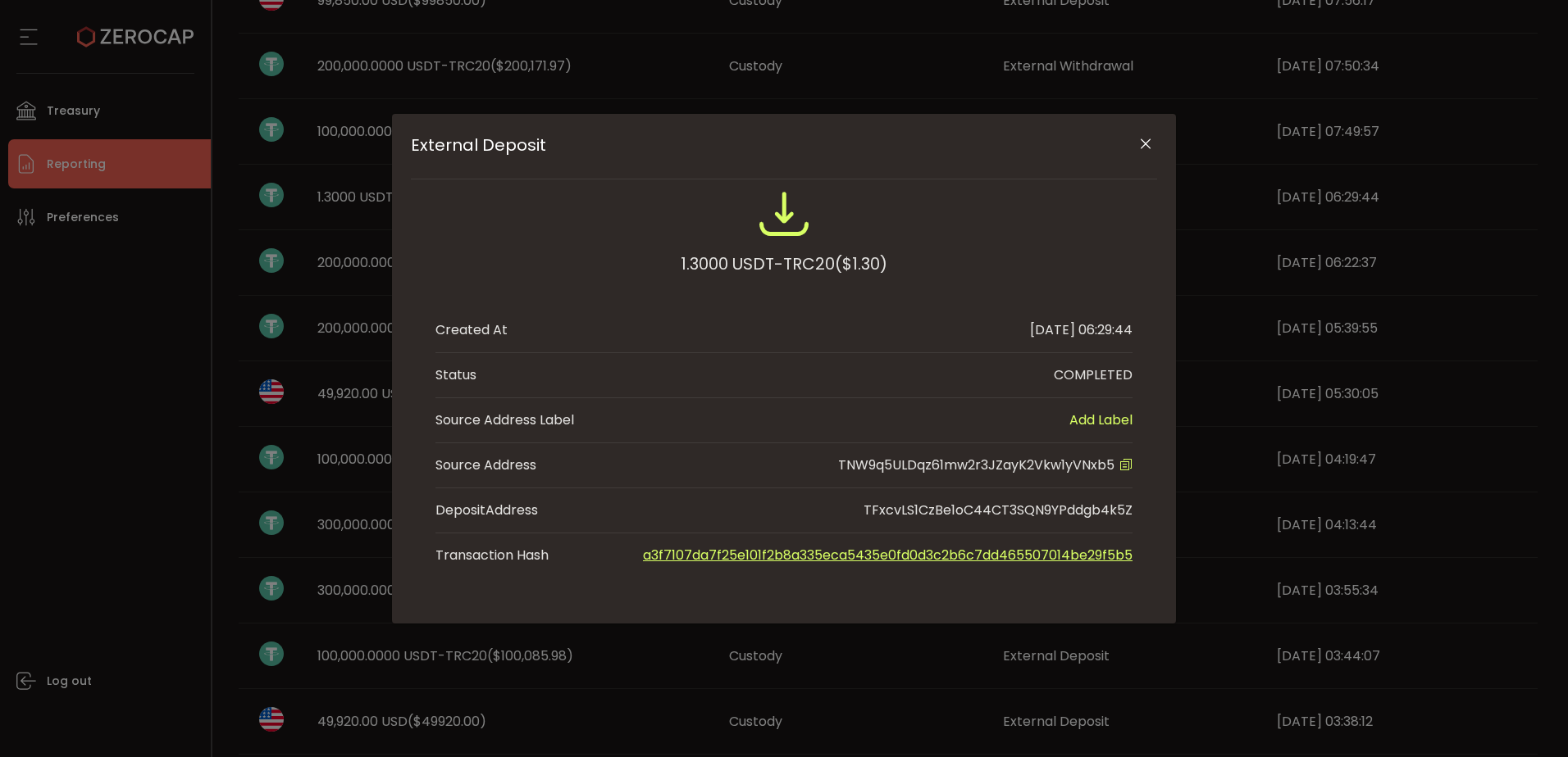
click at [1156, 149] on button "Close" at bounding box center [1144, 144] width 29 height 29
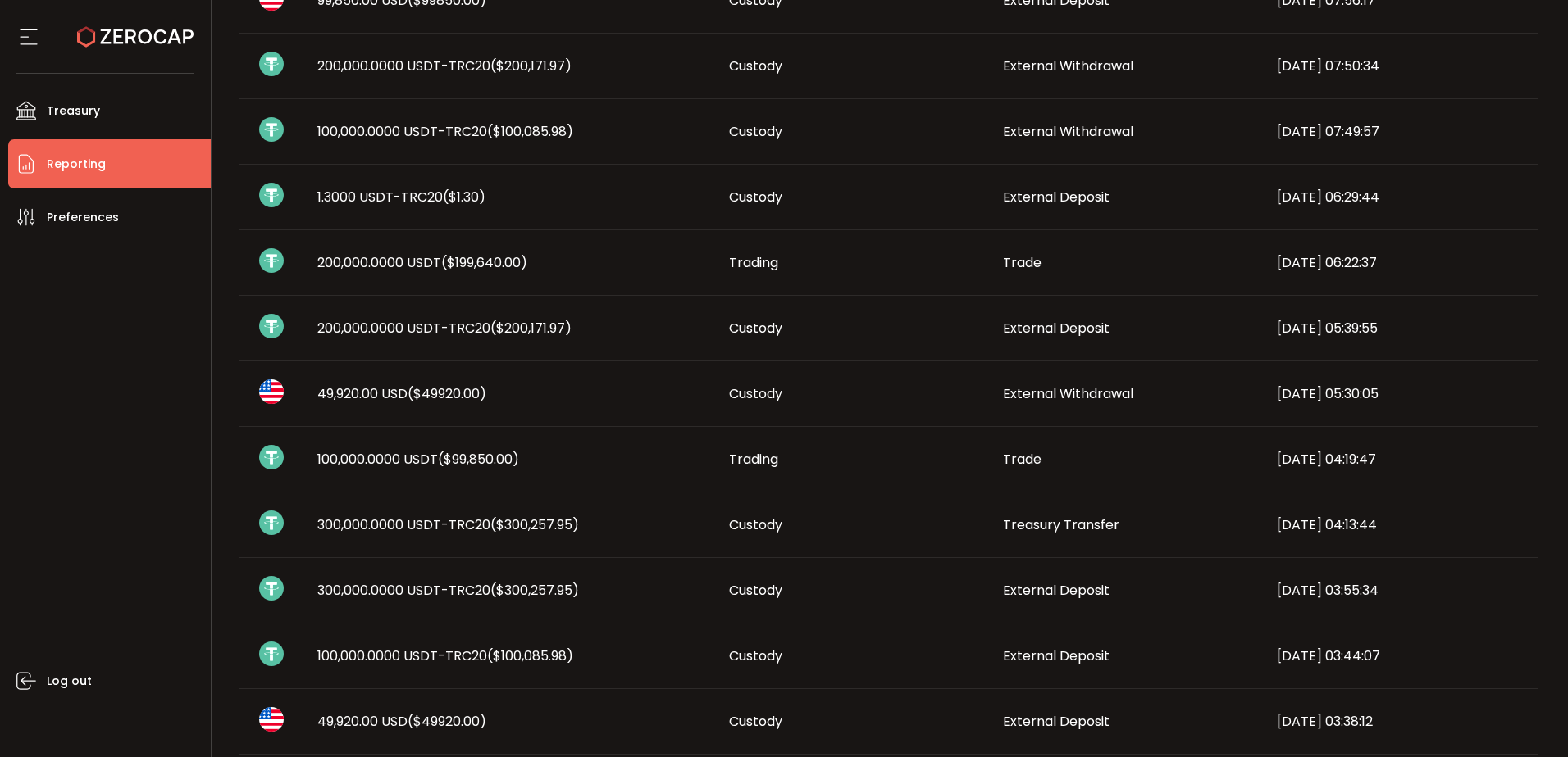
scroll to position [491, 0]
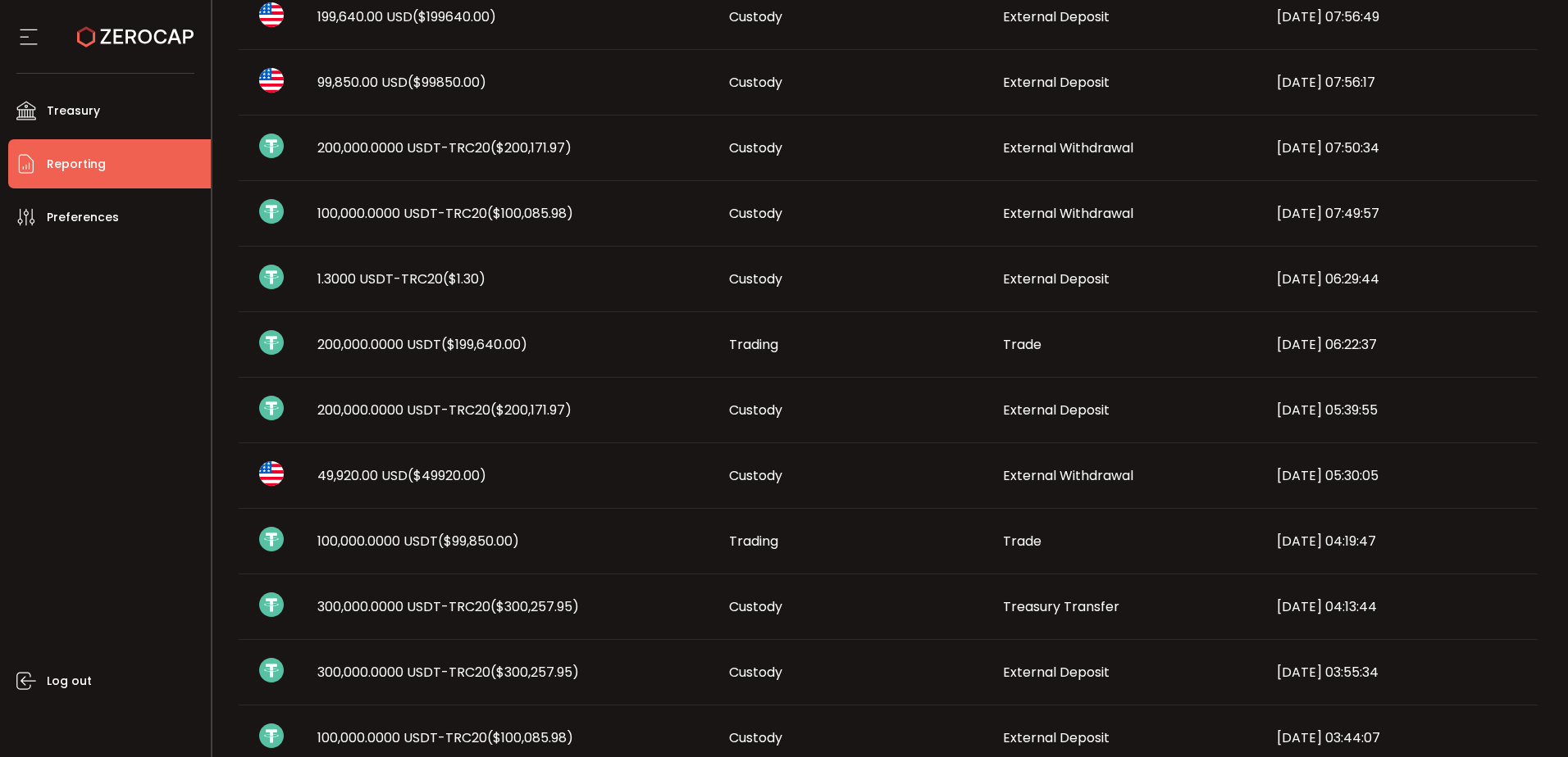
click at [455, 281] on span "($1.30)" at bounding box center [463, 279] width 42 height 19
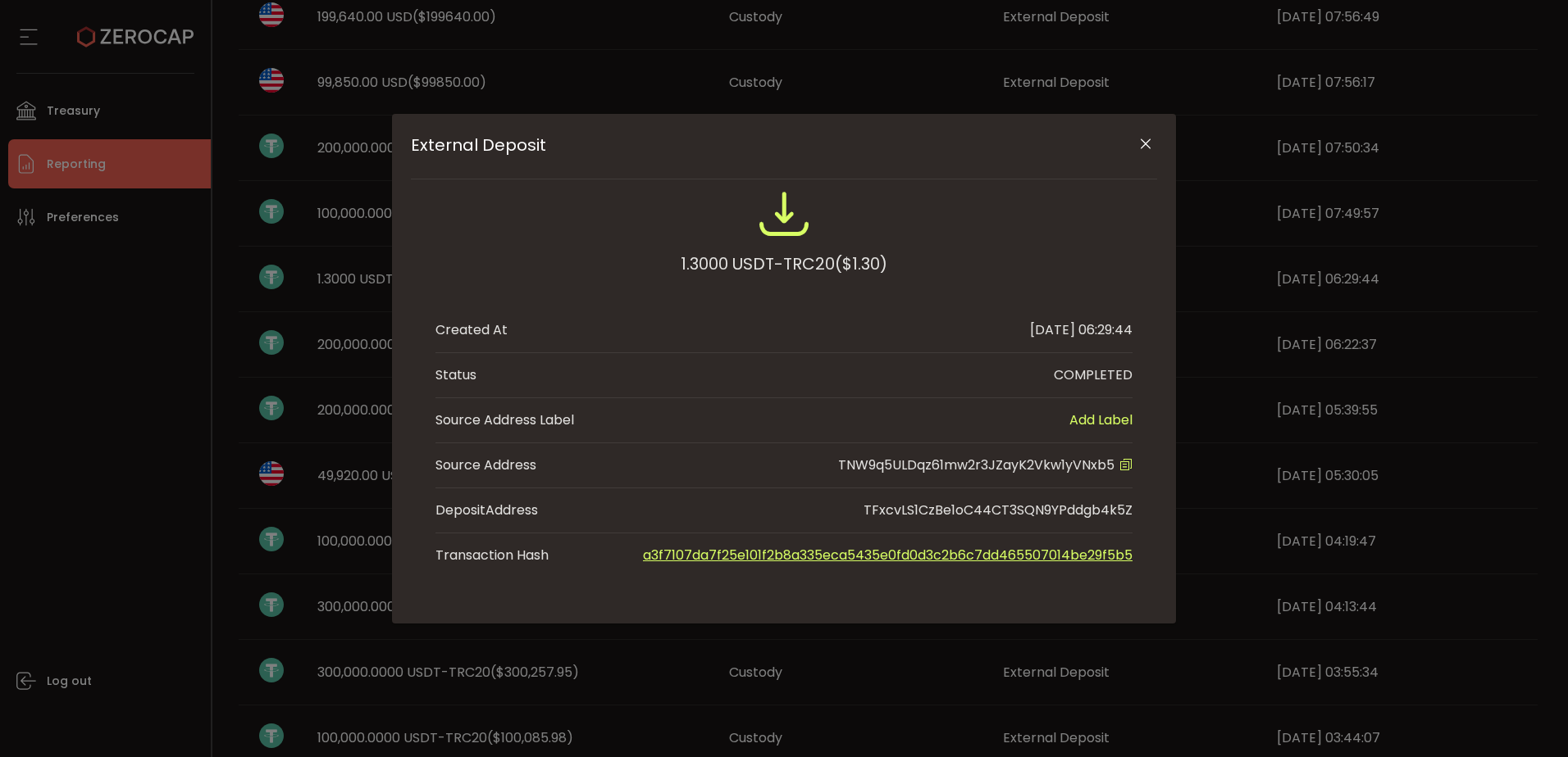
click at [1128, 465] on icon "External Deposit" at bounding box center [1126, 465] width 13 height 13
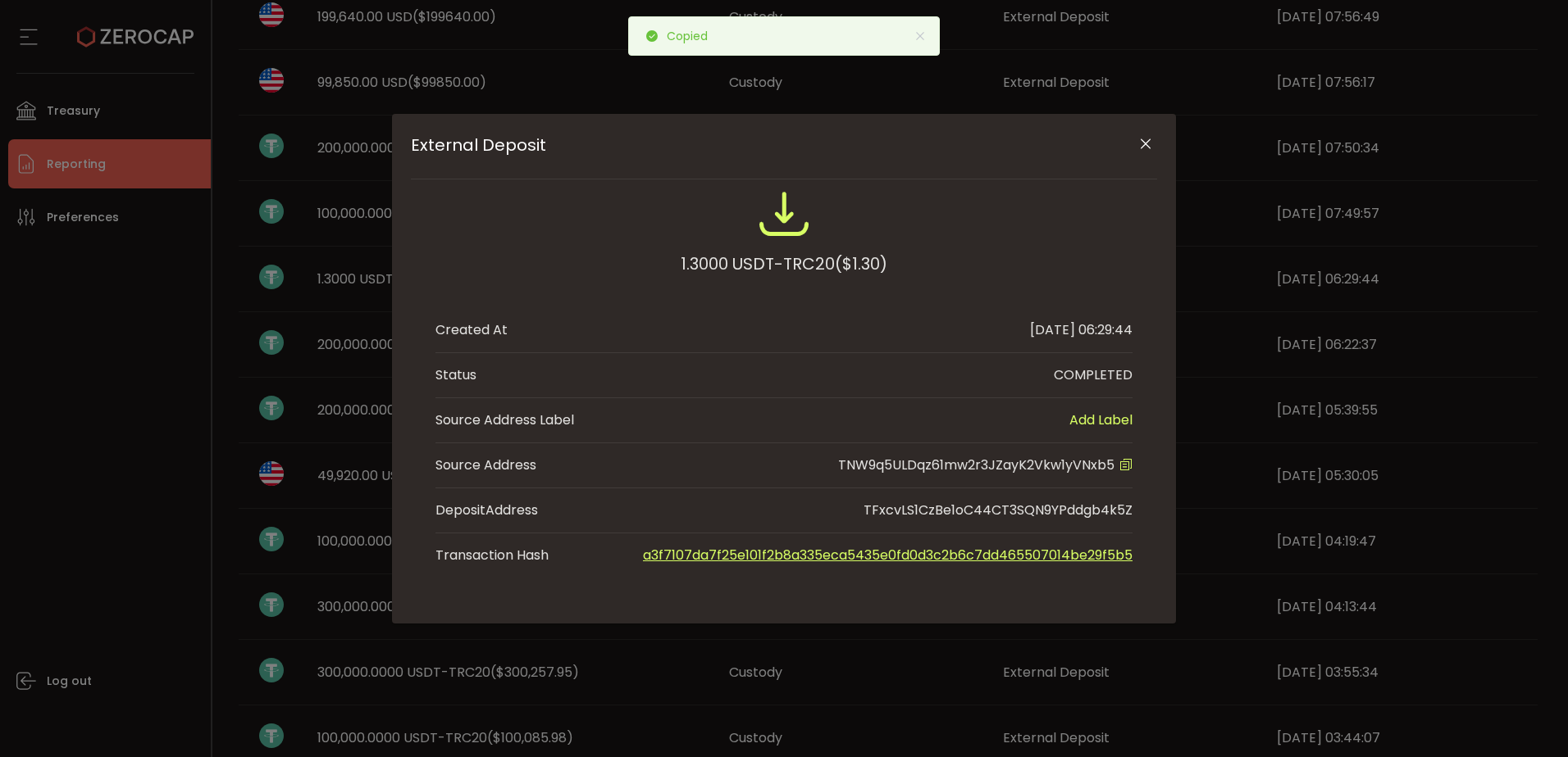
click at [1144, 140] on icon "Close" at bounding box center [1145, 144] width 17 height 17
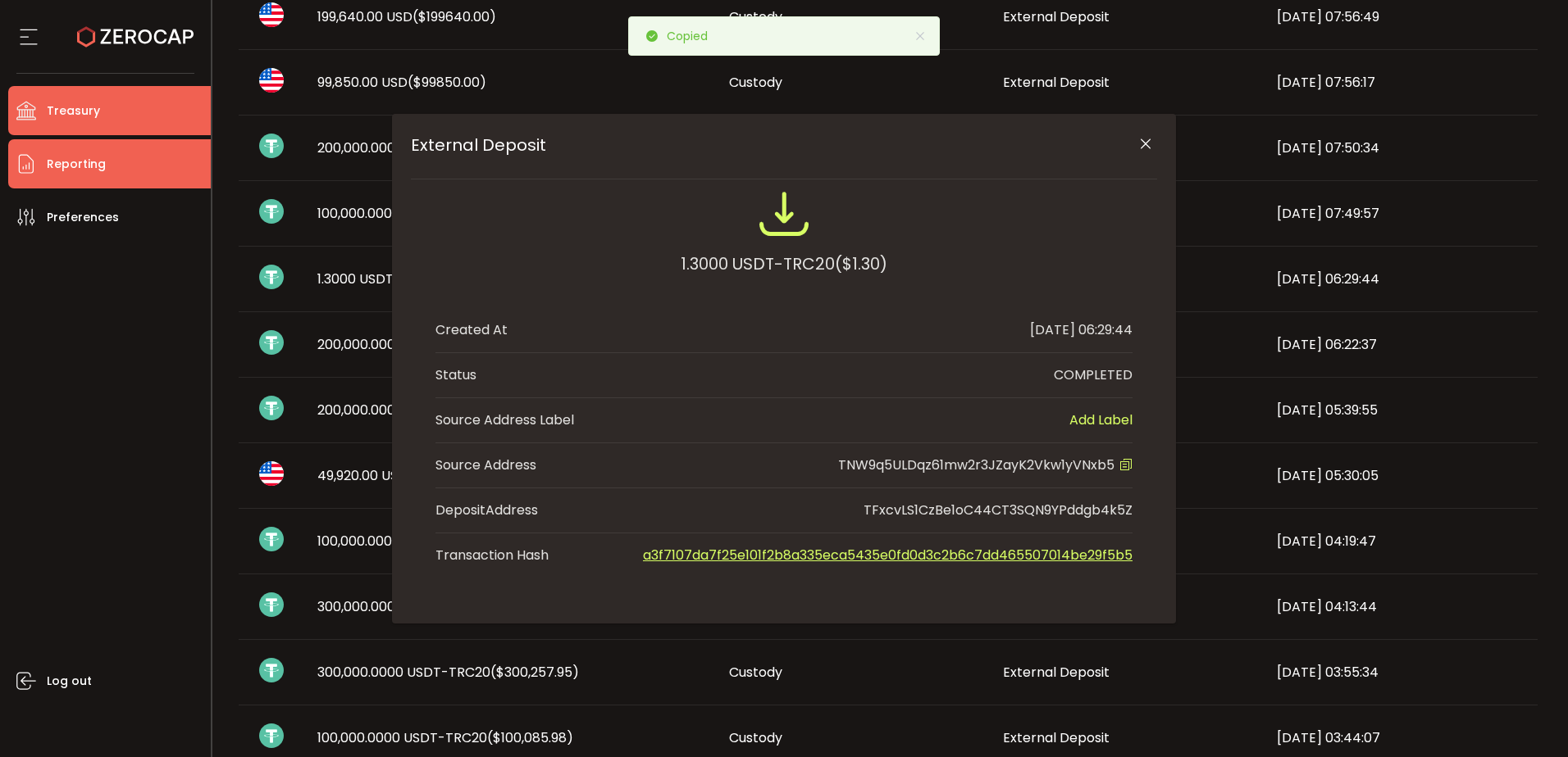
click at [99, 119] on li "Treasury" at bounding box center [110, 110] width 203 height 49
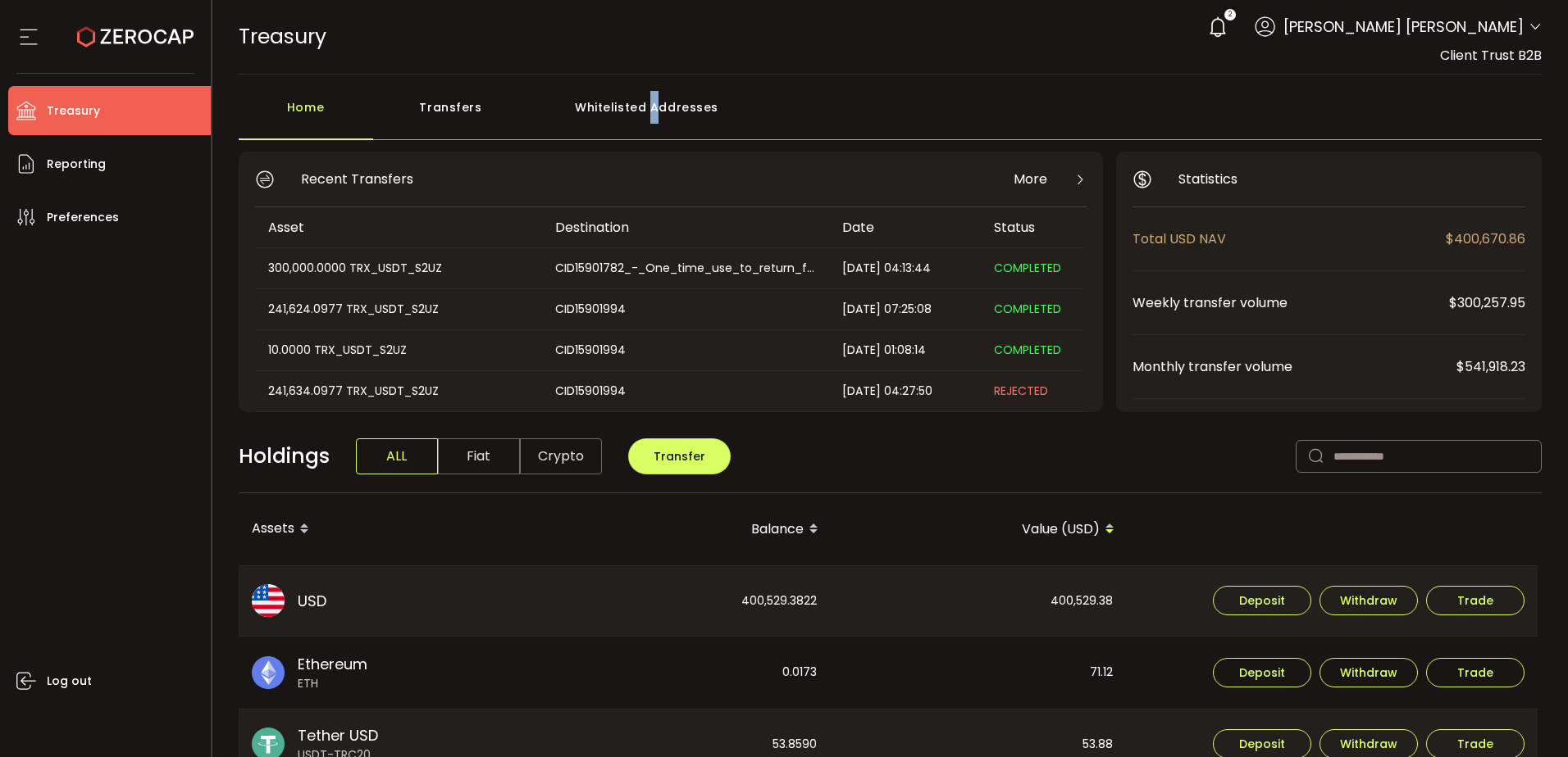
click at [657, 100] on div "Whitelisted Addresses" at bounding box center [647, 115] width 236 height 49
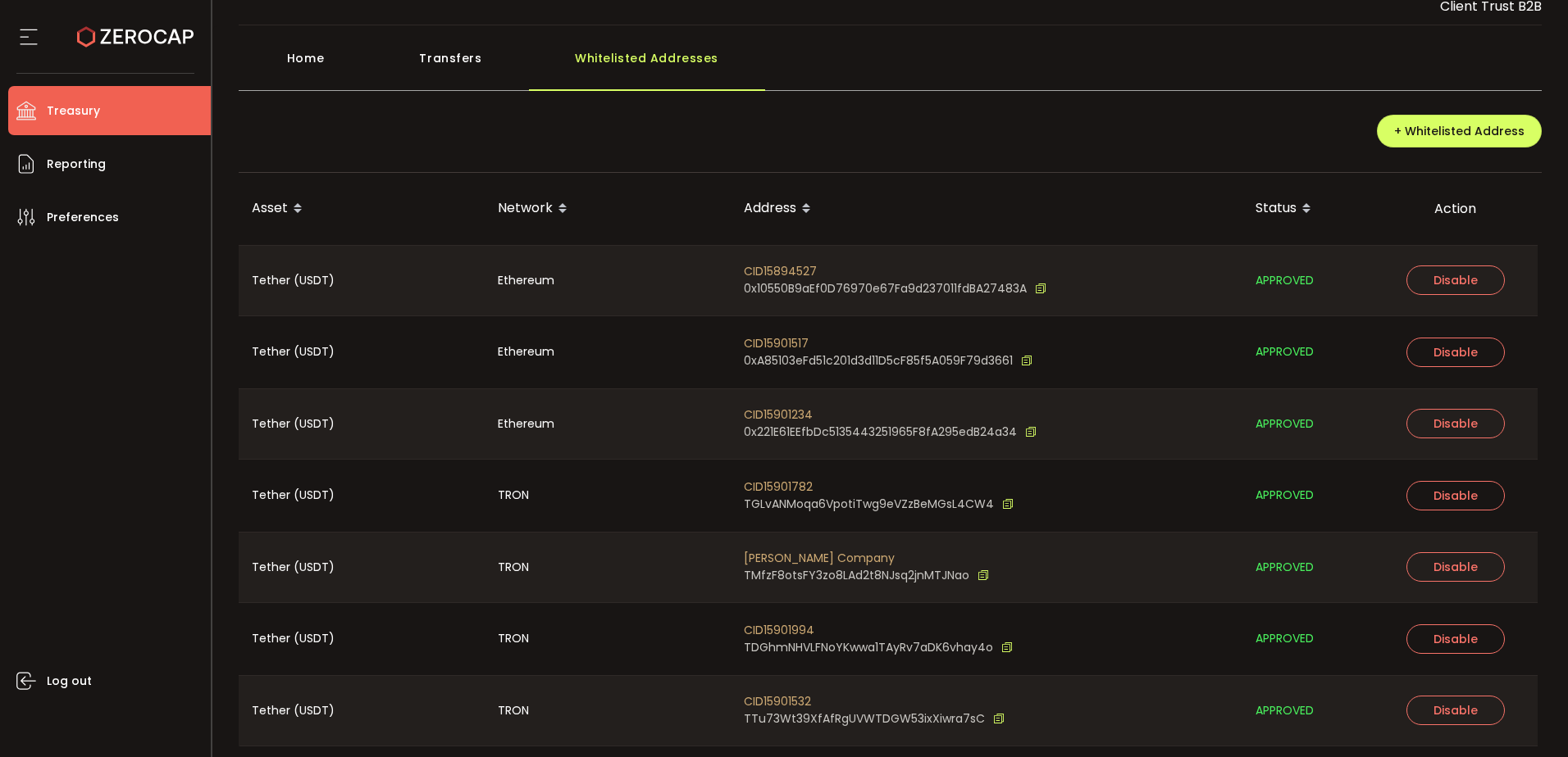
scroll to position [103, 0]
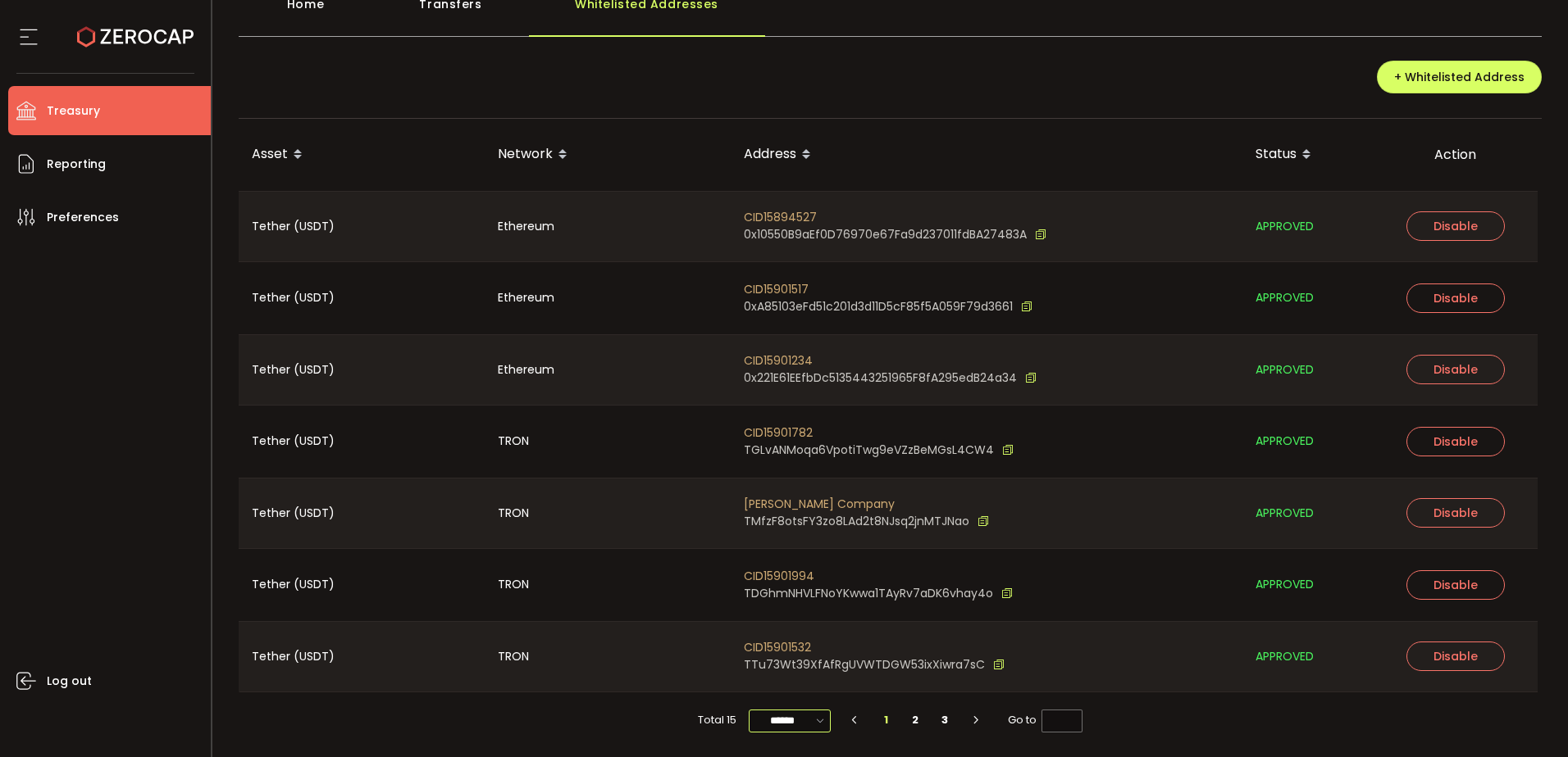
click at [767, 719] on input "******" at bounding box center [789, 721] width 82 height 23
click at [793, 693] on div at bounding box center [791, 695] width 87 height 5
click at [801, 682] on span "100/page" at bounding box center [789, 681] width 53 height 17
type input "********"
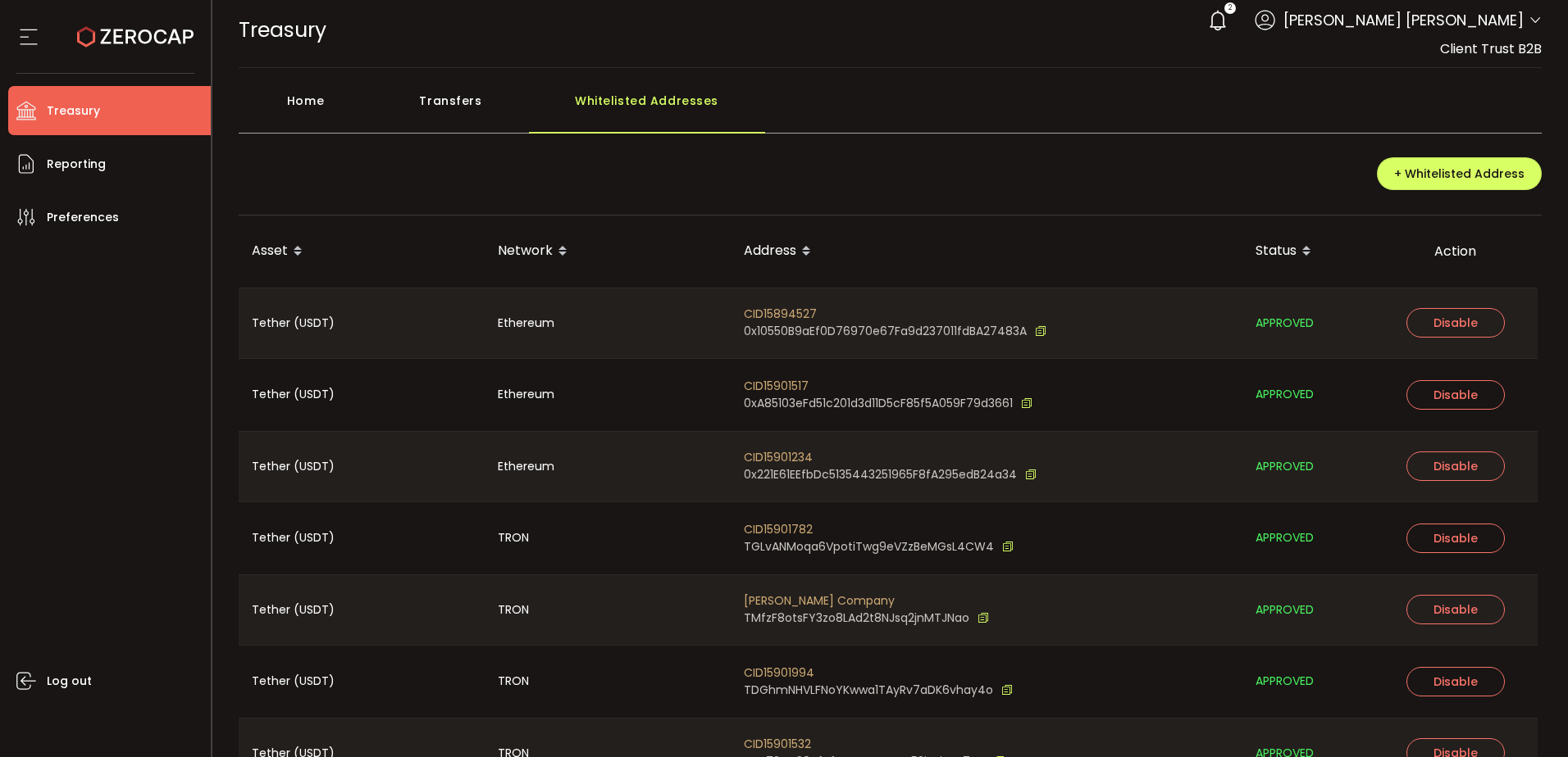
scroll to position [0, 0]
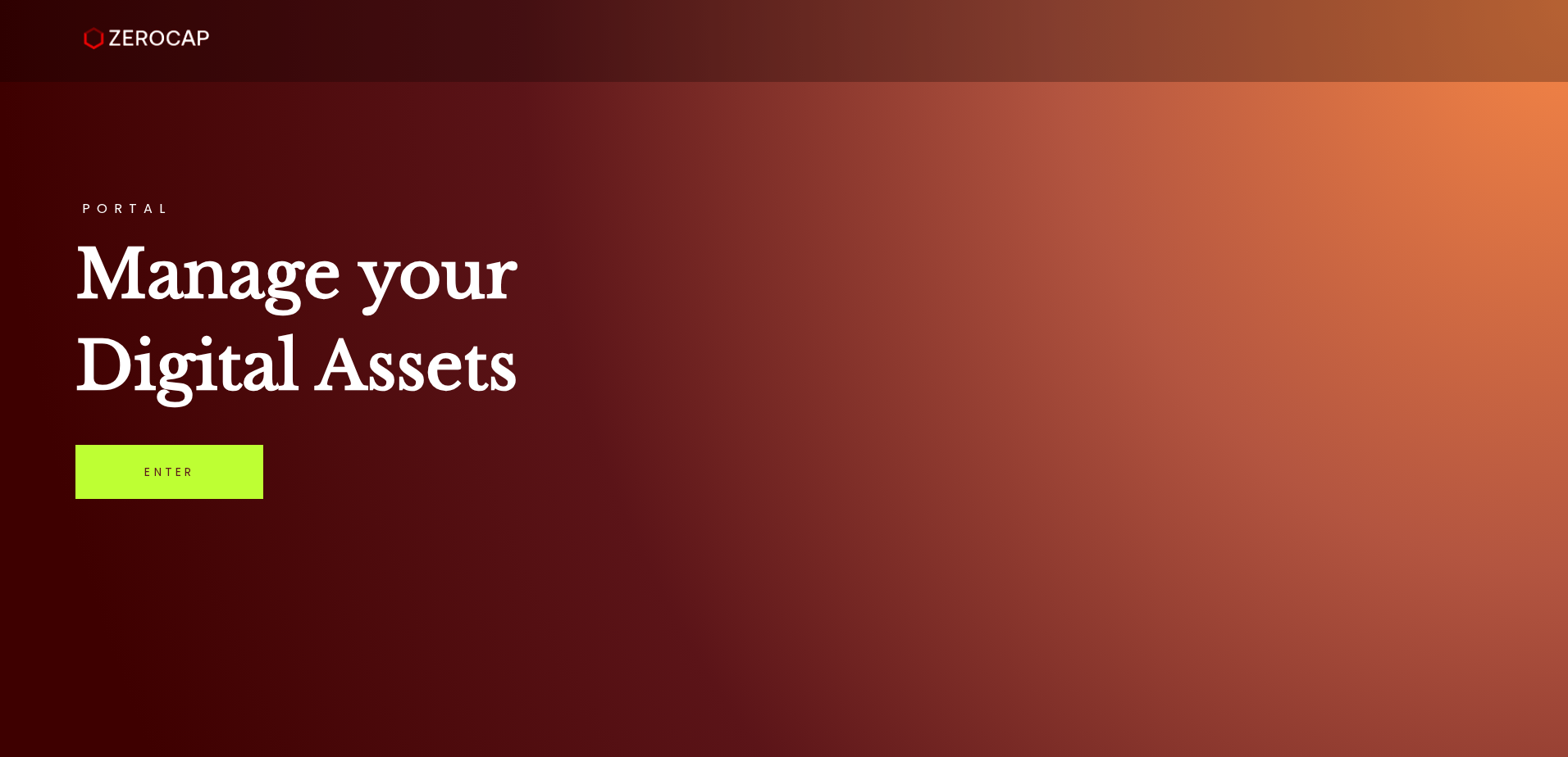
click at [219, 466] on link "Enter" at bounding box center [169, 471] width 188 height 54
